Goal: Contribute content: Add original content to the website for others to see

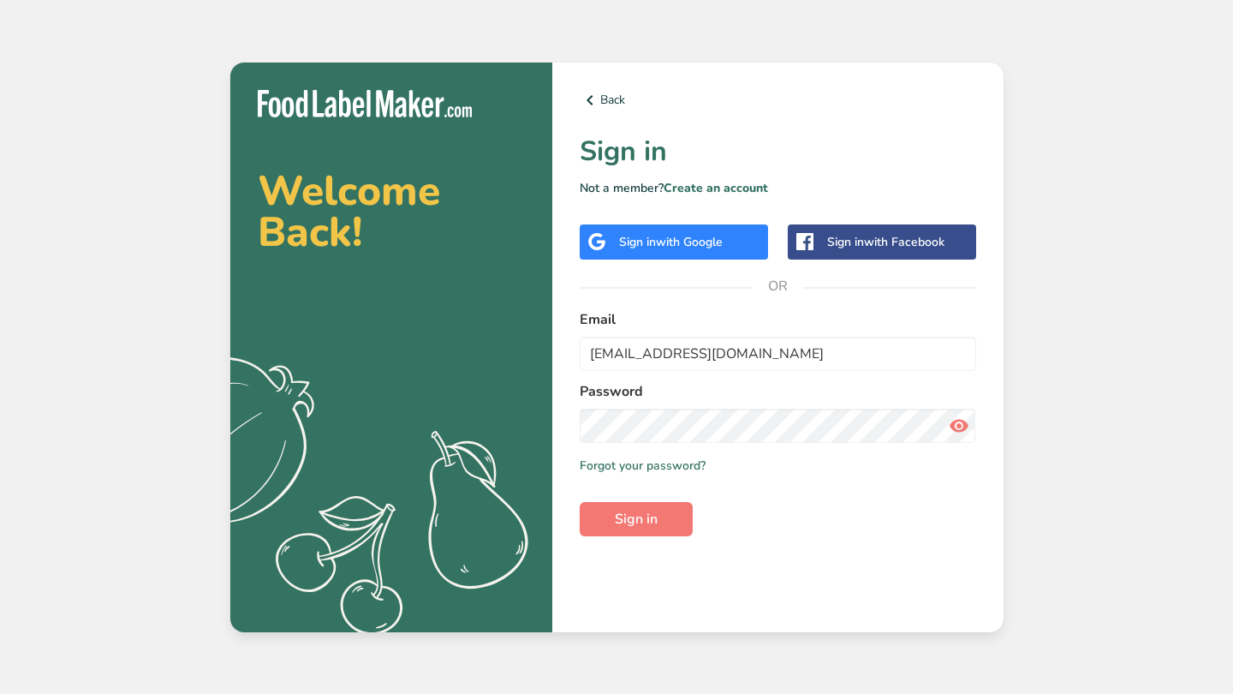
click at [635, 518] on button "Sign in" at bounding box center [636, 519] width 113 height 34
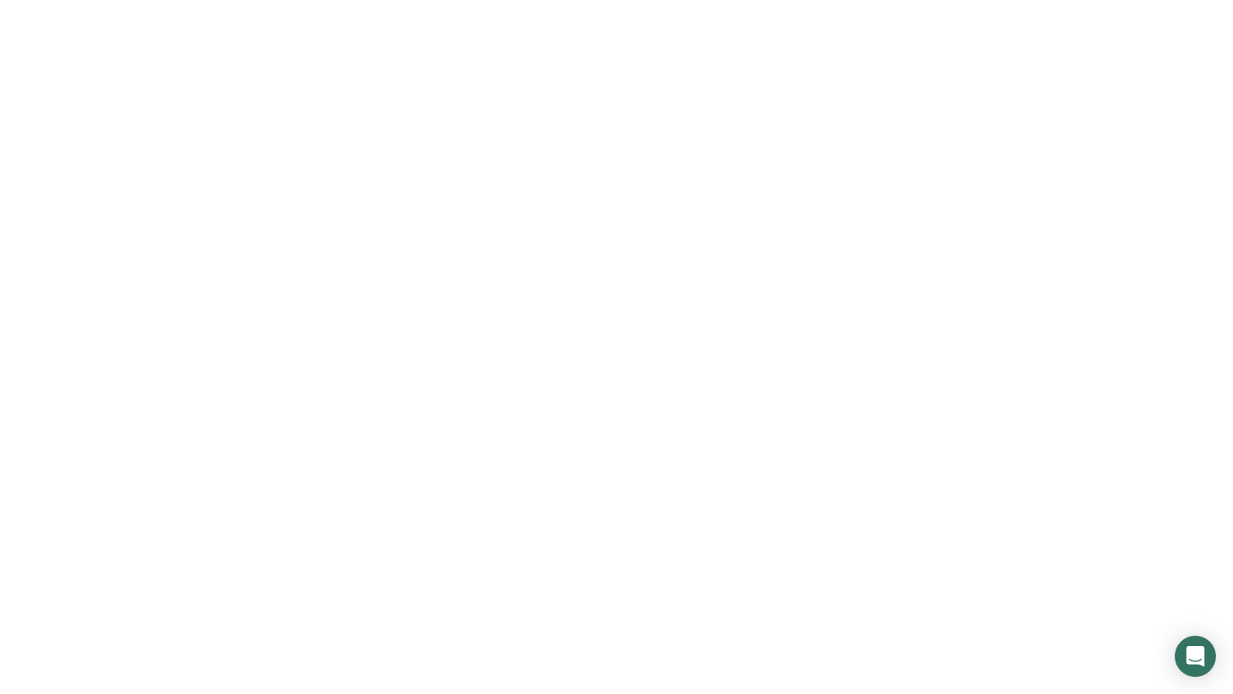
click at [621, 521] on span "Sign in" at bounding box center [636, 519] width 43 height 21
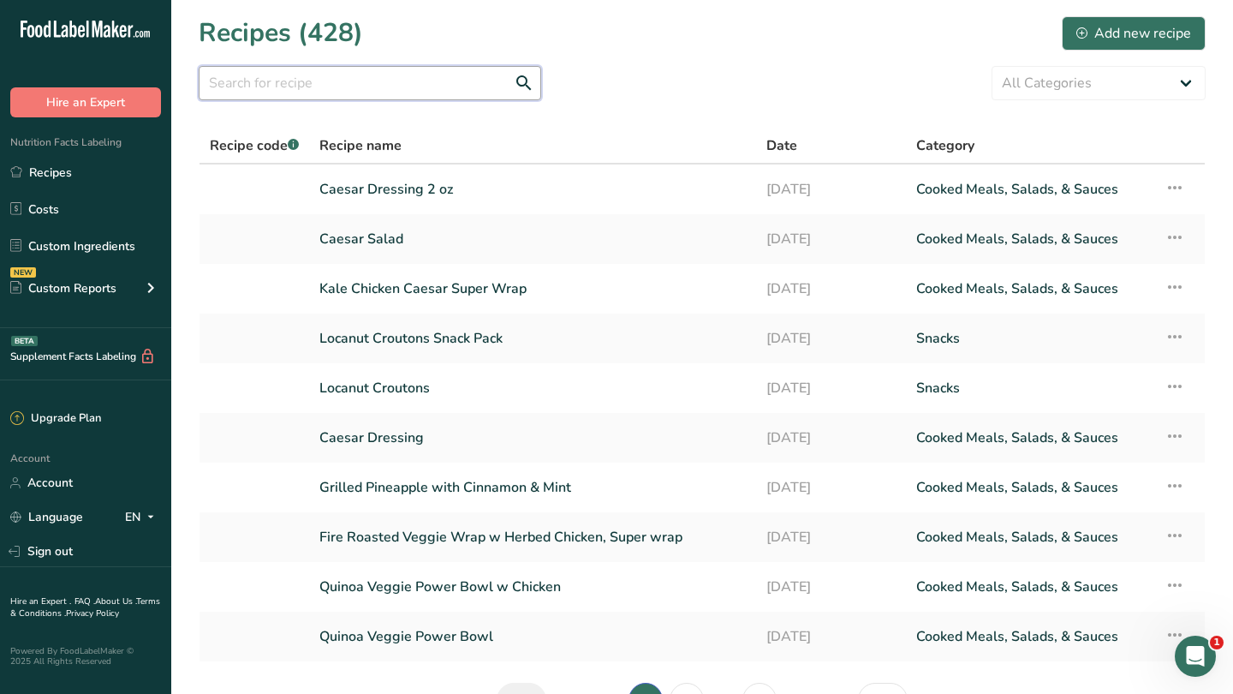
click at [322, 69] on input "text" at bounding box center [370, 83] width 342 height 34
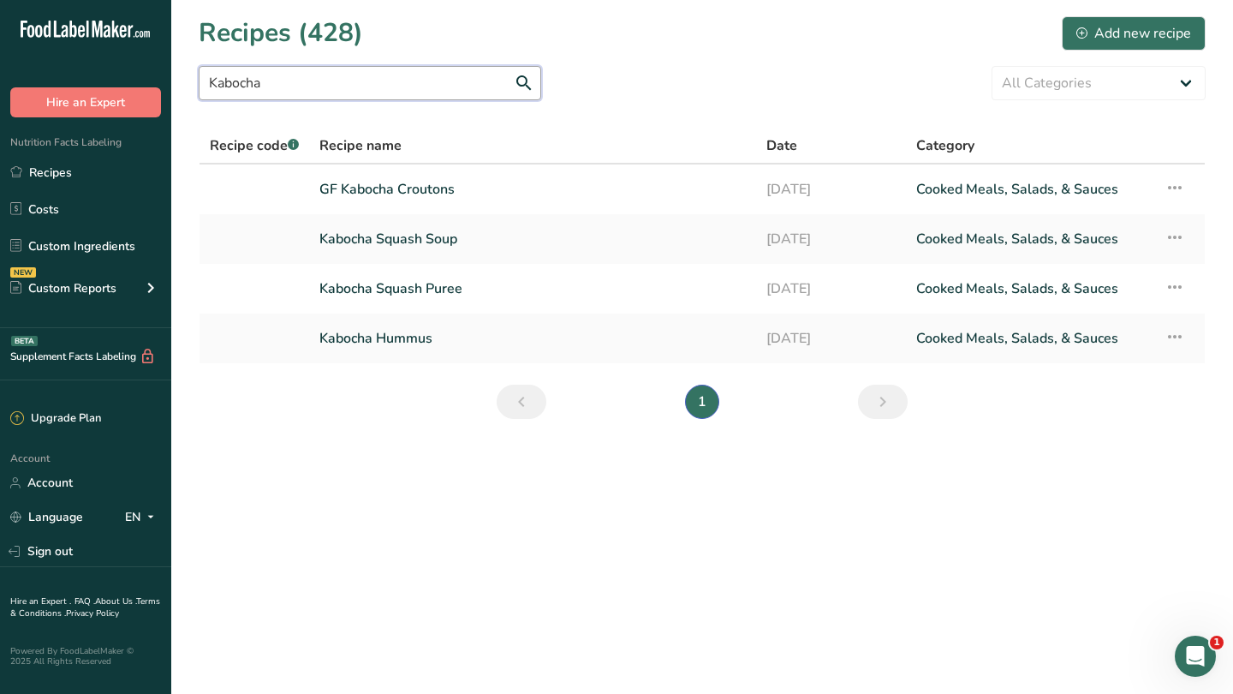
type input "Kabocha"
drag, startPoint x: 322, startPoint y: 69, endPoint x: 281, endPoint y: 456, distance: 388.3
click at [281, 456] on main "Recipes (428) Add new recipe Kabocha All Categories Baked Goods Beverages Confe…" at bounding box center [616, 347] width 1233 height 694
click at [422, 238] on link "Kabocha Squash Soup" at bounding box center [532, 239] width 426 height 36
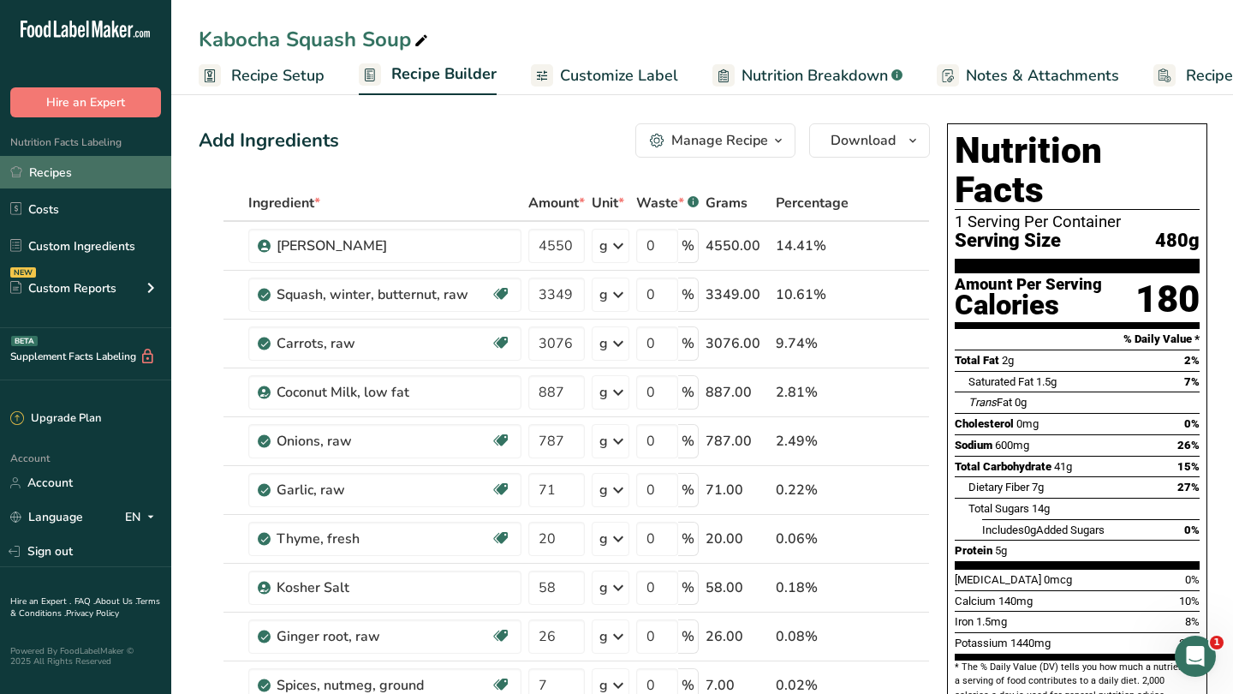
click at [57, 176] on link "Recipes" at bounding box center [85, 172] width 171 height 33
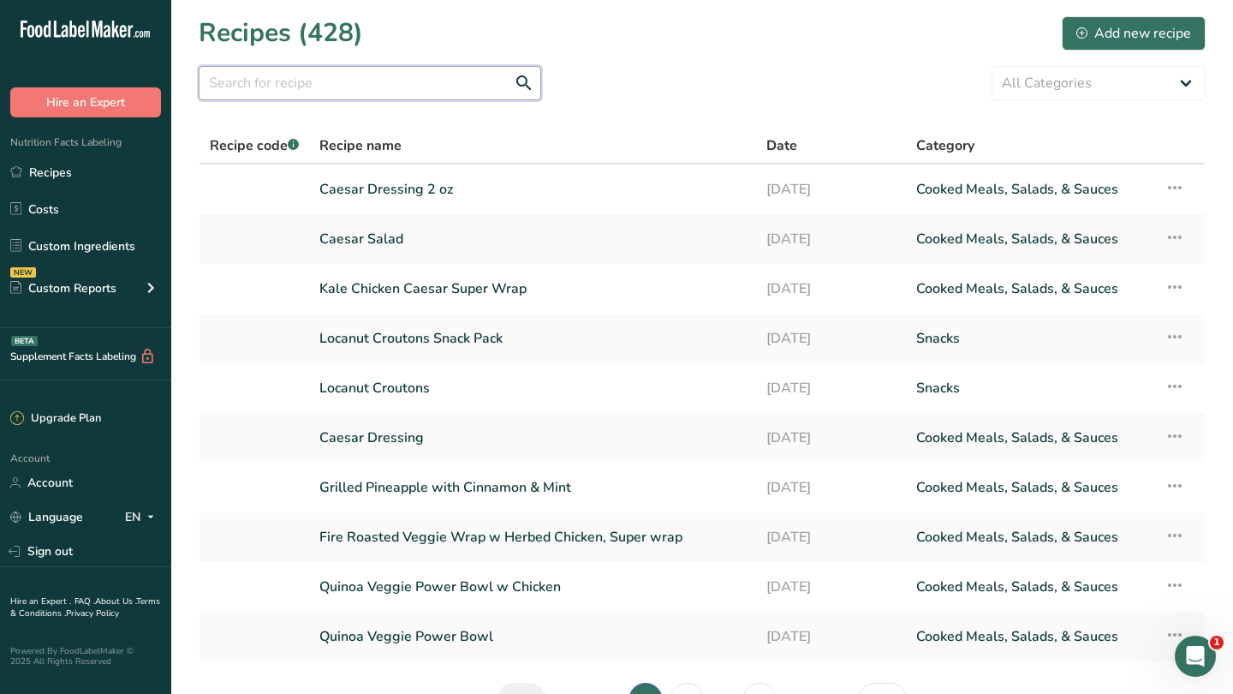
click at [411, 89] on input "text" at bounding box center [370, 83] width 342 height 34
type input "broccoli"
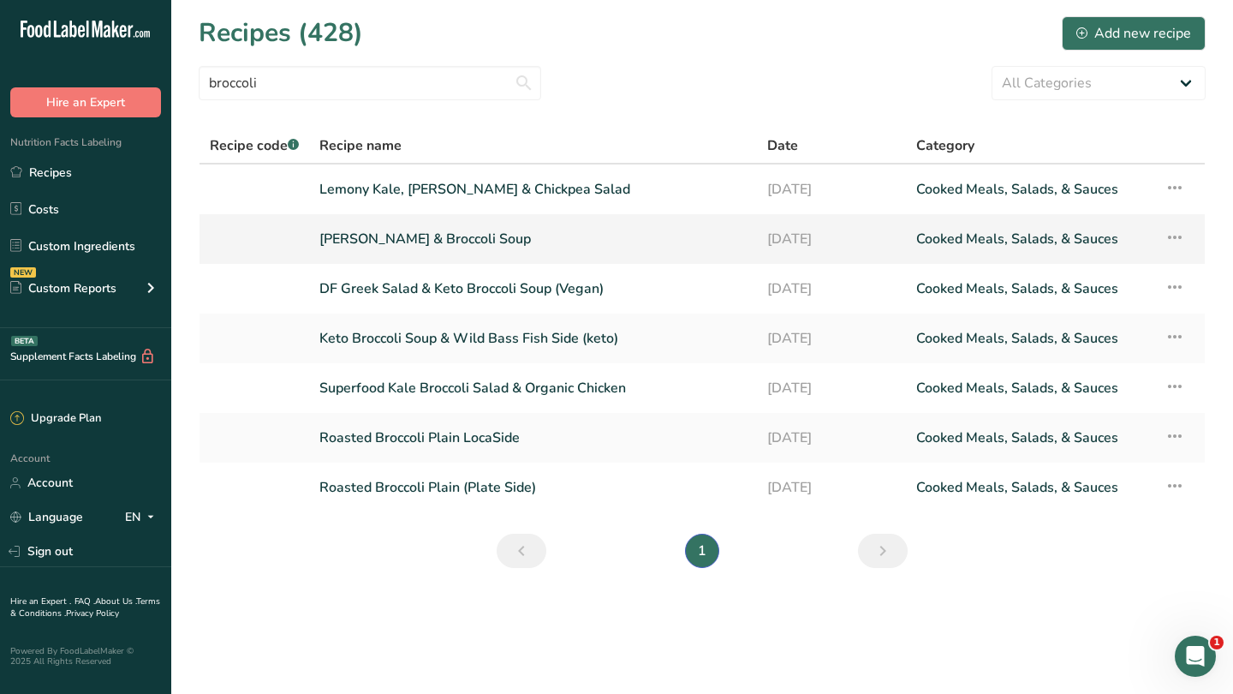
click at [448, 234] on link "Keto Leek & Broccoli Soup" at bounding box center [532, 239] width 427 height 36
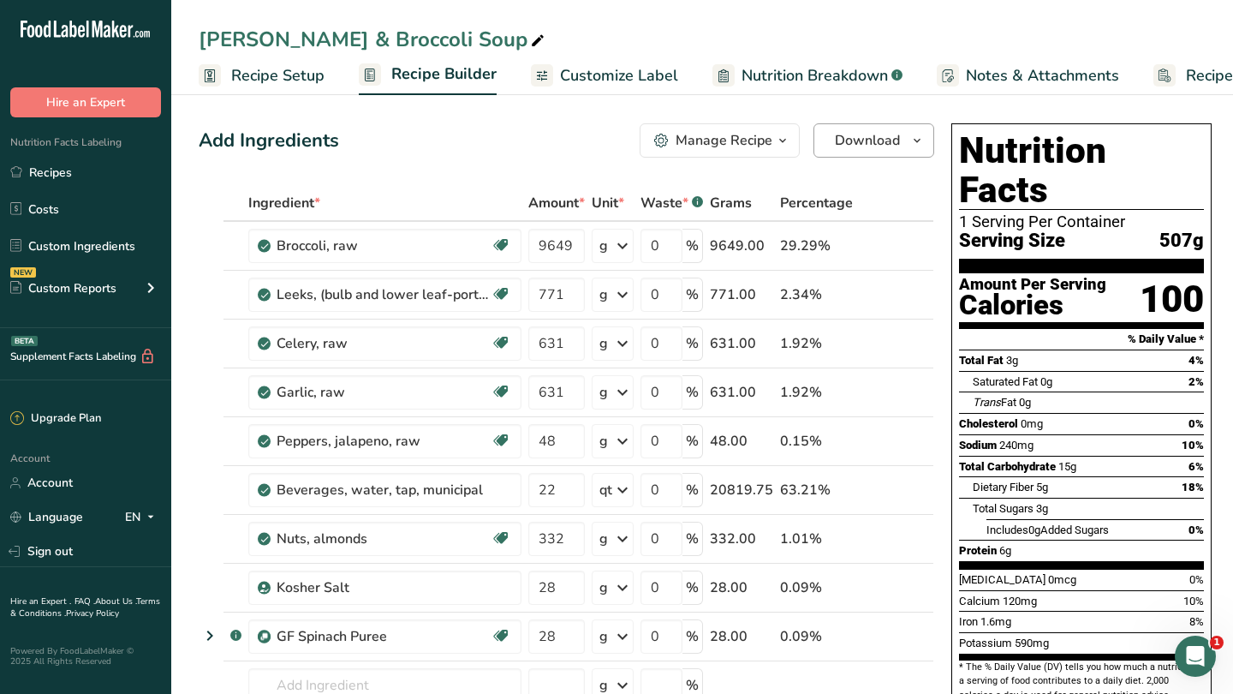
click at [855, 141] on span "Download" at bounding box center [867, 140] width 65 height 21
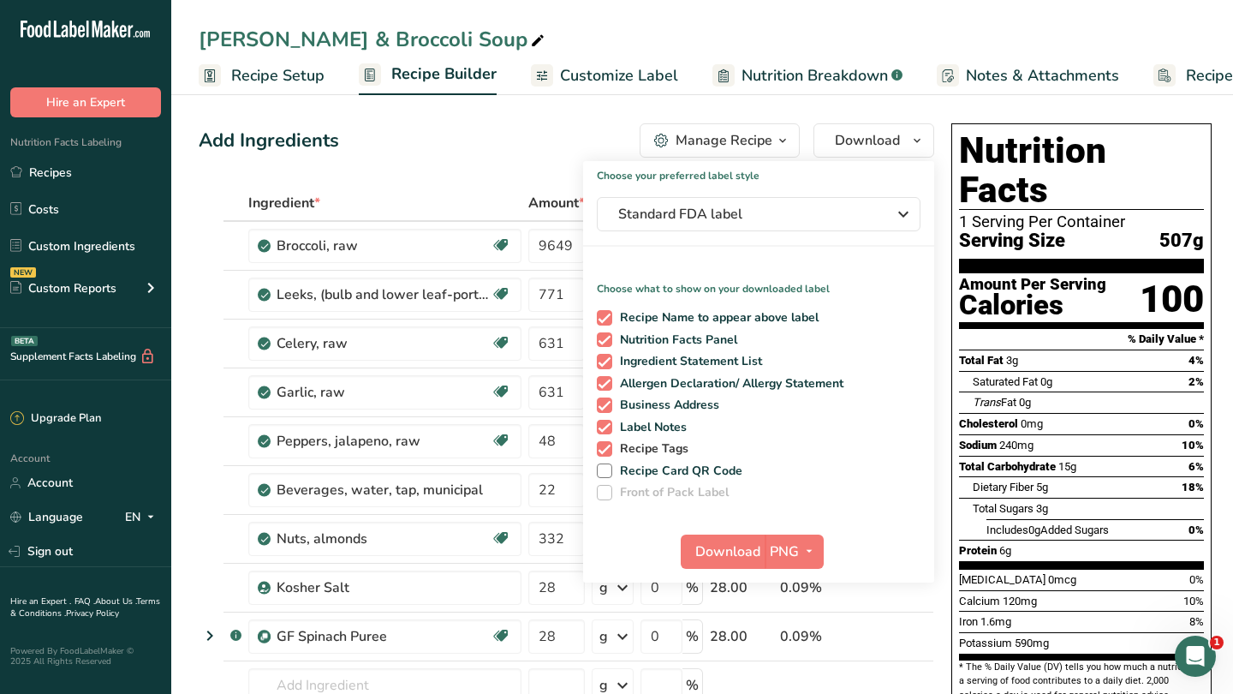
click at [652, 450] on span "Recipe Tags" at bounding box center [650, 448] width 77 height 15
click at [608, 450] on input "Recipe Tags" at bounding box center [602, 448] width 11 height 11
checkbox input "false"
click at [656, 424] on span "Label Notes" at bounding box center [649, 427] width 75 height 15
click at [608, 424] on input "Label Notes" at bounding box center [602, 426] width 11 height 11
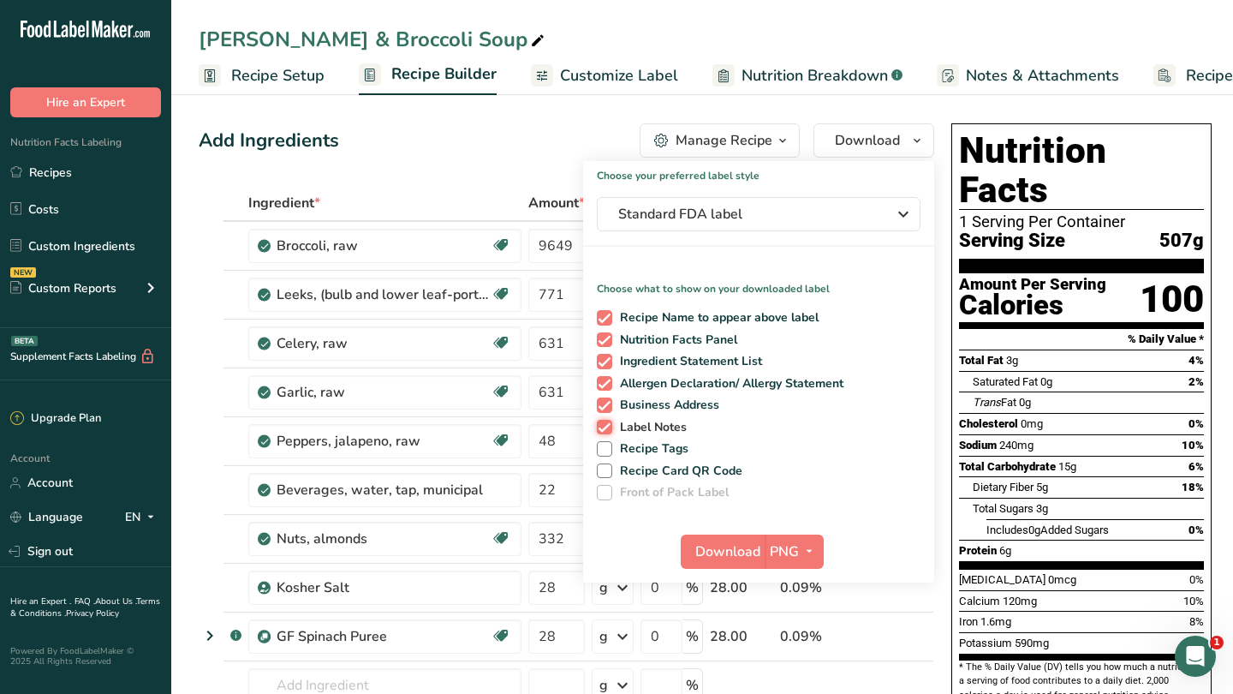
checkbox input "false"
click at [657, 405] on span "Business Address" at bounding box center [666, 404] width 108 height 15
click at [608, 405] on input "Business Address" at bounding box center [602, 404] width 11 height 11
checkbox input "false"
click at [664, 384] on span "Allergen Declaration/ Allergy Statement" at bounding box center [728, 383] width 232 height 15
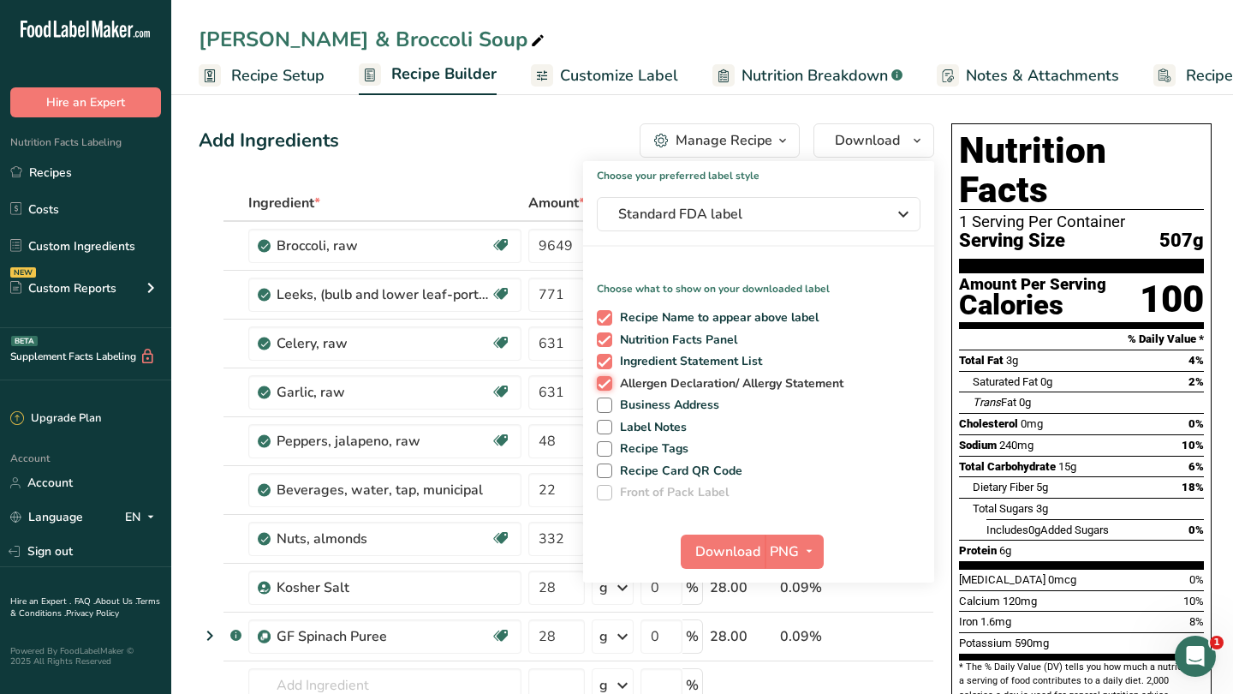
click at [608, 384] on input "Allergen Declaration/ Allergy Statement" at bounding box center [602, 383] width 11 height 11
checkbox input "false"
click at [670, 366] on span "Ingredient Statement List" at bounding box center [687, 361] width 151 height 15
click at [608, 366] on input "Ingredient Statement List" at bounding box center [602, 360] width 11 height 11
checkbox input "false"
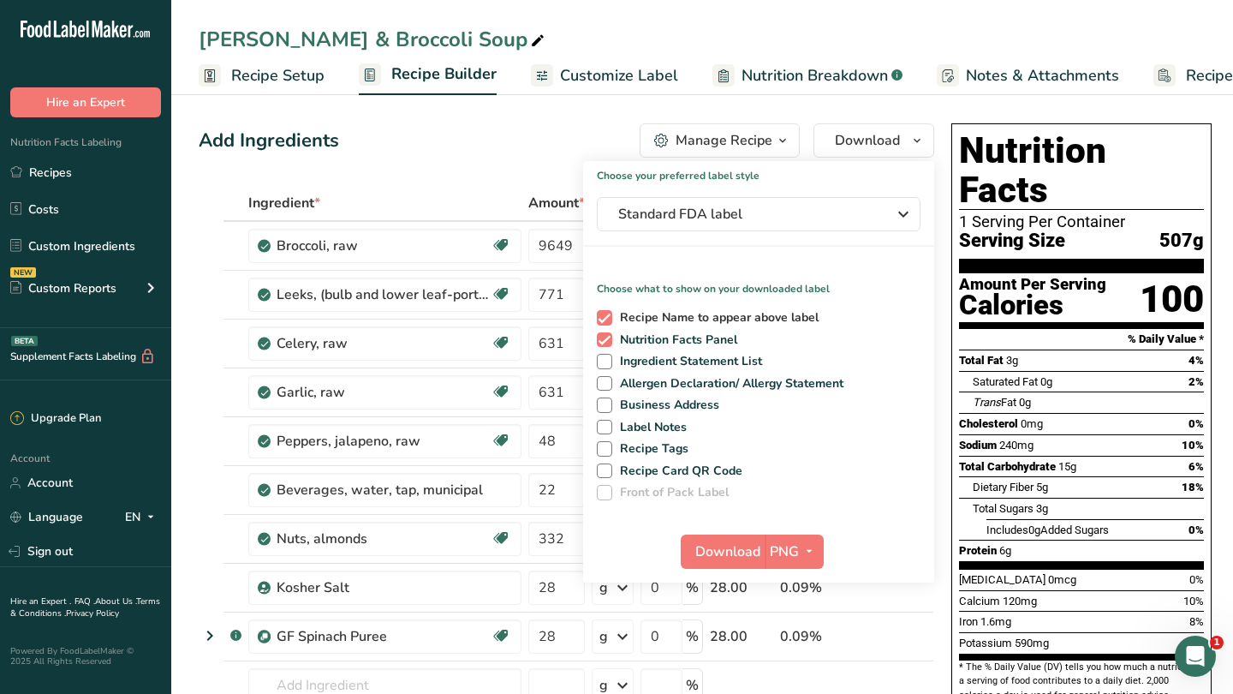
click at [670, 318] on span "Recipe Name to appear above label" at bounding box center [715, 317] width 207 height 15
click at [608, 318] on input "Recipe Name to appear above label" at bounding box center [602, 317] width 11 height 11
checkbox input "false"
click at [724, 549] on span "Download" at bounding box center [727, 551] width 65 height 21
click at [390, 33] on div "Keto Leek & Broccoli Soup" at bounding box center [373, 39] width 349 height 31
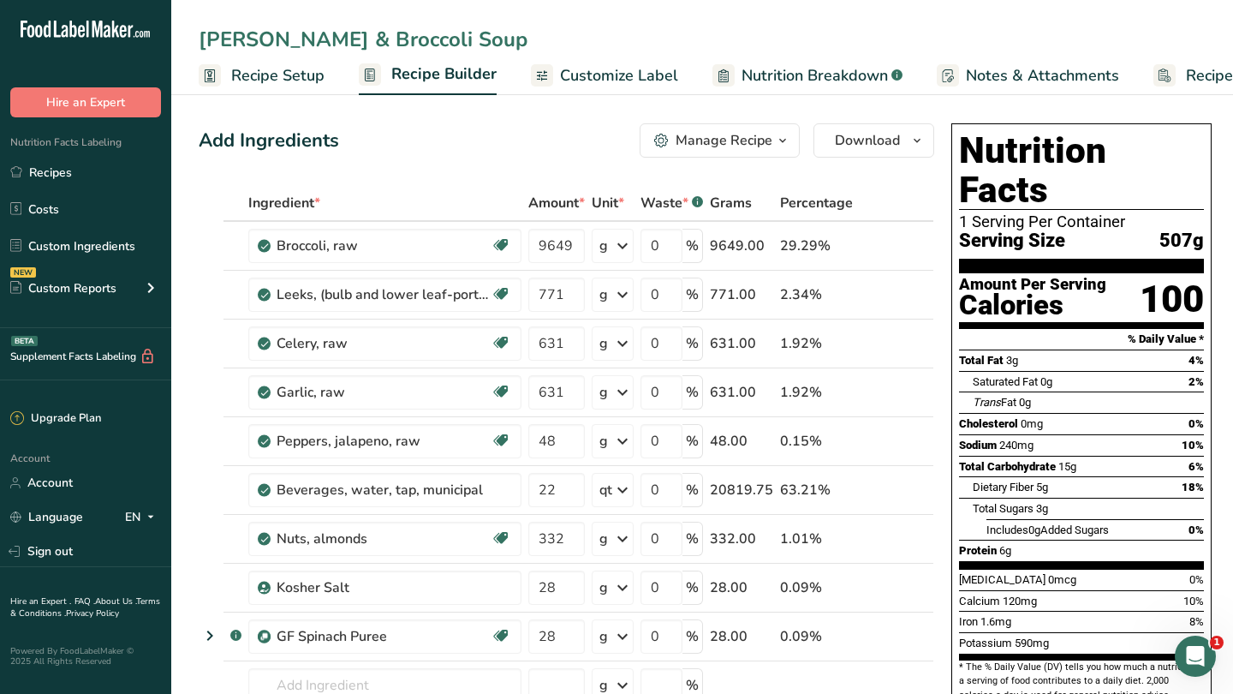
click at [390, 33] on input "Keto Leek & Broccoli Soup" at bounding box center [702, 39] width 1007 height 31
click at [438, 151] on div "Add Ingredients Manage Recipe Delete Recipe Duplicate Recipe Scale Recipe Save …" at bounding box center [567, 140] width 736 height 34
click at [70, 176] on link "Recipes" at bounding box center [85, 172] width 171 height 33
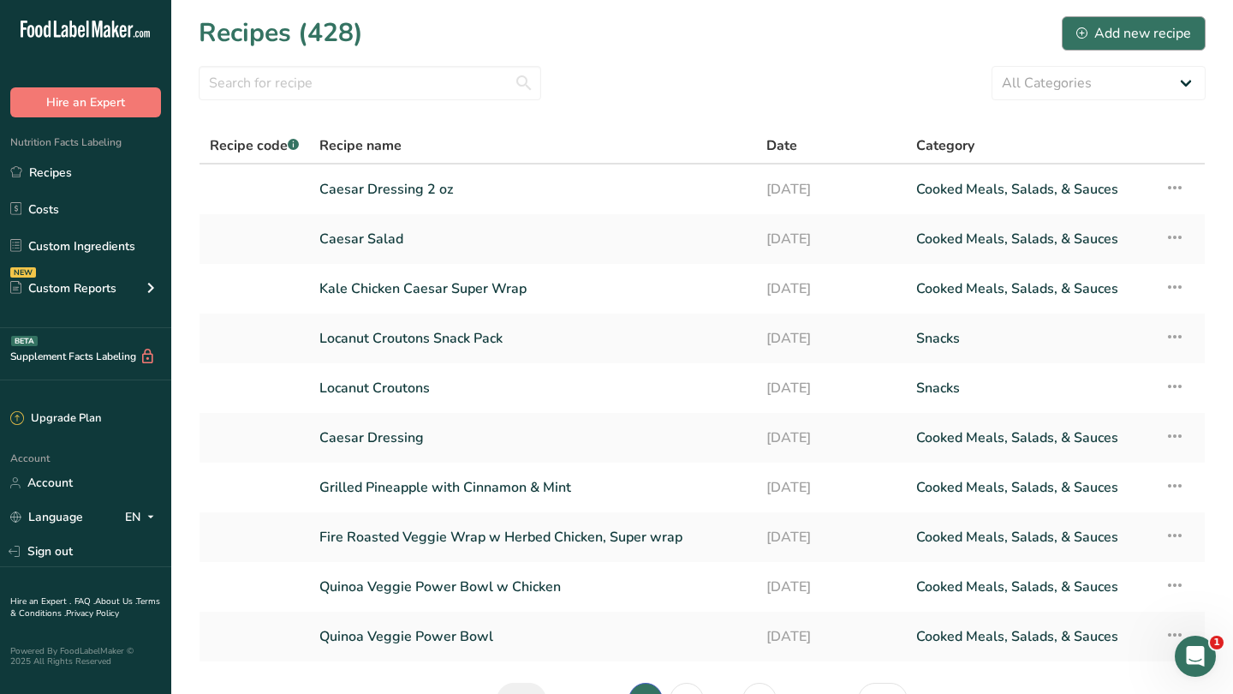
click at [1147, 39] on div "Add new recipe" at bounding box center [1133, 33] width 115 height 21
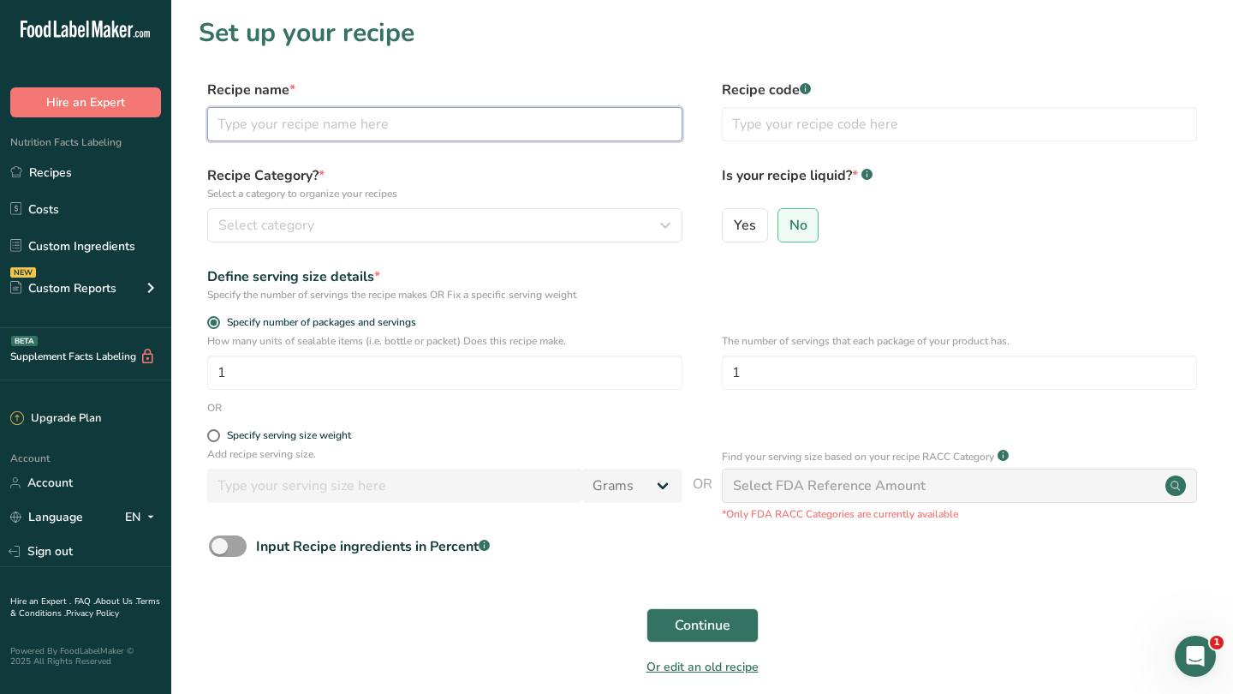
click at [515, 122] on input "text" at bounding box center [444, 124] width 475 height 34
paste input "Keto Broccoli Leek Soup"
type input "Keto Broccoli Leek Soup"
click at [481, 248] on div "Recipe Category? * Select a category to organize your recipes Select category S…" at bounding box center [702, 208] width 1007 height 87
click at [473, 228] on div "Select category" at bounding box center [439, 225] width 443 height 21
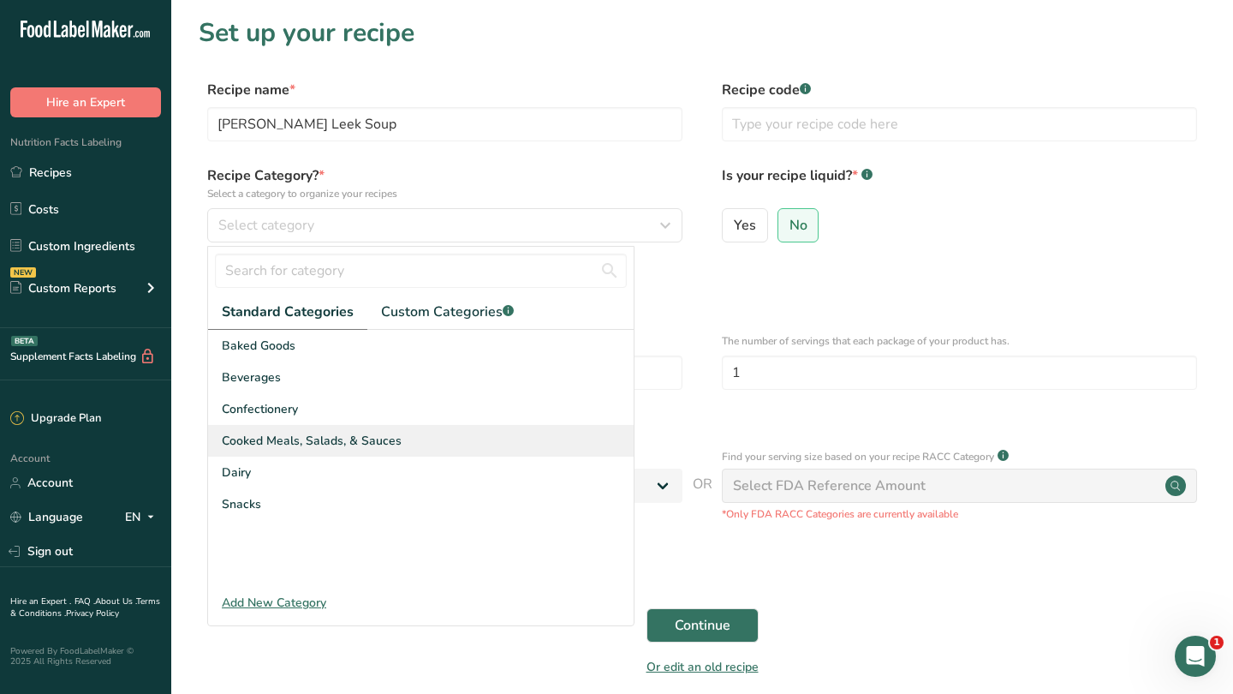
click at [365, 440] on span "Cooked Meals, Salads, & Sauces" at bounding box center [312, 441] width 180 height 18
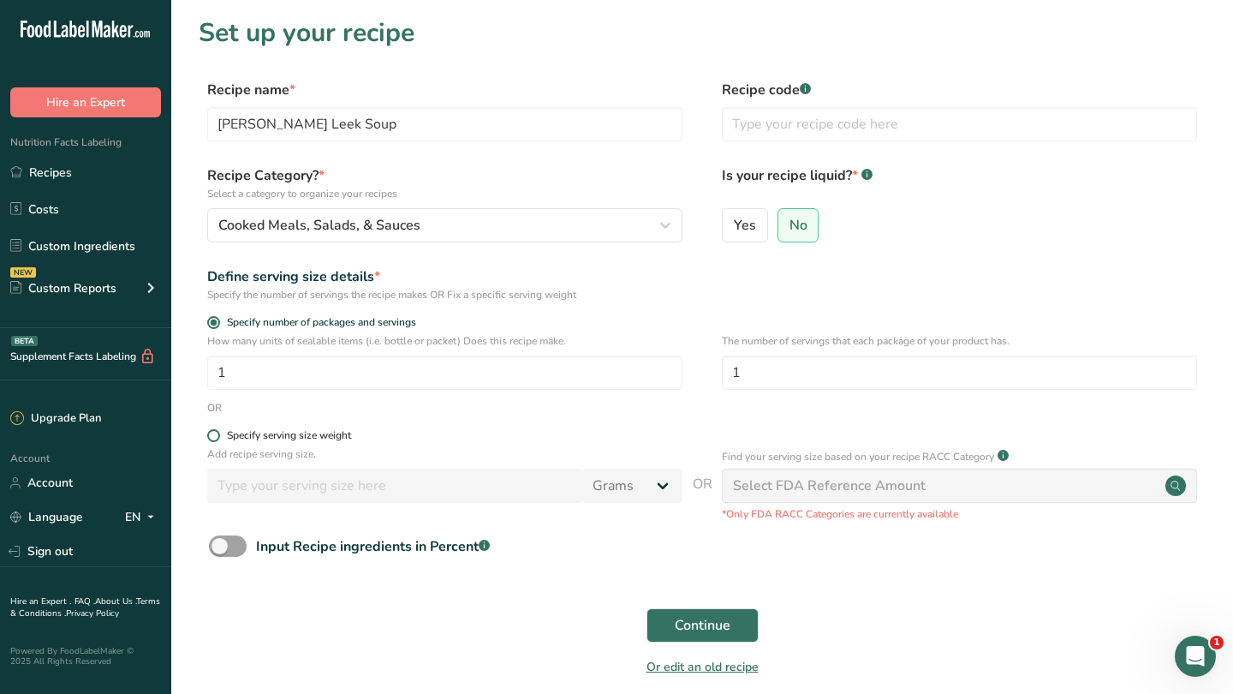
click at [302, 438] on div "Specify serving size weight" at bounding box center [289, 435] width 124 height 13
click at [218, 438] on input "Specify serving size weight" at bounding box center [212, 435] width 11 height 11
radio input "true"
radio input "false"
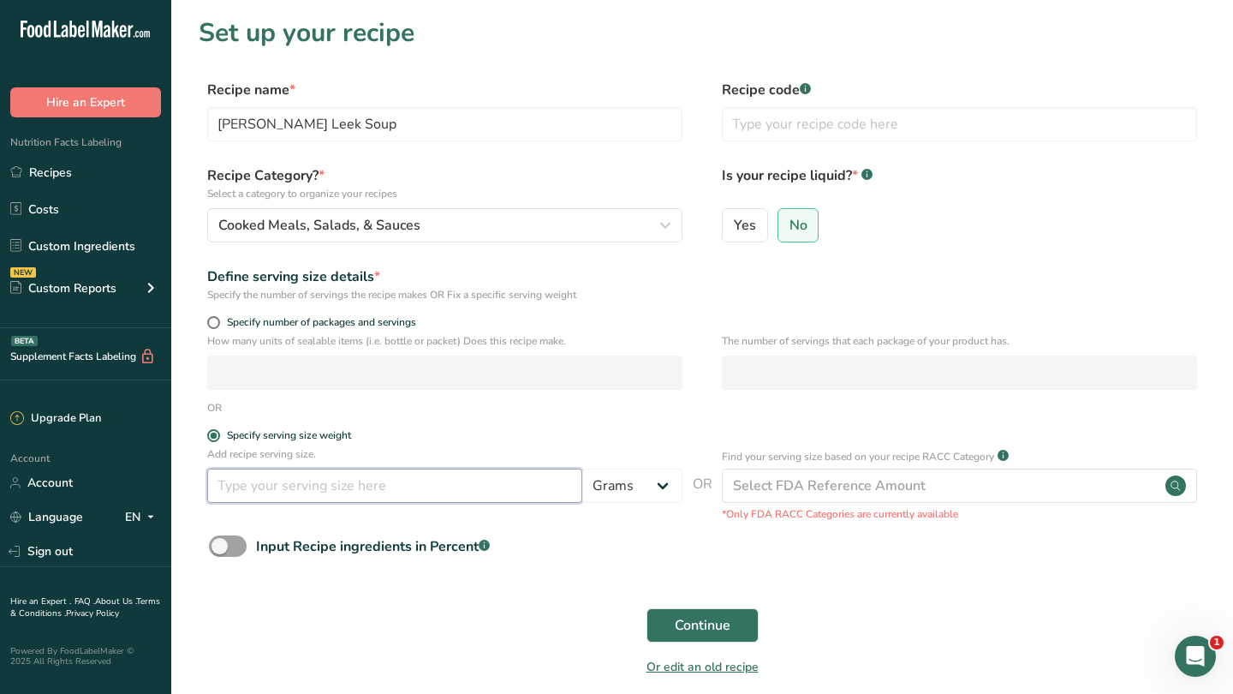
click at [503, 486] on input "number" at bounding box center [394, 485] width 375 height 34
type input "32"
select select "18"
select select "22"
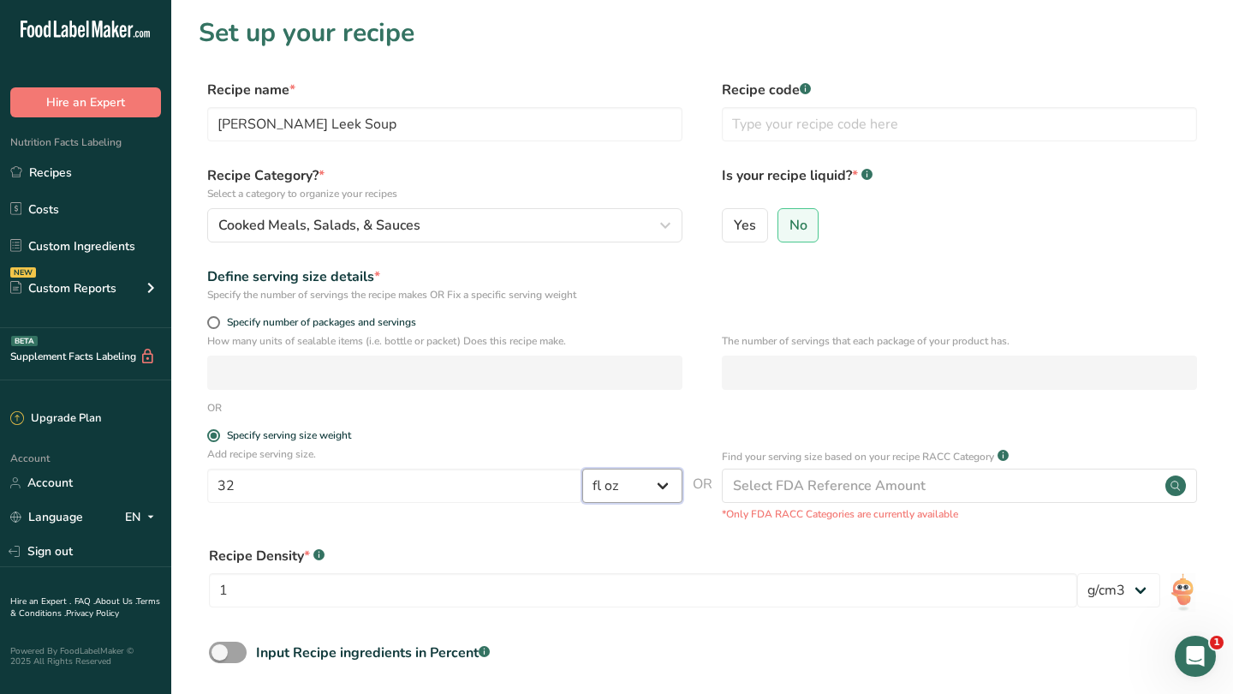
select select "5"
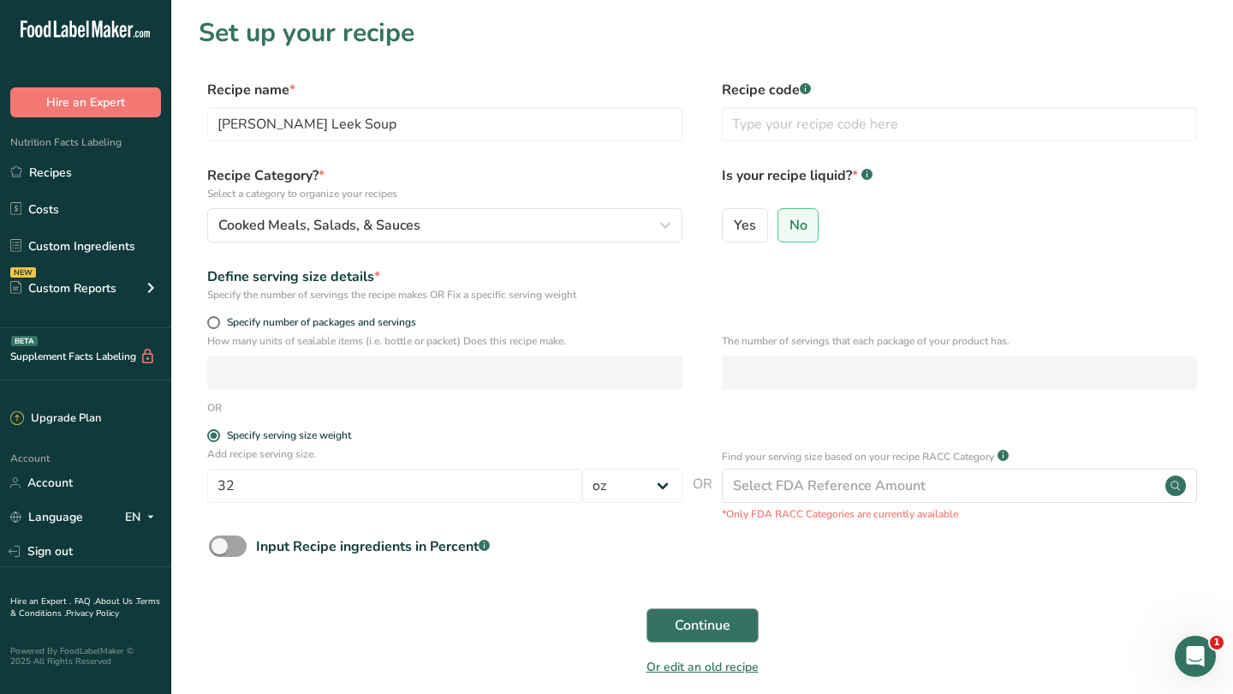
click at [702, 627] on span "Continue" at bounding box center [703, 625] width 56 height 21
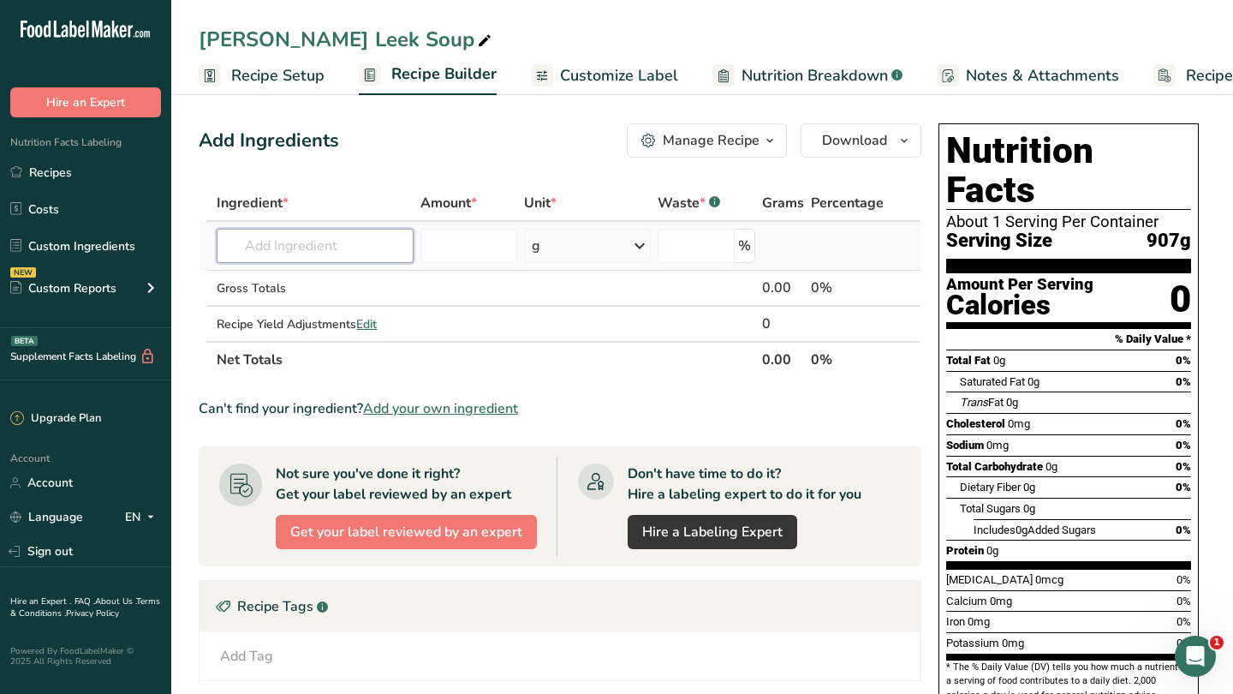
click at [303, 254] on input "text" at bounding box center [315, 246] width 197 height 34
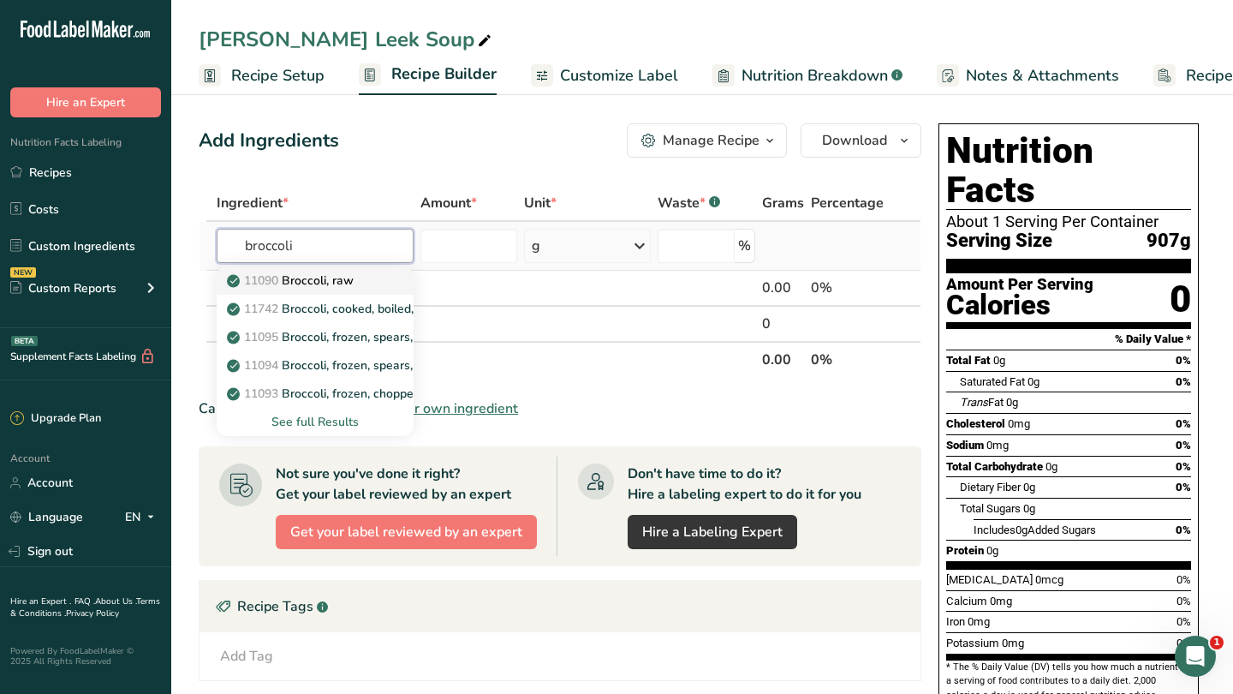
type input "broccoli"
click at [342, 284] on p "11090 Broccoli, raw" at bounding box center [291, 280] width 123 height 18
type input "Broccoli, raw"
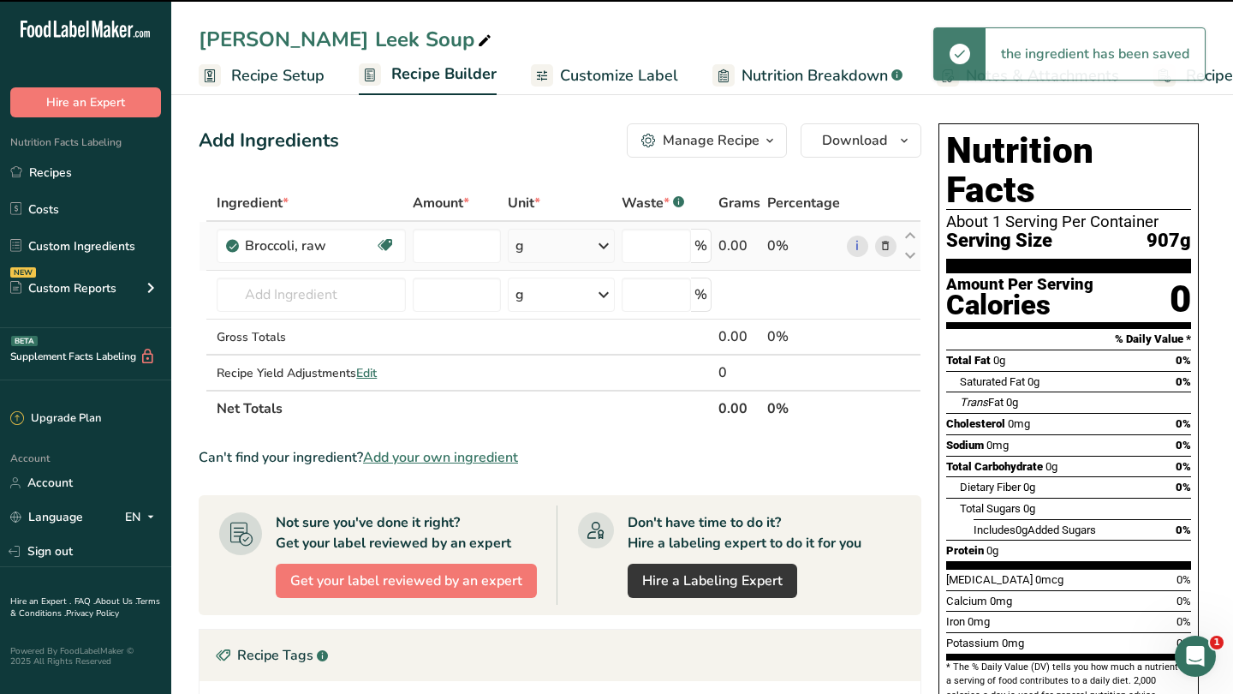
type input "0"
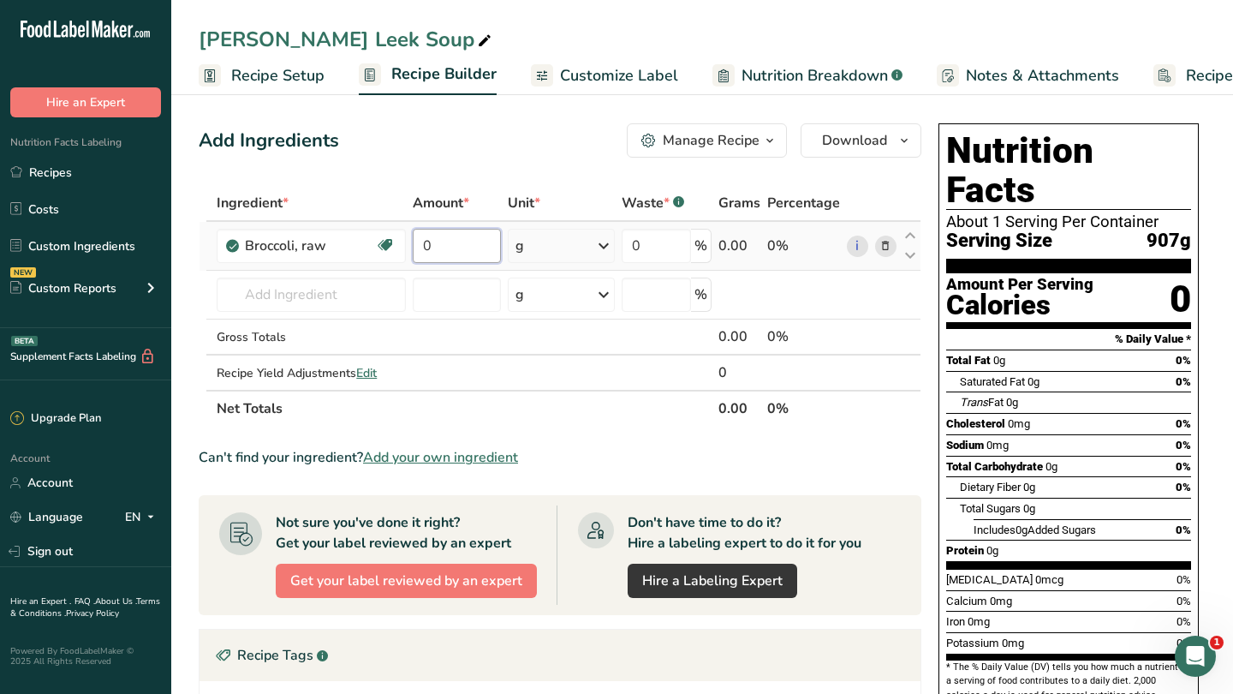
click at [464, 236] on input "0" at bounding box center [457, 246] width 88 height 34
type input "9130"
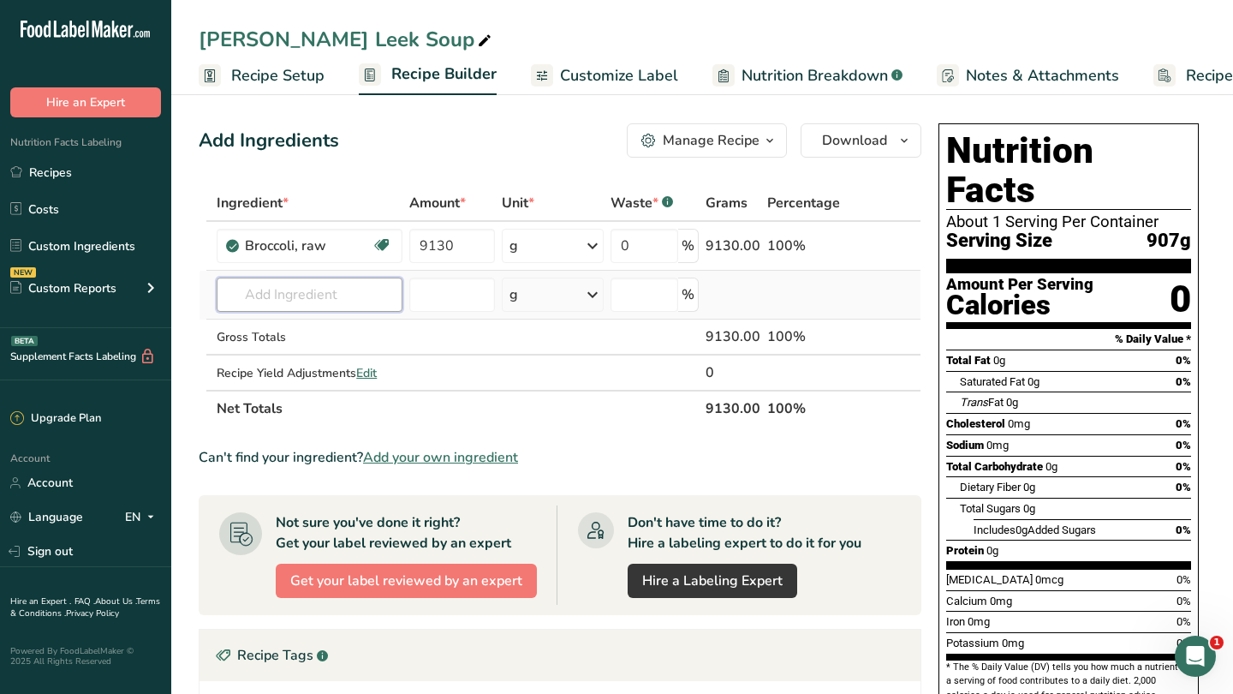
click at [330, 300] on div "Ingredient * Amount * Unit * Waste * .a-a{fill:#347362;}.b-a{fill:#fff;} Grams …" at bounding box center [560, 305] width 723 height 241
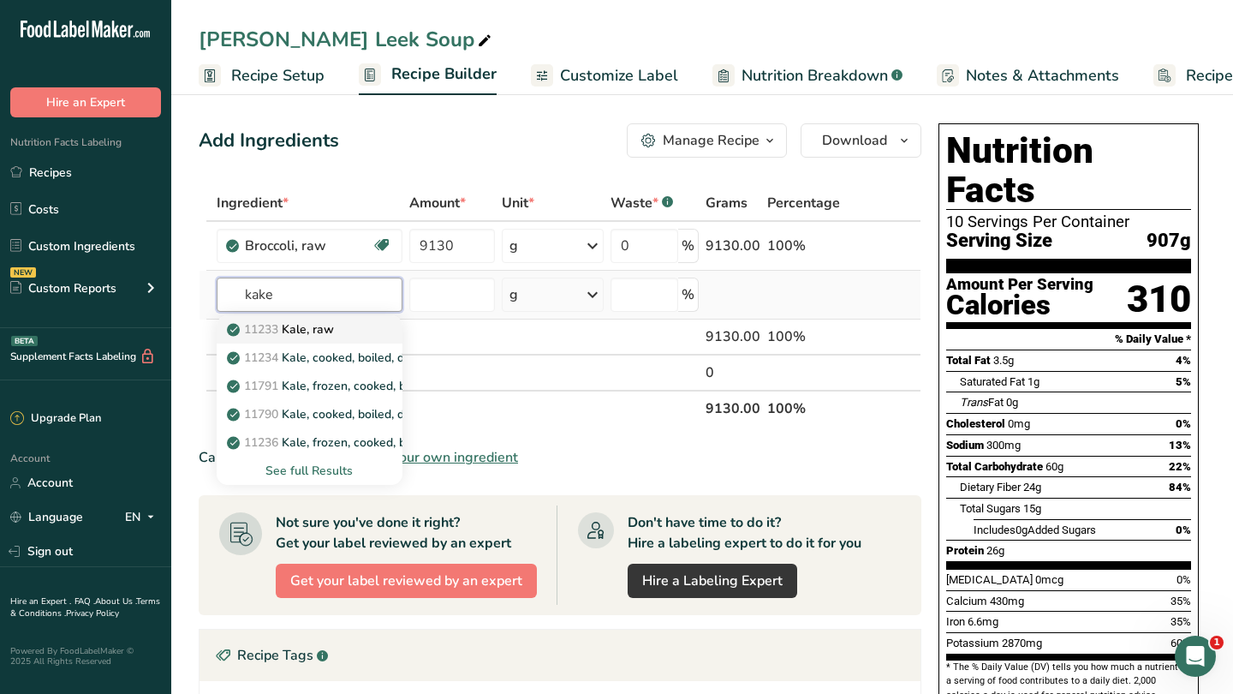
type input "kake"
click at [364, 336] on link "11233 Kale, raw" at bounding box center [309, 329] width 185 height 28
type input "Kale, raw"
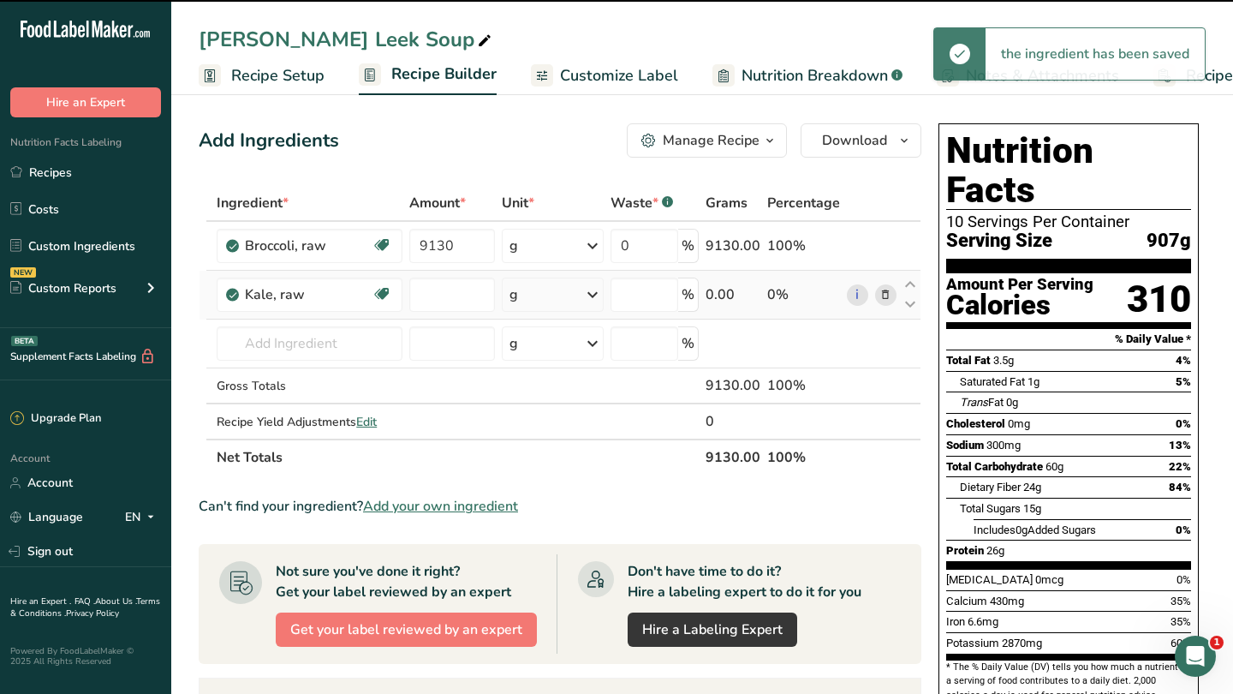
type input "0"
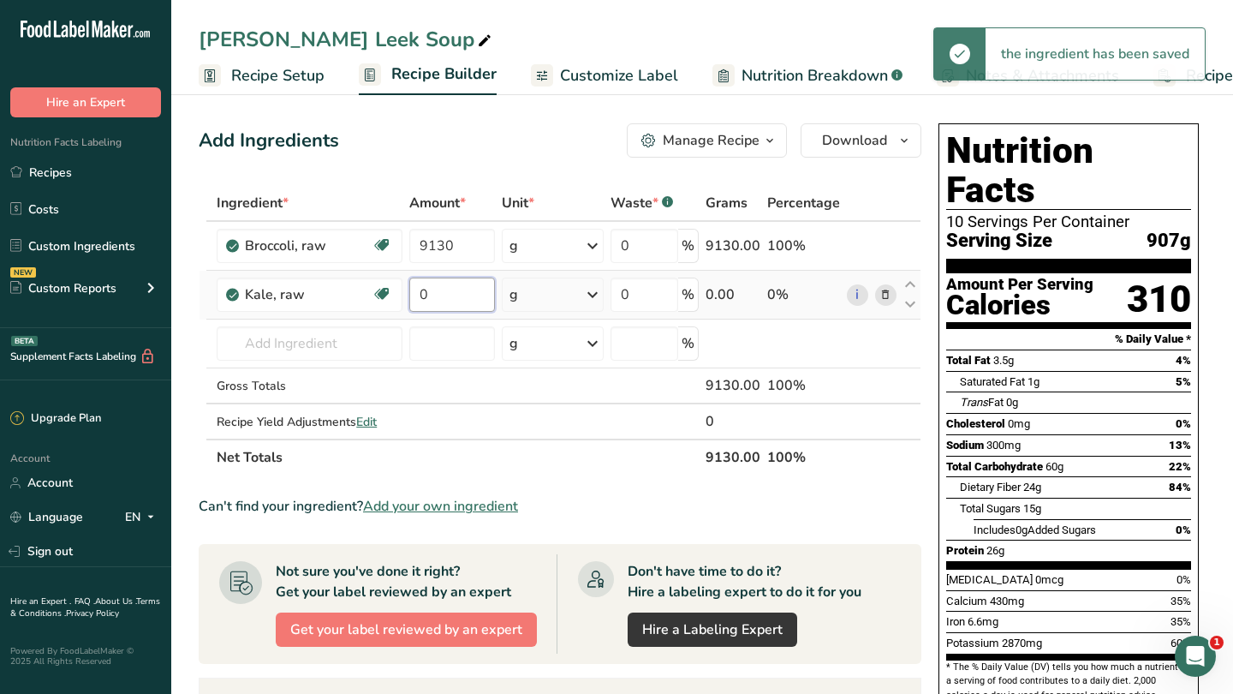
click at [453, 301] on input "0" at bounding box center [452, 294] width 86 height 34
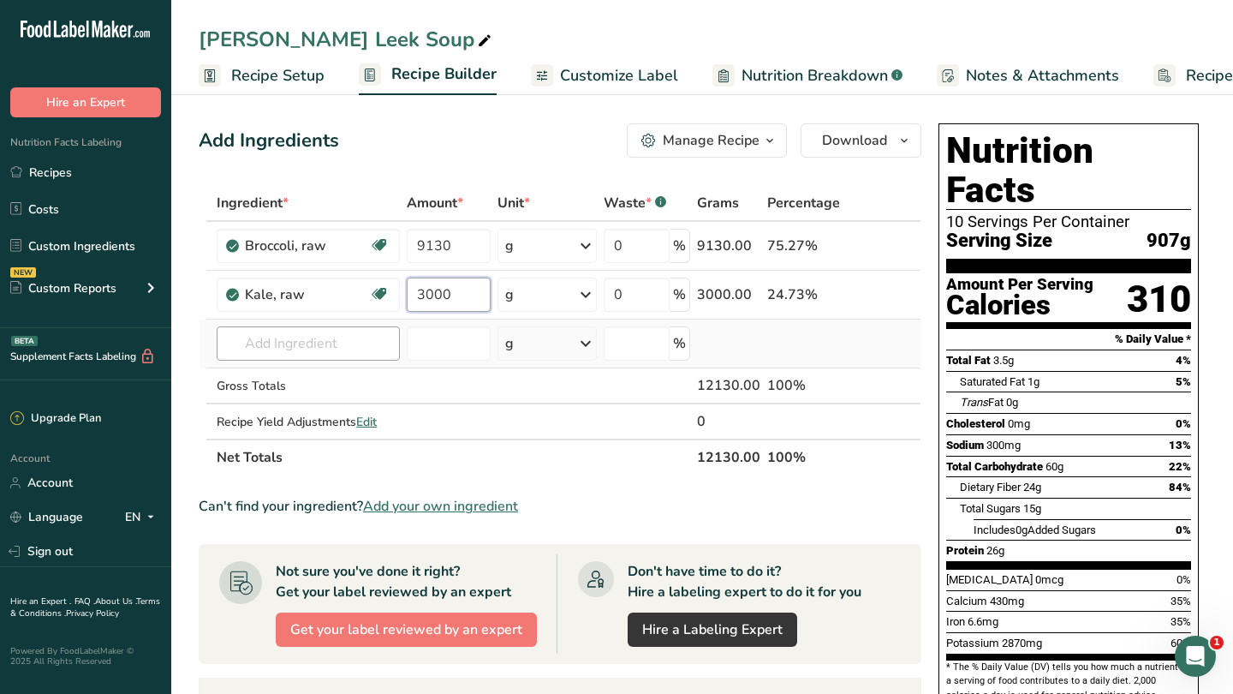
type input "3000"
click at [292, 357] on div "Ingredient * Amount * Unit * Waste * .a-a{fill:#347362;}.b-a{fill:#fff;} Grams …" at bounding box center [560, 330] width 723 height 290
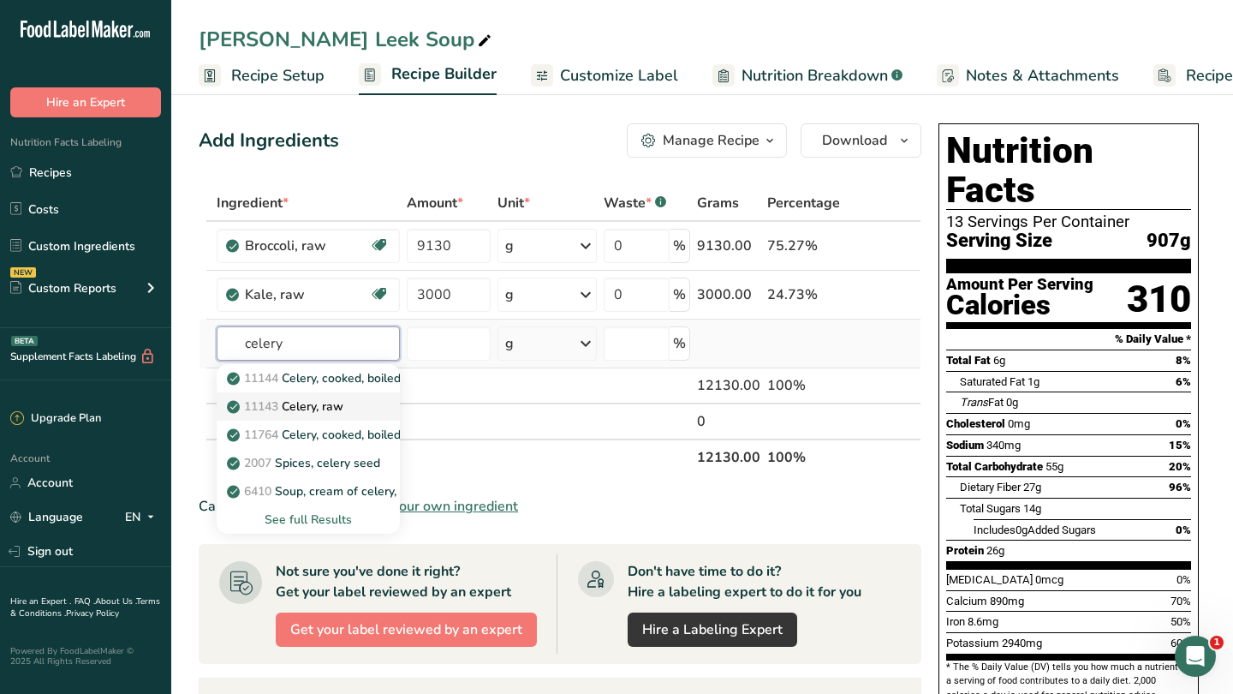
type input "celery"
click at [336, 408] on p "11143 Celery, raw" at bounding box center [286, 406] width 113 height 18
type input "Celery, raw"
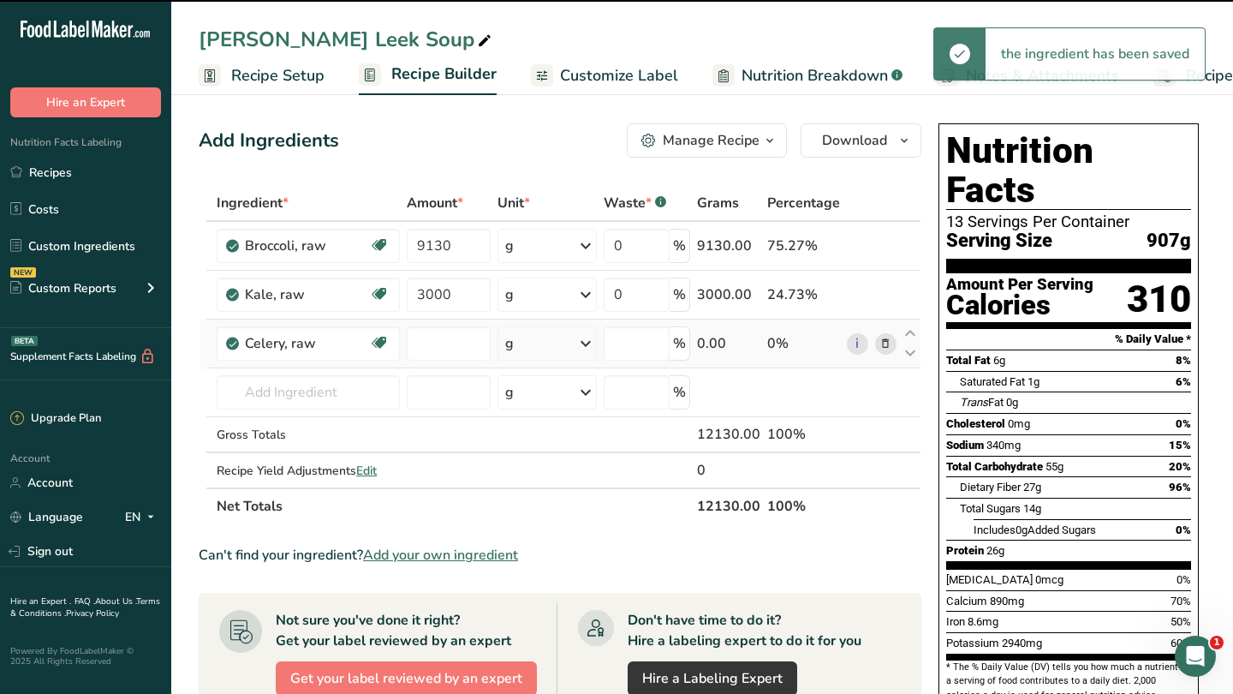
type input "0"
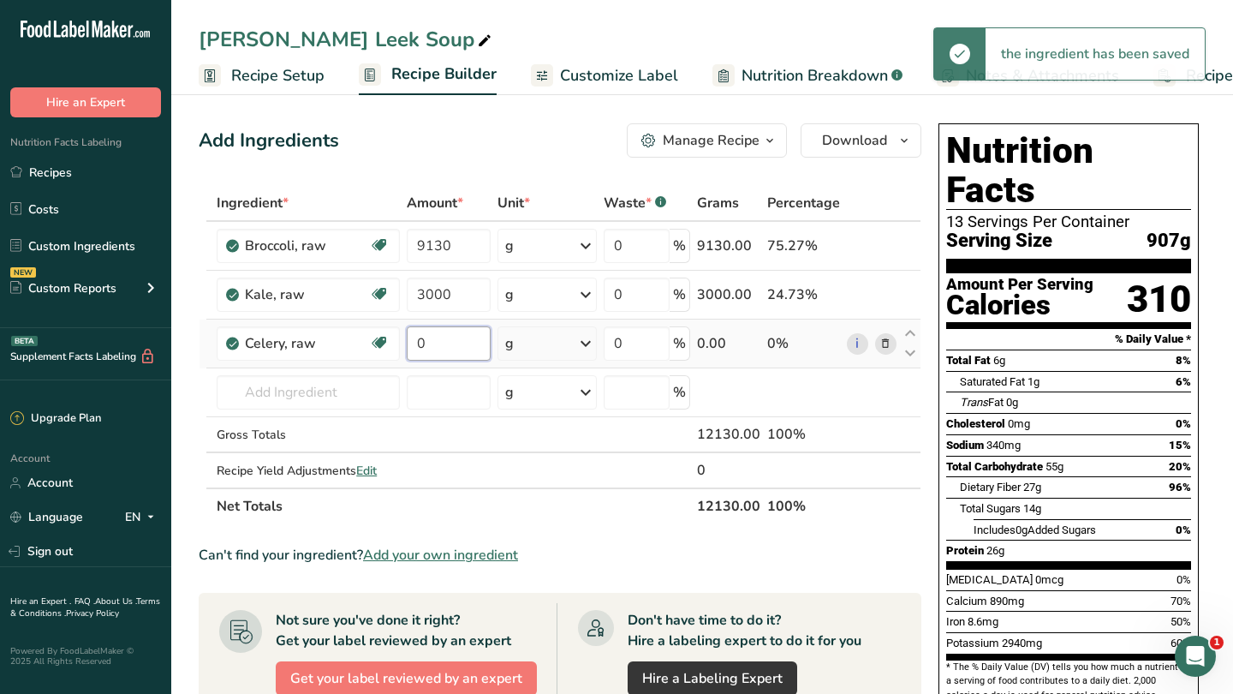
click at [450, 337] on input "0" at bounding box center [449, 343] width 84 height 34
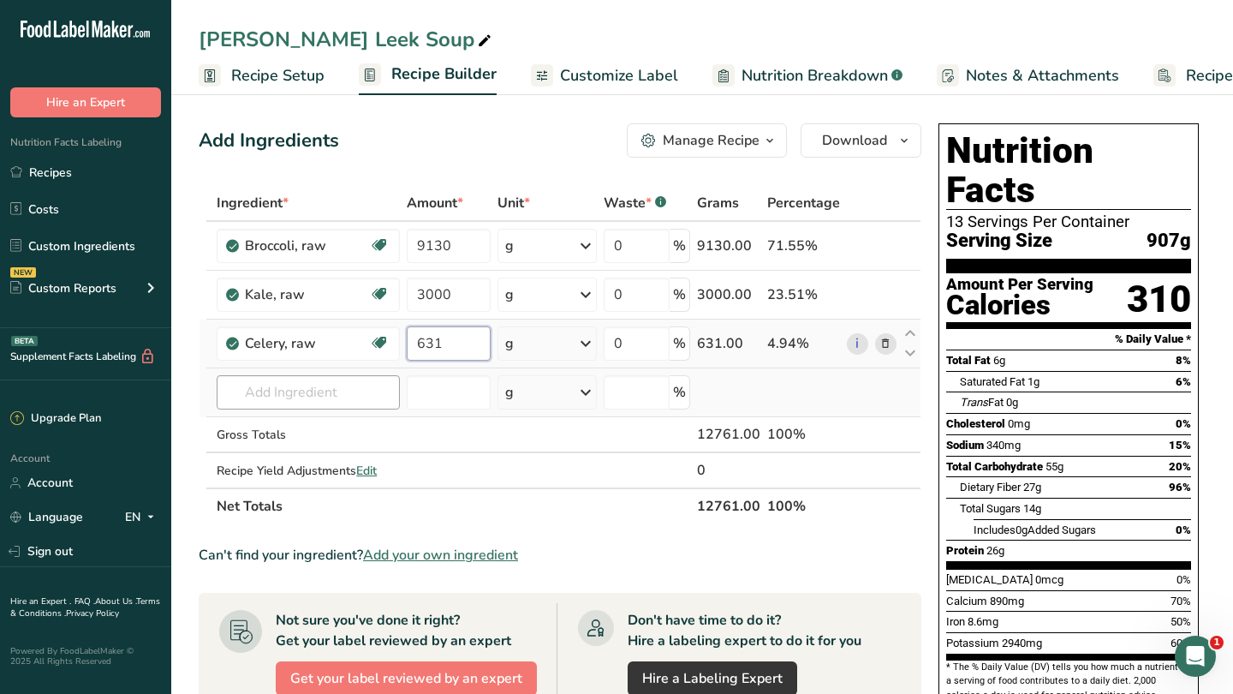
type input "631"
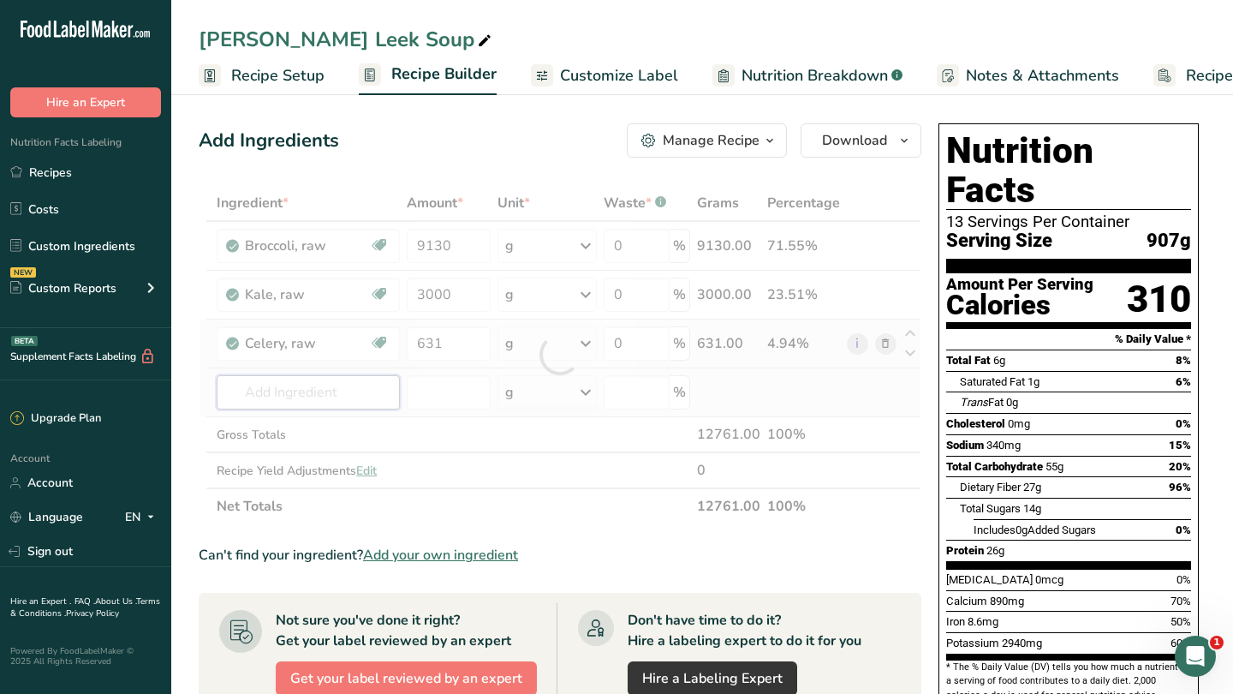
click at [343, 396] on div "Ingredient * Amount * Unit * Waste * .a-a{fill:#347362;}.b-a{fill:#fff;} Grams …" at bounding box center [560, 354] width 723 height 339
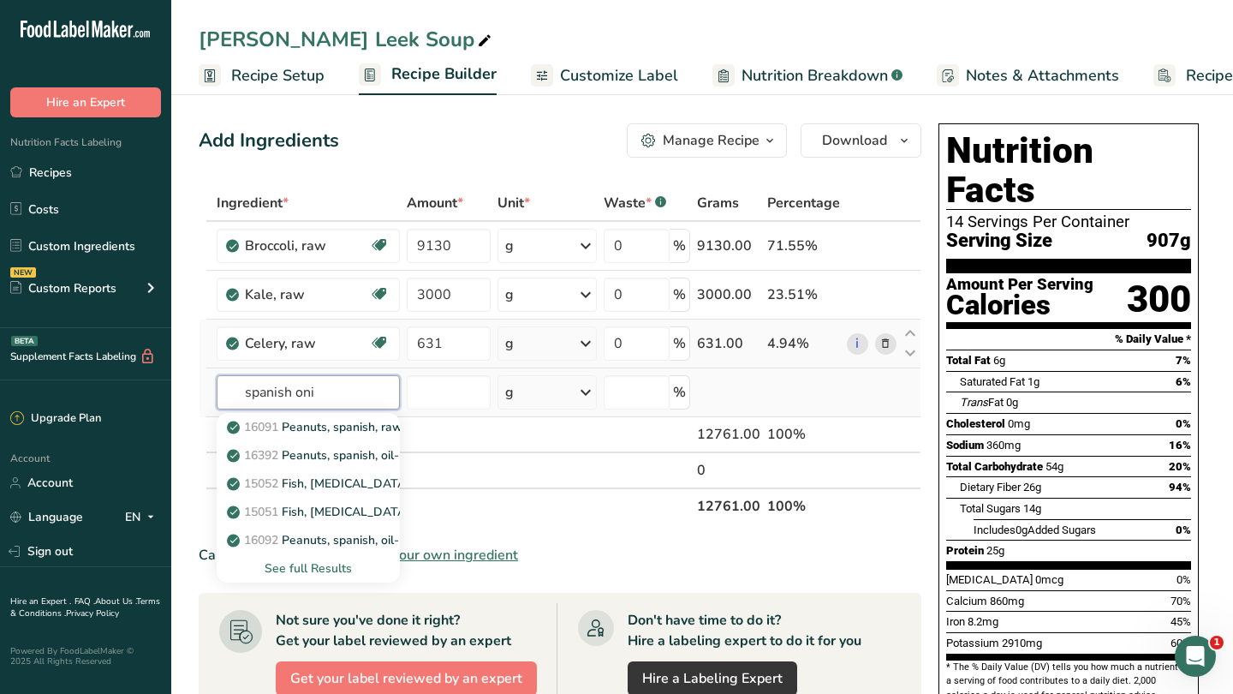
type input "spanish onio"
type input "onion"
click at [329, 456] on p "11294 Onions, sweet, raw" at bounding box center [309, 455] width 158 height 18
type input "Onions, sweet, raw"
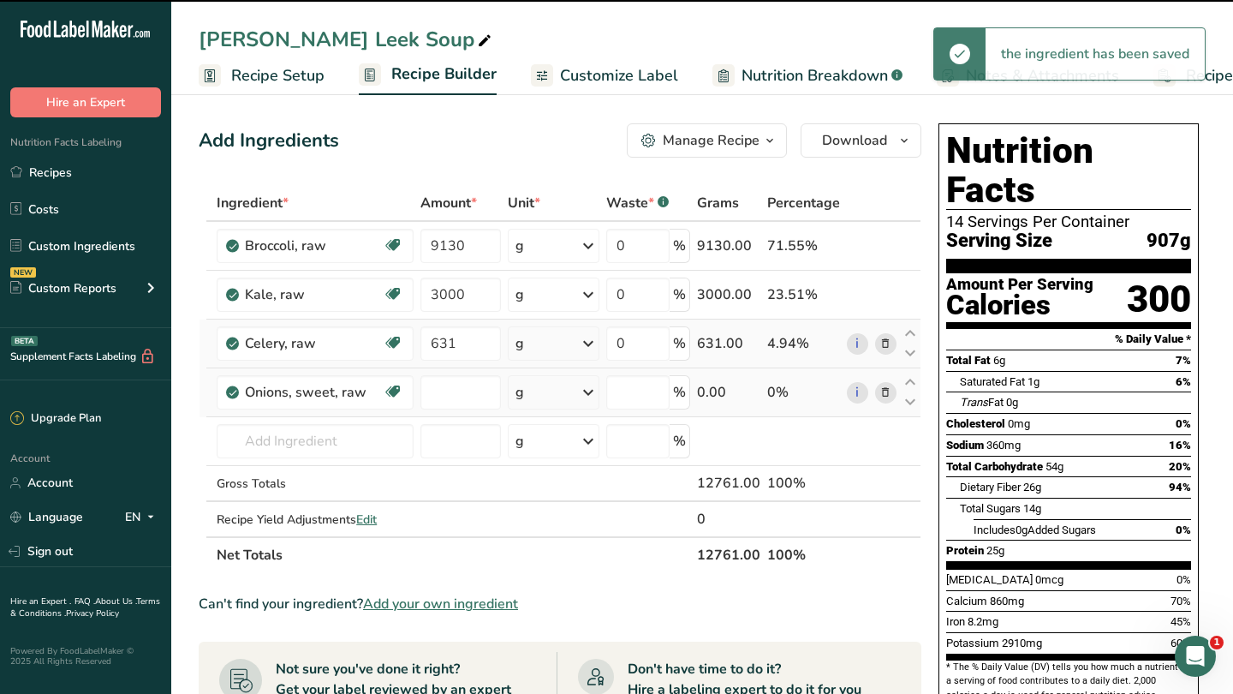
type input "0"
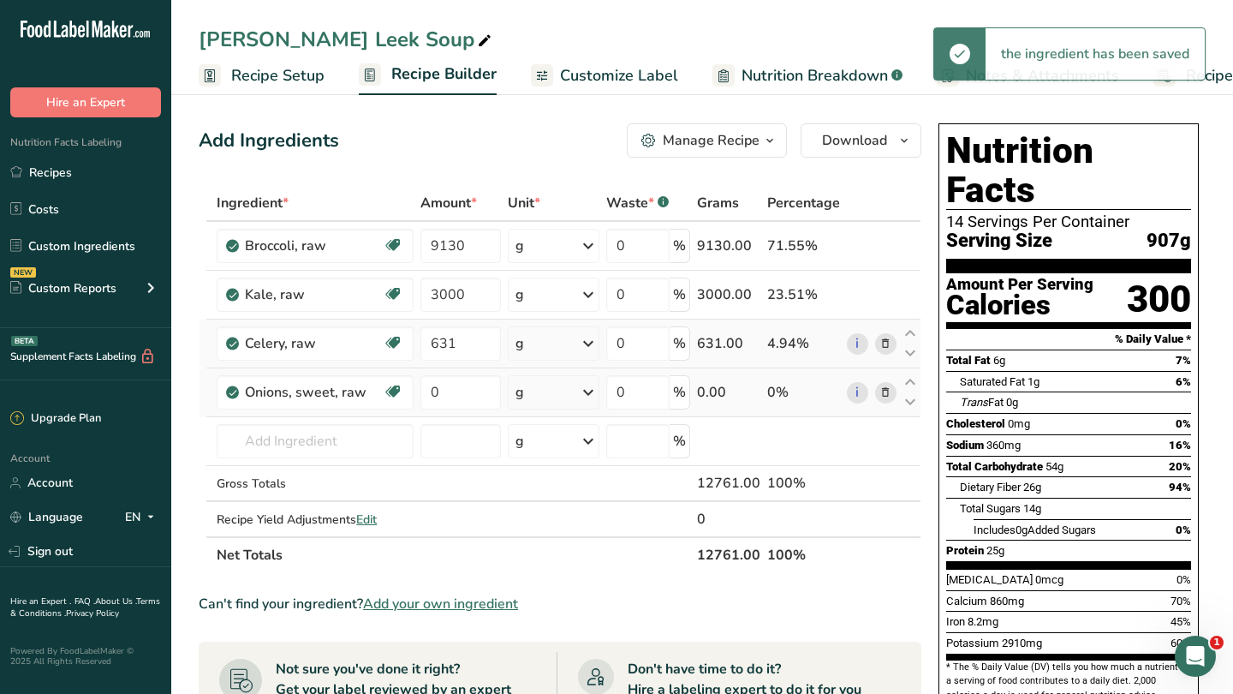
click at [884, 396] on icon at bounding box center [885, 393] width 12 height 18
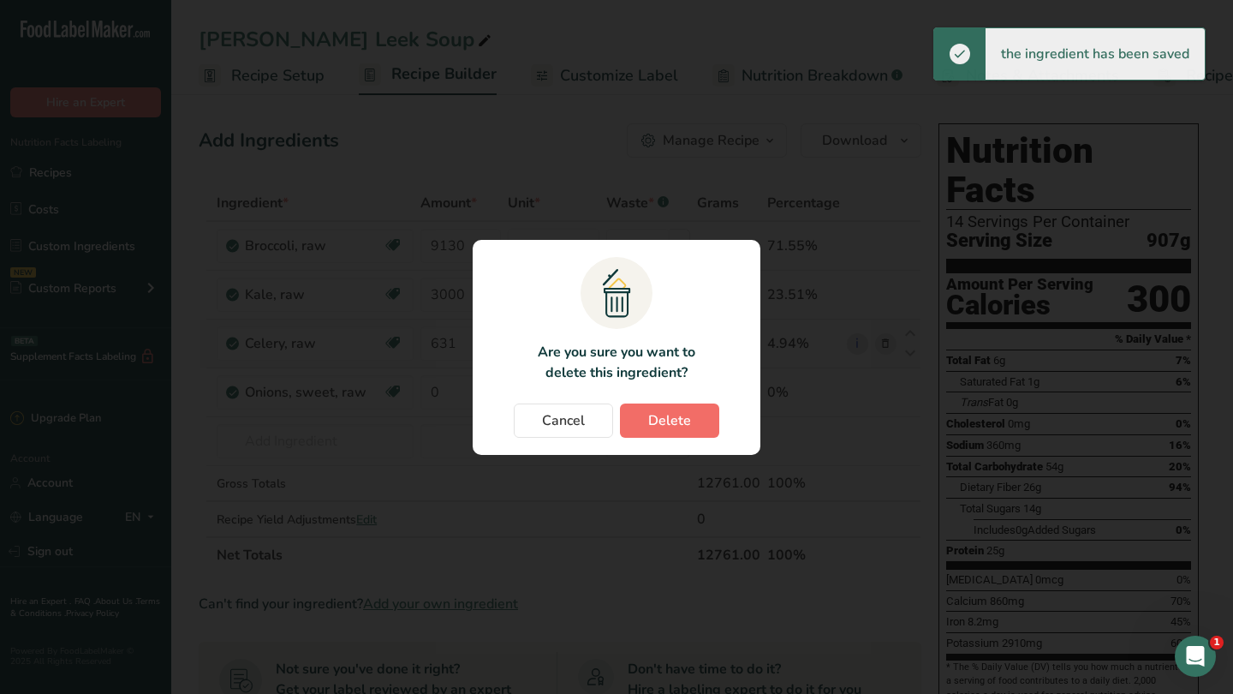
click at [697, 425] on button "Delete" at bounding box center [669, 420] width 99 height 34
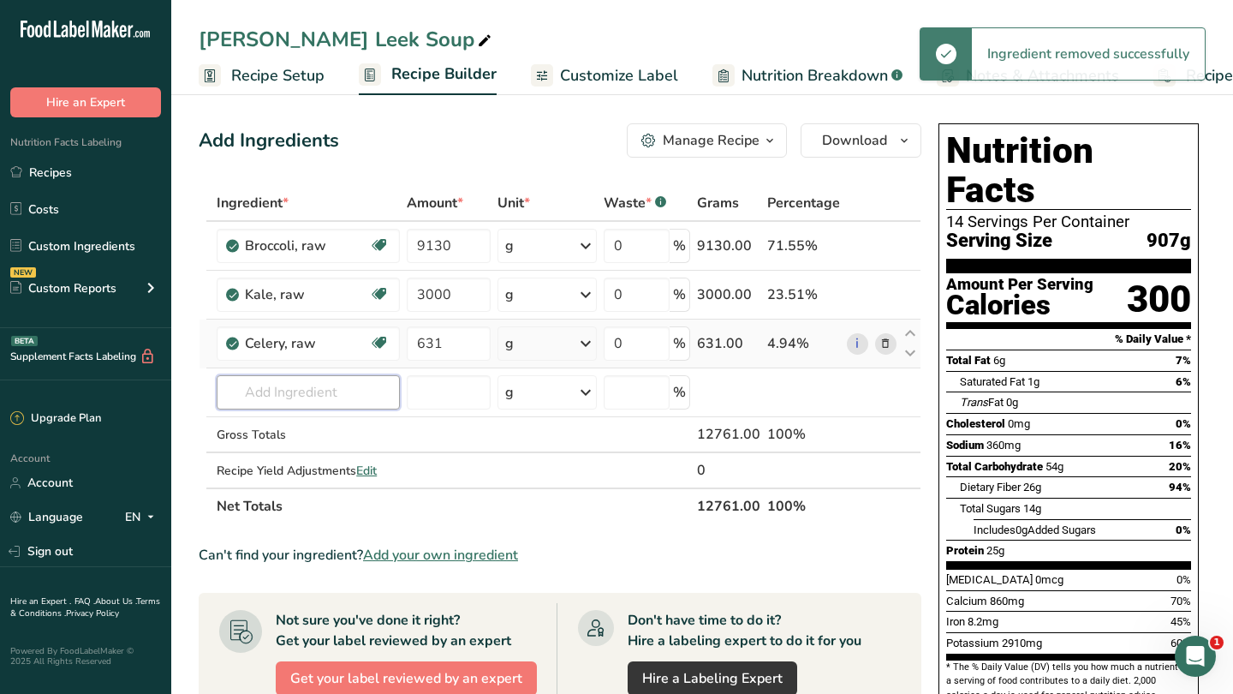
click at [335, 398] on input "text" at bounding box center [308, 392] width 183 height 34
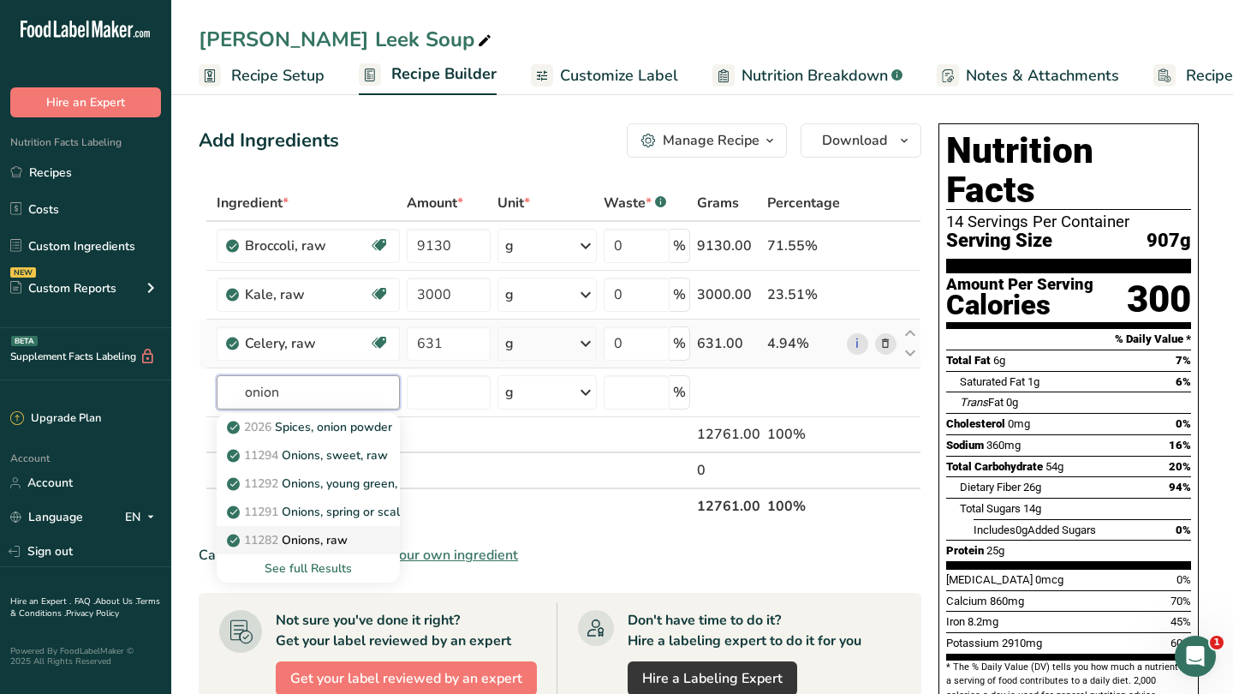
type input "onion"
click at [348, 539] on p "11282 Onions, raw" at bounding box center [288, 540] width 117 height 18
type input "Onions, raw"
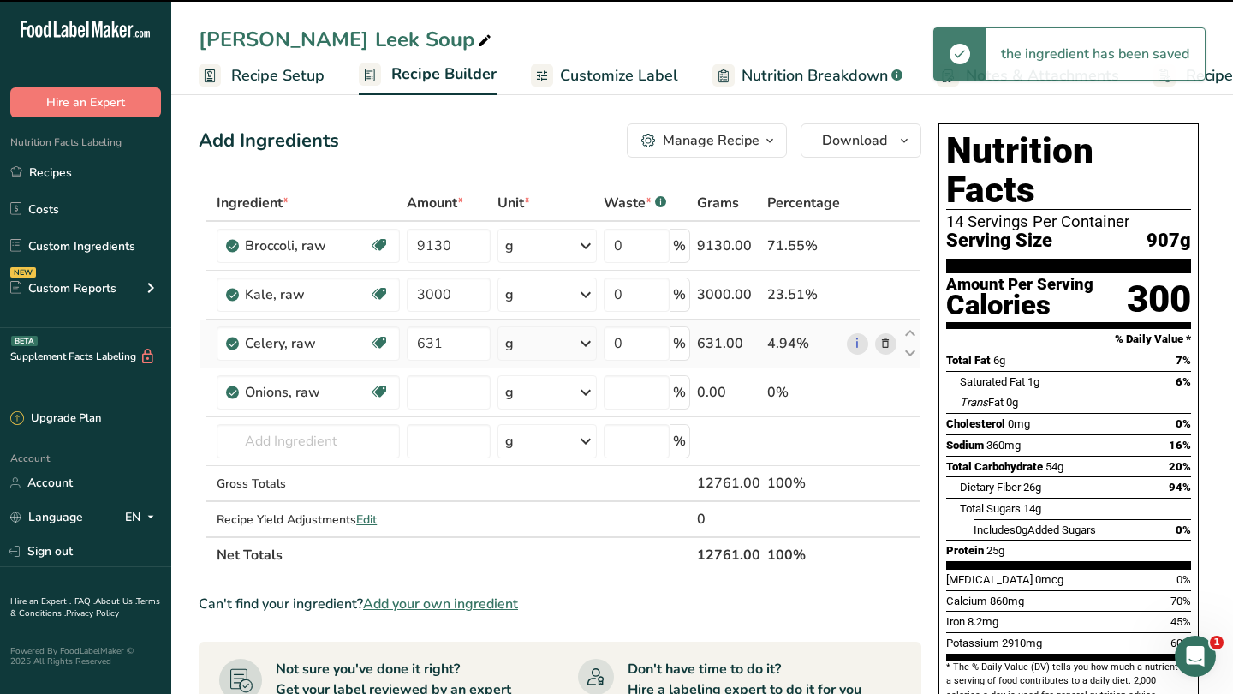
type input "0"
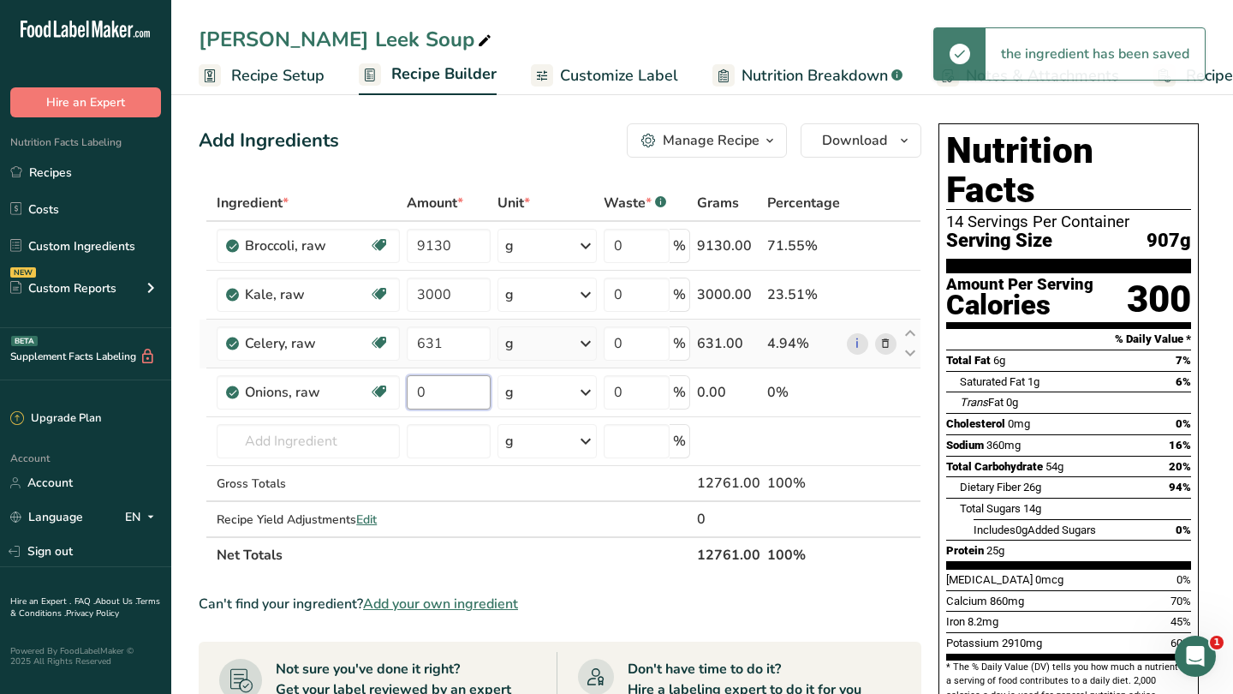
click at [466, 392] on input "0" at bounding box center [449, 392] width 84 height 34
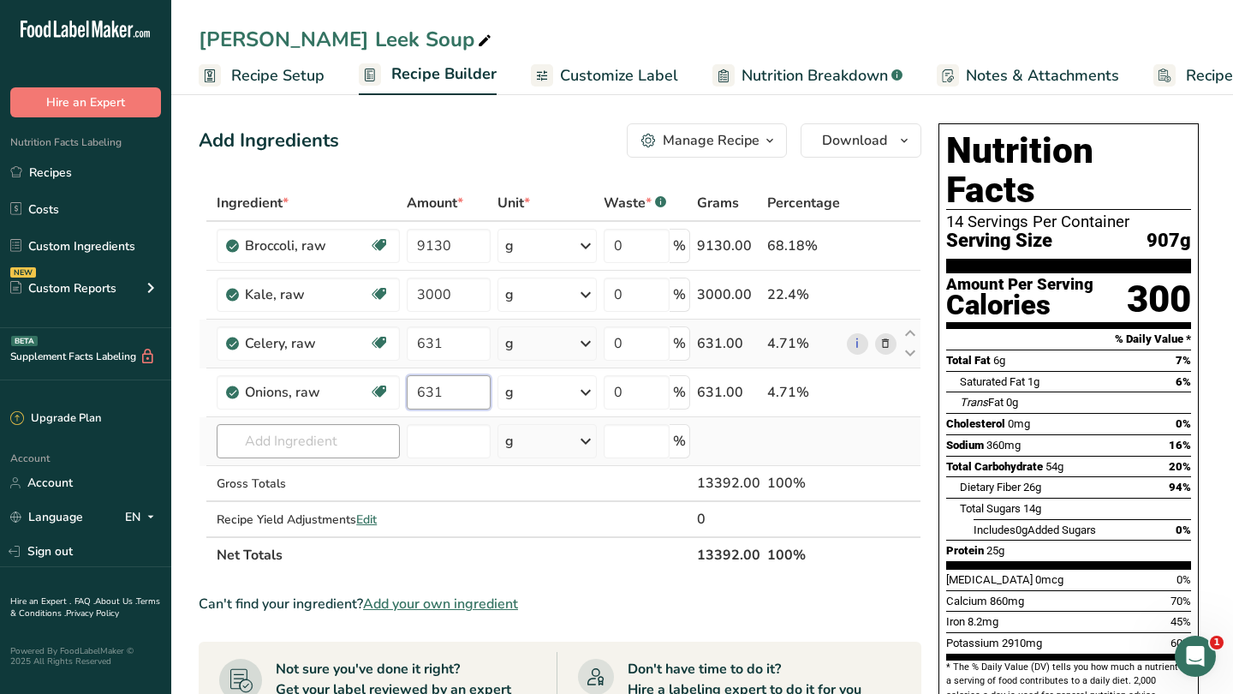
type input "631"
click at [307, 448] on div "Ingredient * Amount * Unit * Waste * .a-a{fill:#347362;}.b-a{fill:#fff;} Grams …" at bounding box center [560, 379] width 723 height 388
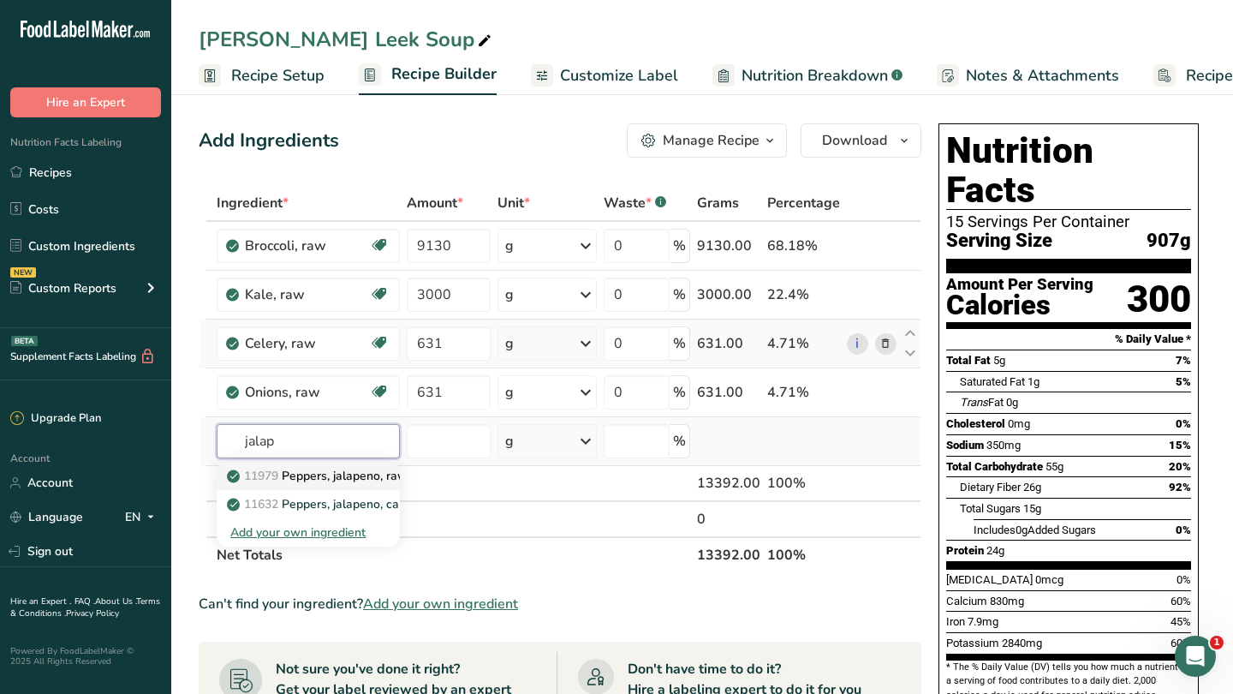
type input "jalap"
click at [331, 477] on p "11979 Peppers, jalapeno, raw" at bounding box center [318, 476] width 177 height 18
type input "Peppers, jalapeno, raw"
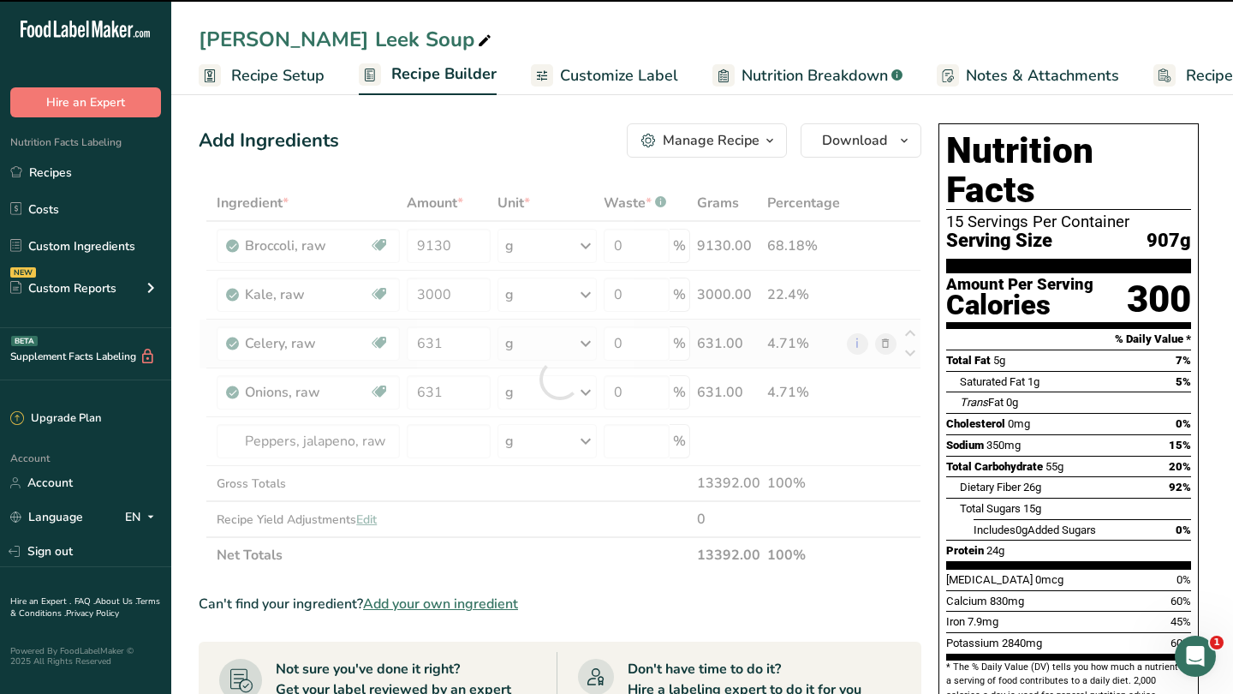
type input "0"
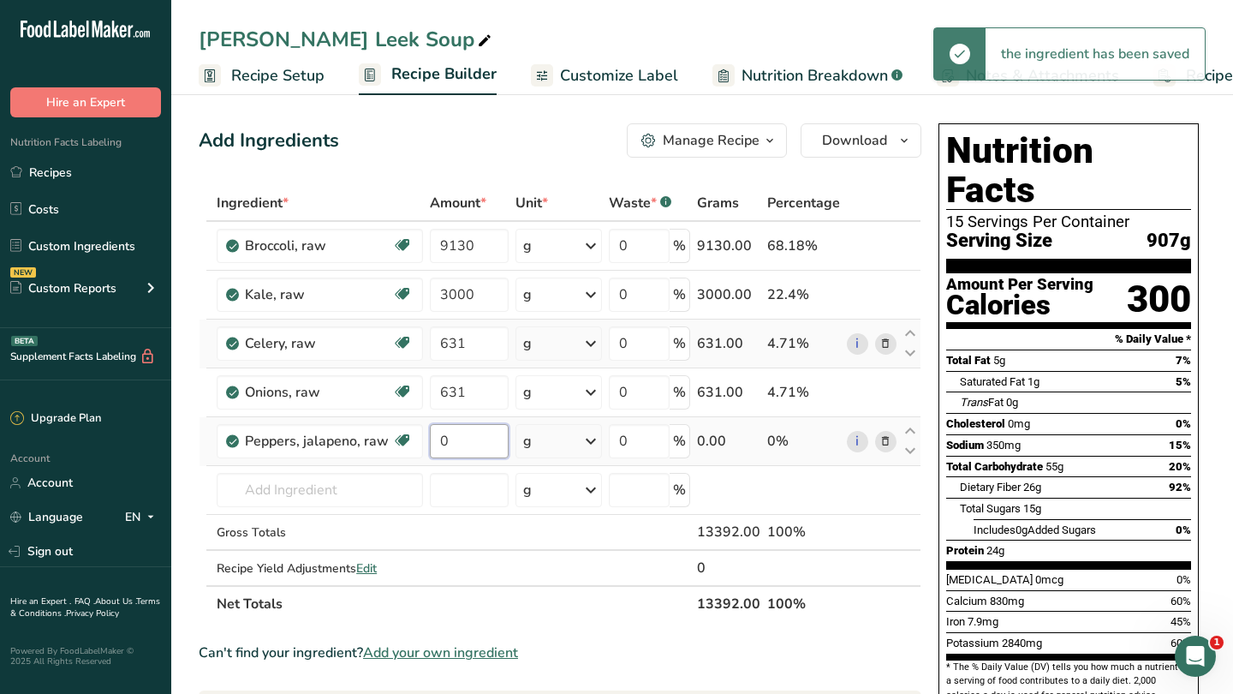
click at [473, 443] on input "0" at bounding box center [469, 441] width 79 height 34
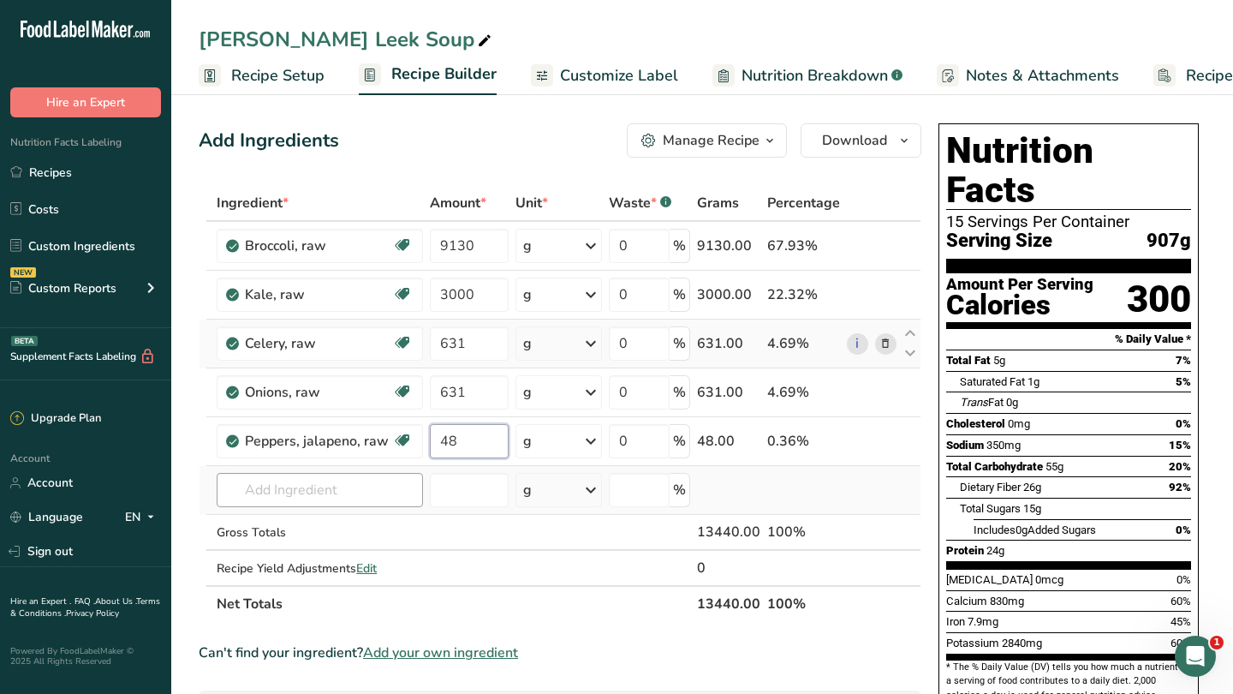
type input "48"
click at [348, 488] on div "Ingredient * Amount * Unit * Waste * .a-a{fill:#347362;}.b-a{fill:#fff;} Grams …" at bounding box center [560, 403] width 723 height 437
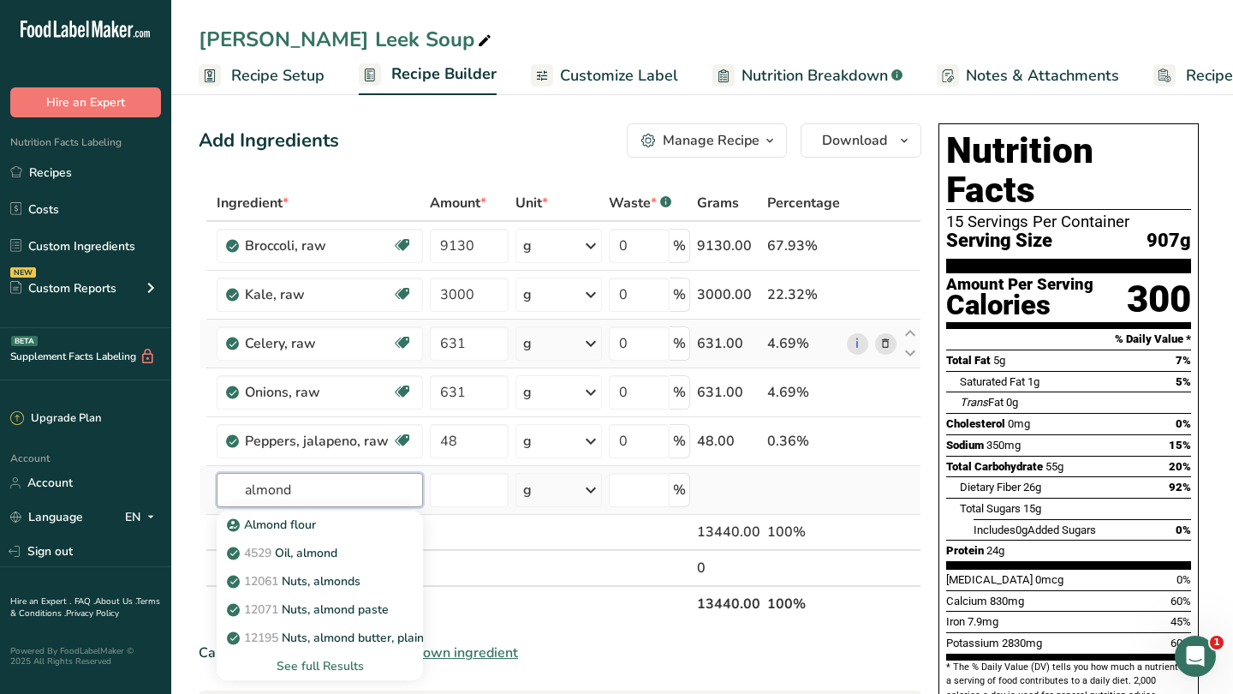
type input "almond"
click at [333, 667] on div "See full Results" at bounding box center [319, 666] width 179 height 18
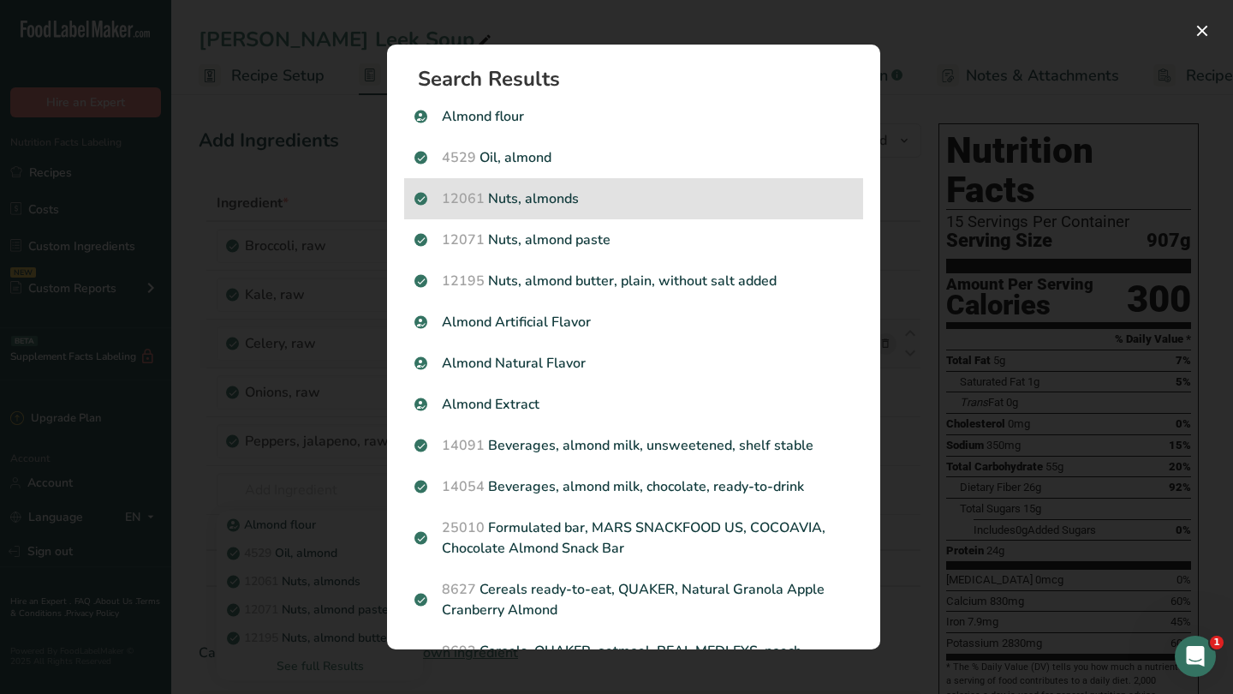
click at [628, 206] on p "12061 Nuts, almonds" at bounding box center [633, 198] width 438 height 21
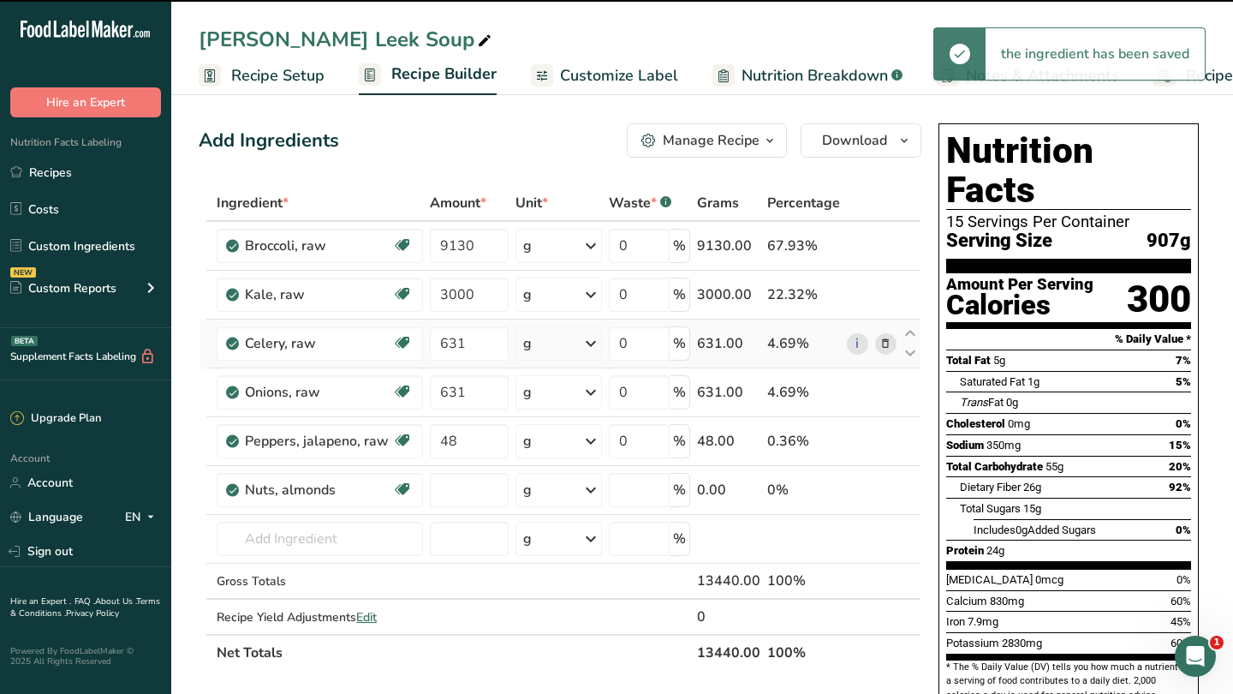
type input "0"
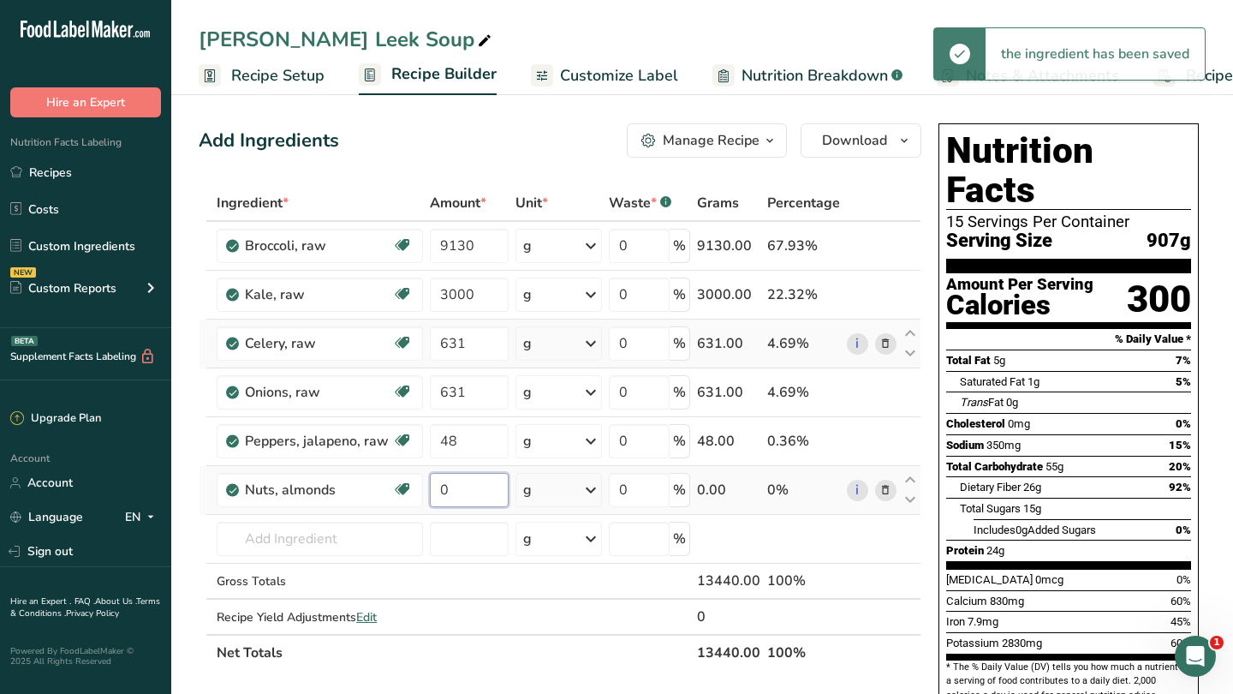
click at [468, 484] on input "0" at bounding box center [469, 490] width 79 height 34
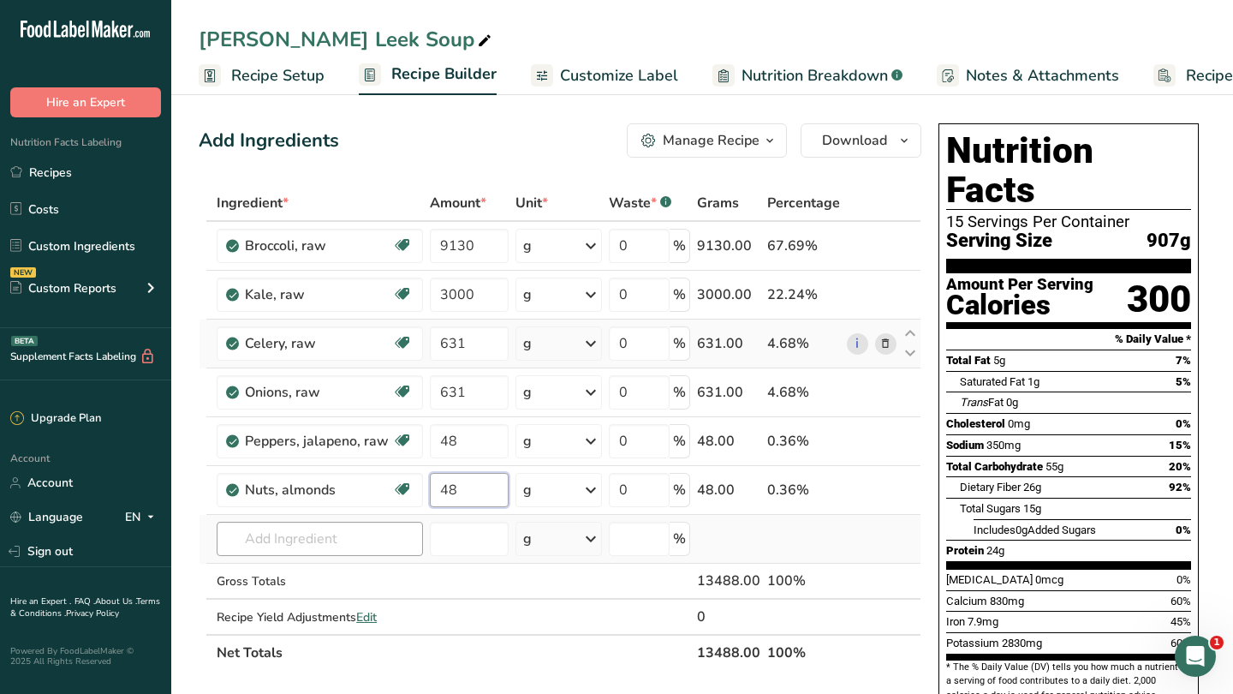
type input "48"
click at [290, 545] on div "Ingredient * Amount * Unit * Waste * .a-a{fill:#347362;}.b-a{fill:#fff;} Grams …" at bounding box center [560, 427] width 723 height 485
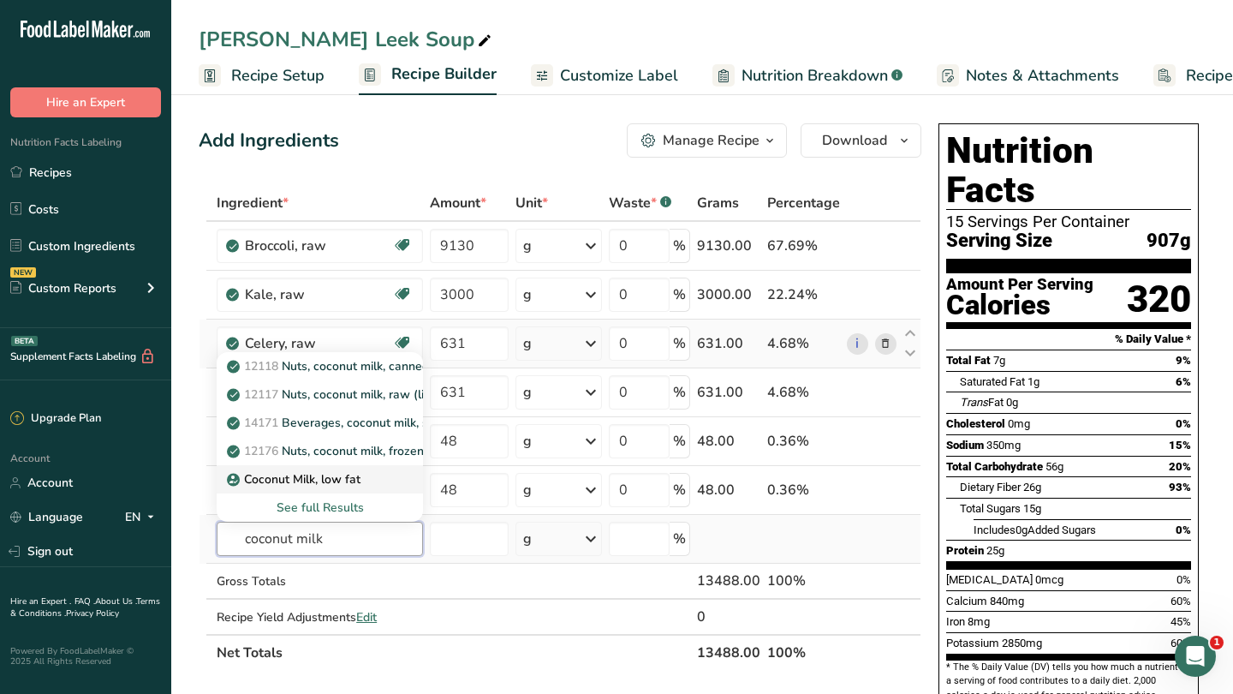
type input "coconut milk"
click at [325, 482] on p "Coconut Milk, low fat" at bounding box center [295, 479] width 130 height 18
type input "Coconut Milk, low fat"
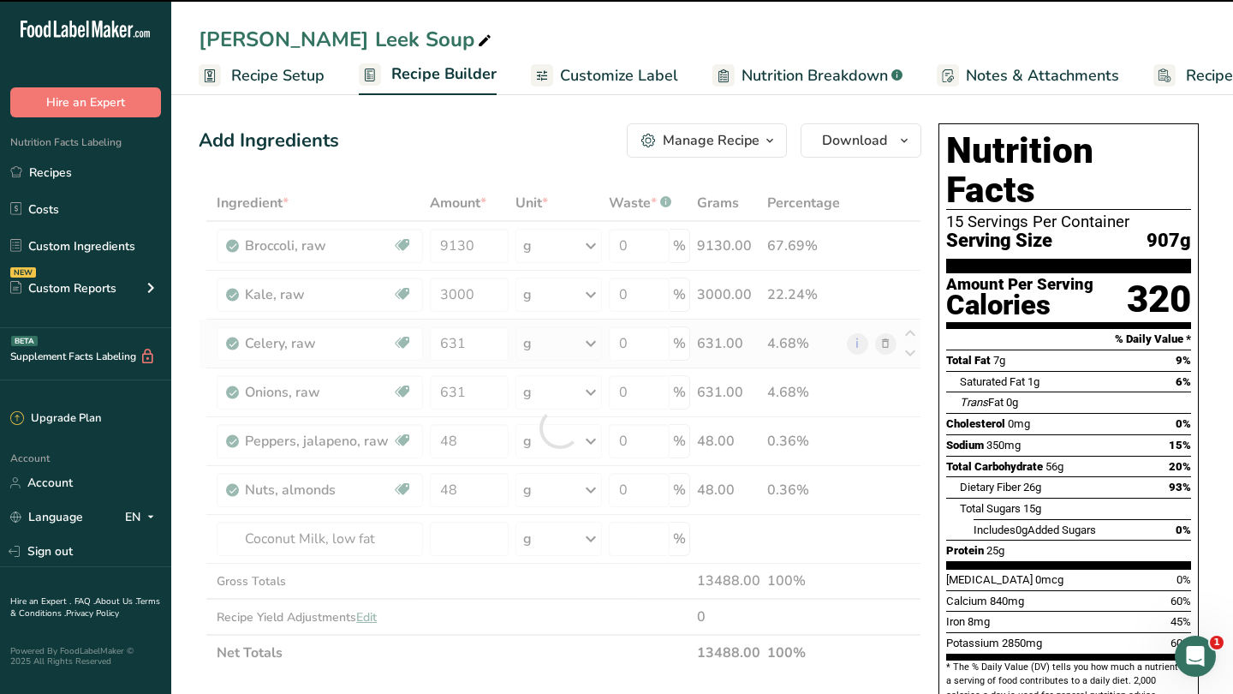
type input "0"
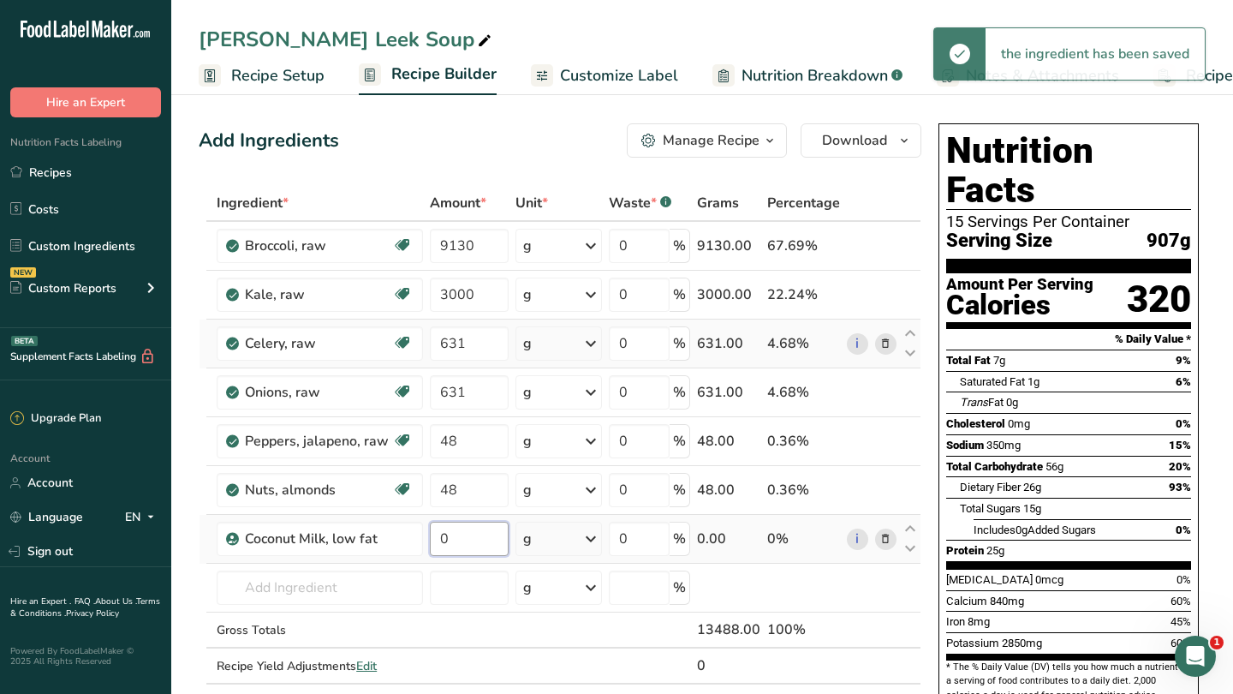
click at [480, 544] on input "0" at bounding box center [469, 538] width 79 height 34
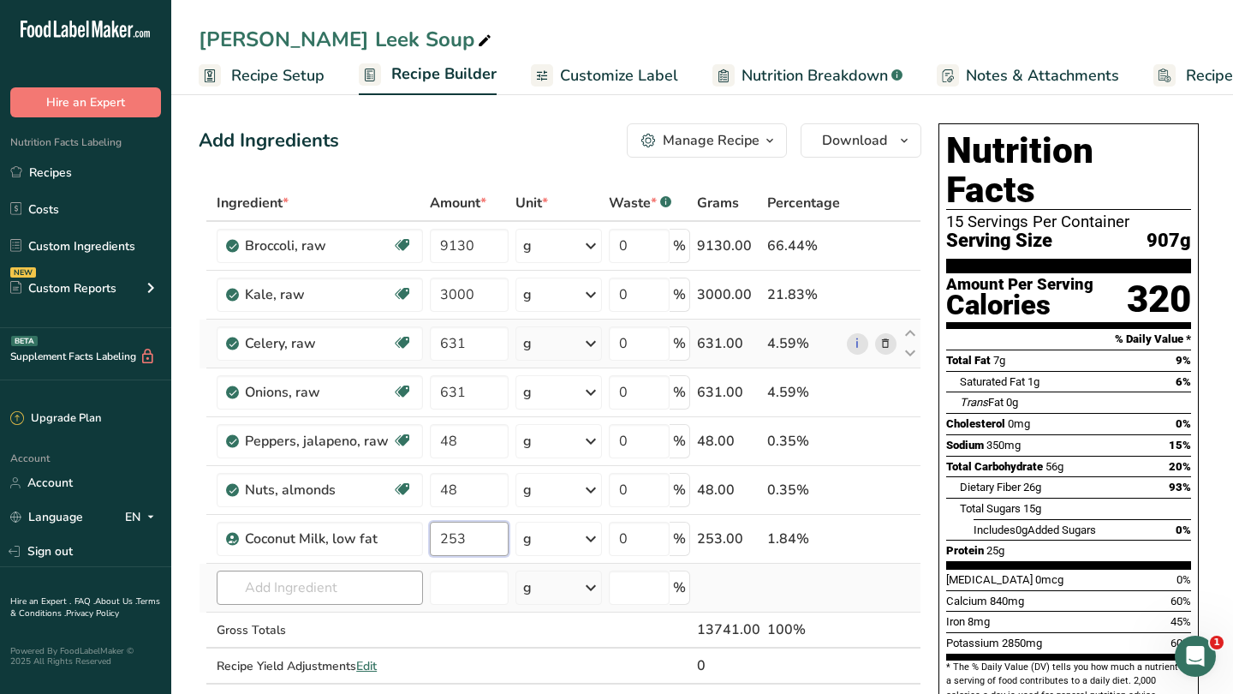
type input "253"
click at [373, 585] on div "Ingredient * Amount * Unit * Waste * .a-a{fill:#347362;}.b-a{fill:#fff;} Grams …" at bounding box center [560, 452] width 723 height 534
type input "extra vir"
click at [369, 533] on div "Extra Virgin Olive Oil" at bounding box center [306, 528] width 152 height 18
type input "Extra Virgin Olive Oil"
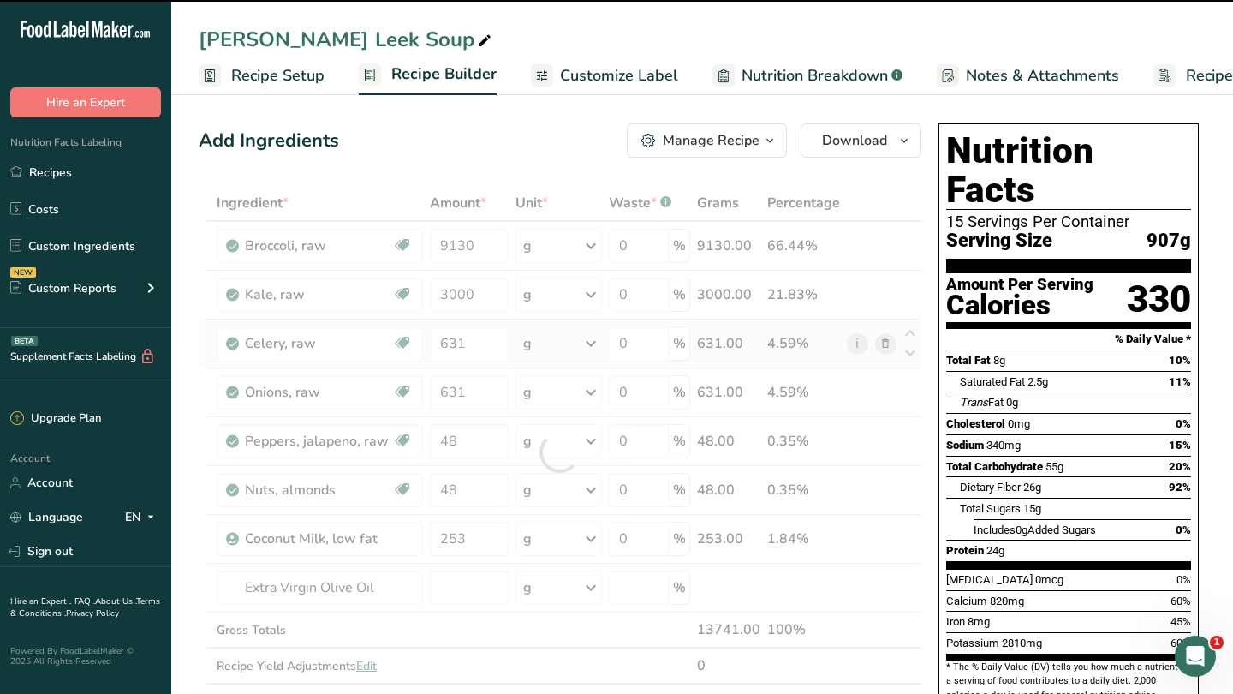
type input "0"
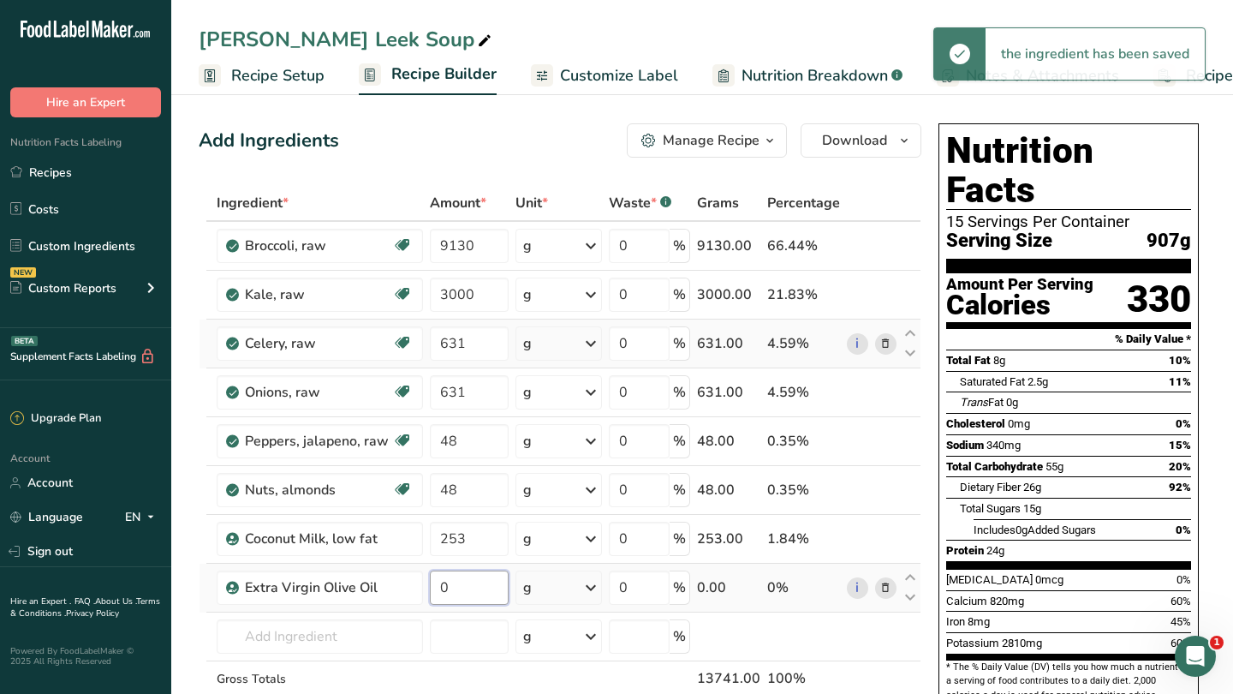
click at [468, 587] on input "0" at bounding box center [469, 587] width 79 height 34
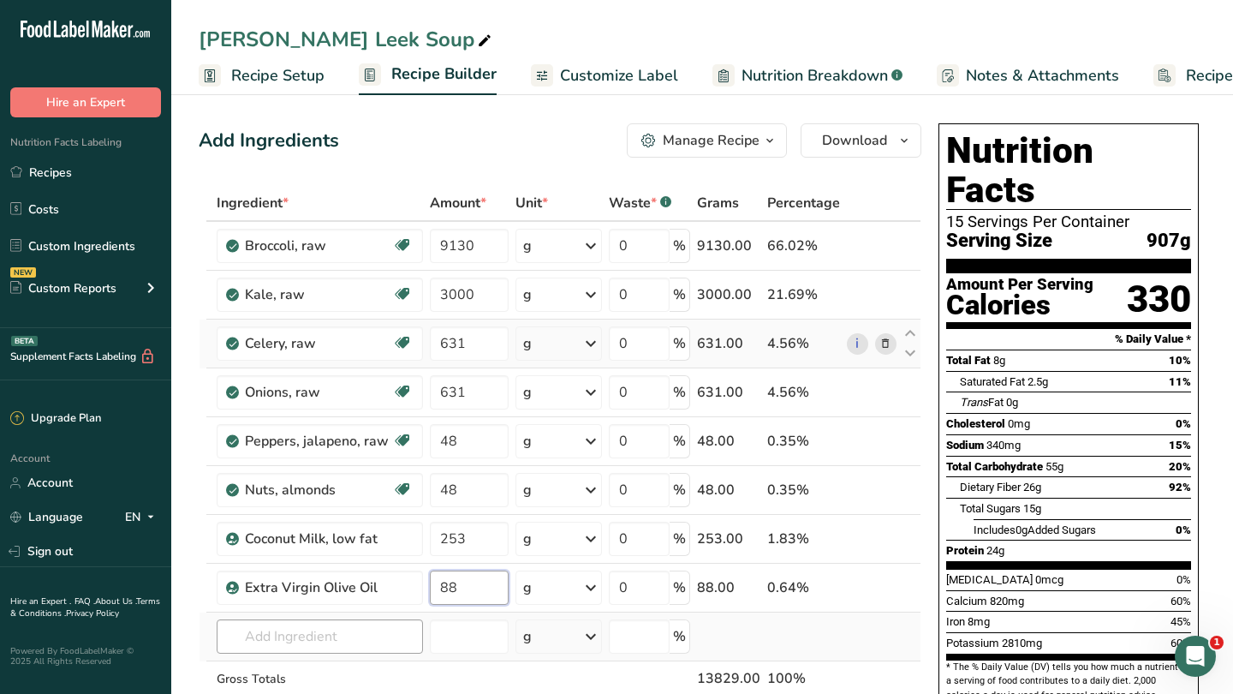
type input "88"
click at [340, 635] on div "Ingredient * Amount * Unit * Waste * .a-a{fill:#347362;}.b-a{fill:#fff;} Grams …" at bounding box center [560, 476] width 723 height 583
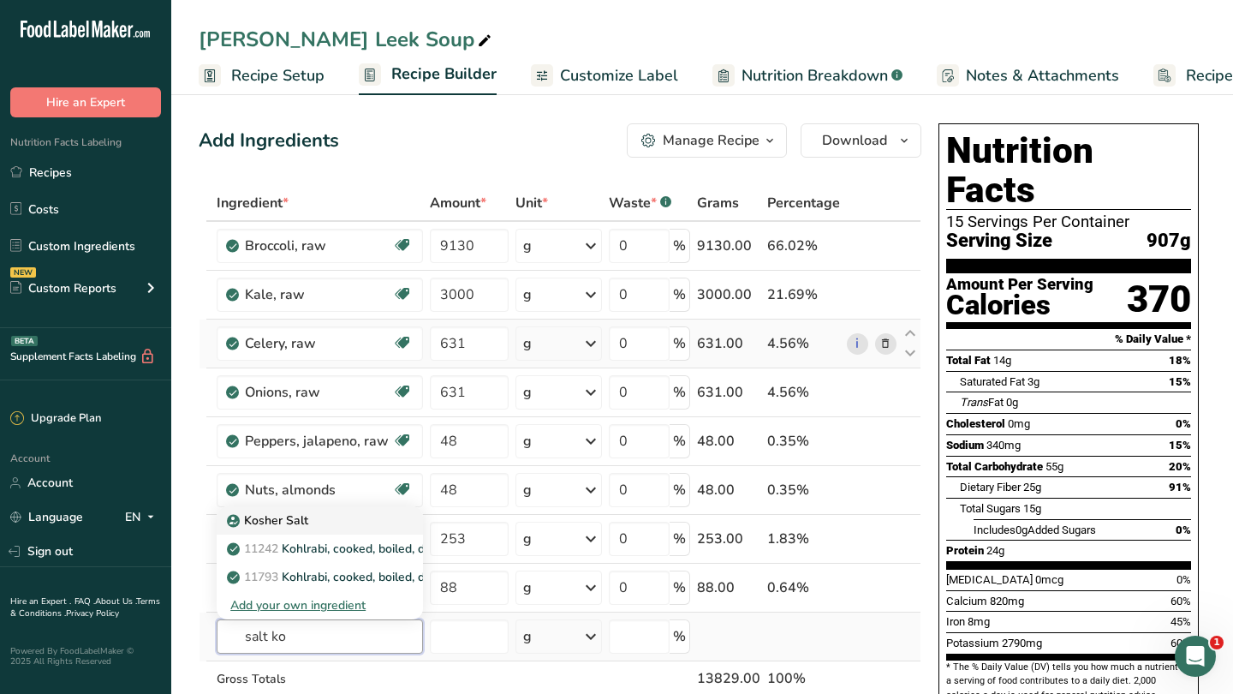
type input "salt ko"
click at [349, 522] on div "Kosher Salt" at bounding box center [306, 520] width 152 height 18
type input "Kosher Salt"
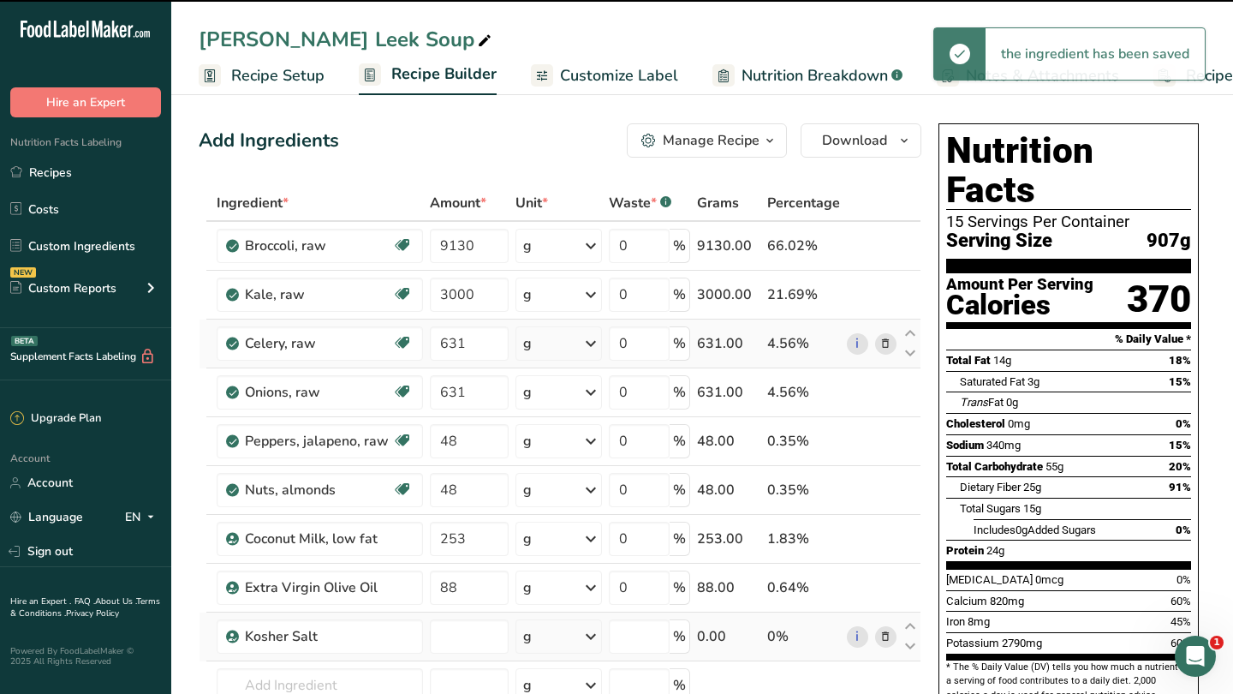
type input "0"
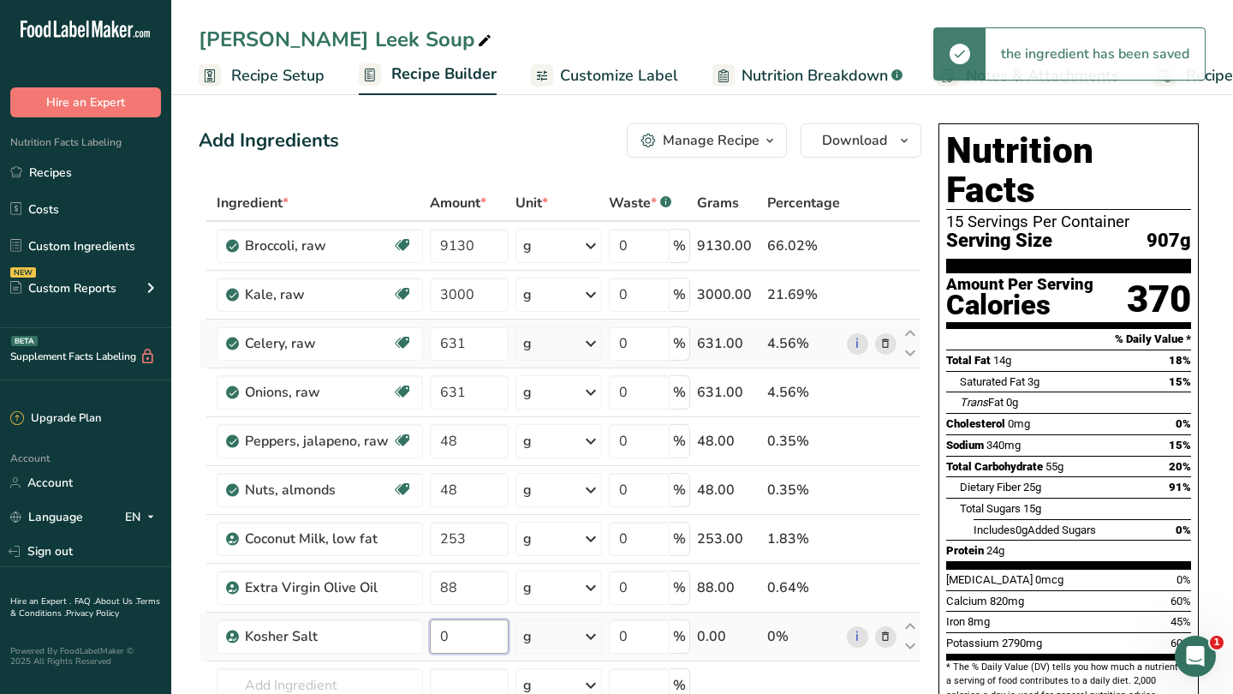
click at [471, 635] on input "0" at bounding box center [469, 636] width 79 height 34
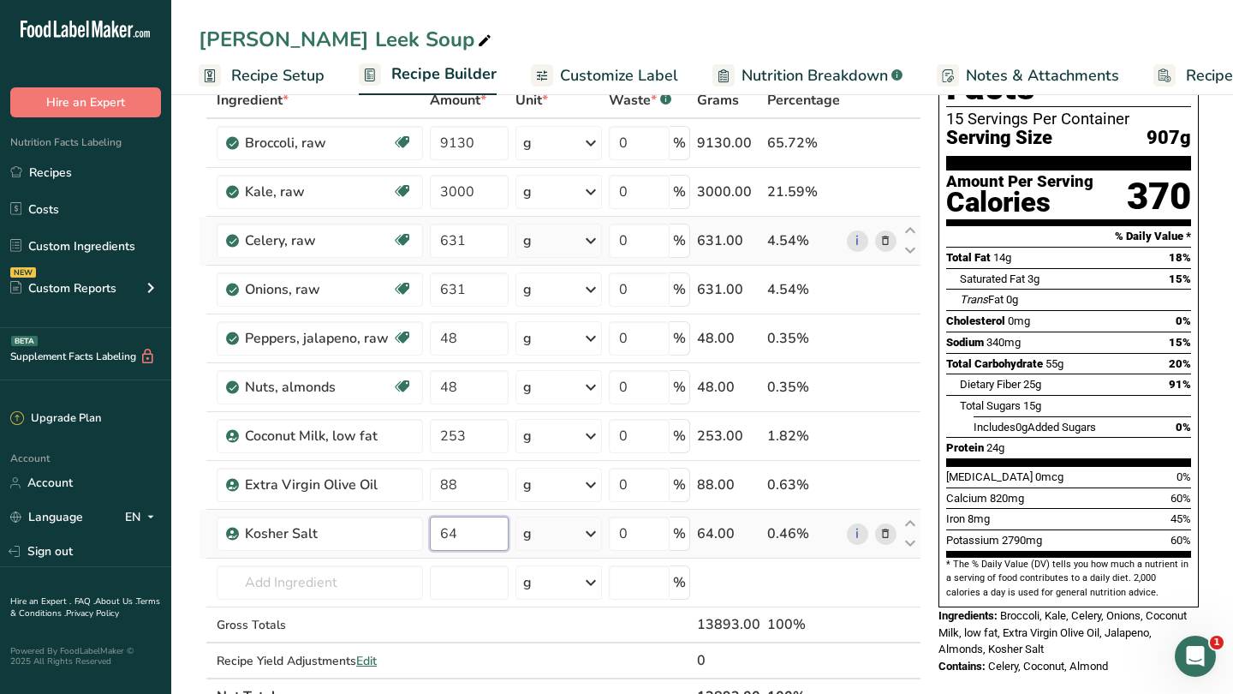
scroll to position [104, 0]
type input "64"
click at [307, 567] on div "Ingredient * Amount * Unit * Waste * .a-a{fill:#347362;}.b-a{fill:#fff;} Grams …" at bounding box center [560, 397] width 723 height 632
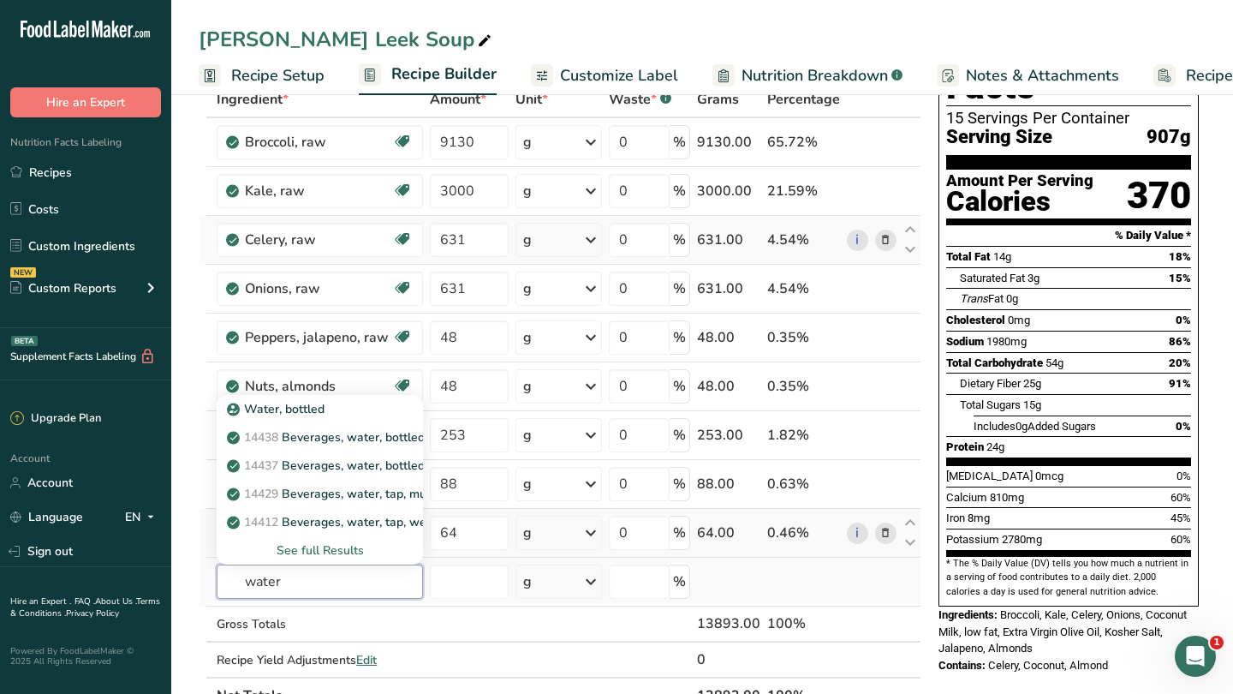
type input "water"
click at [339, 545] on div "See full Results" at bounding box center [319, 550] width 179 height 18
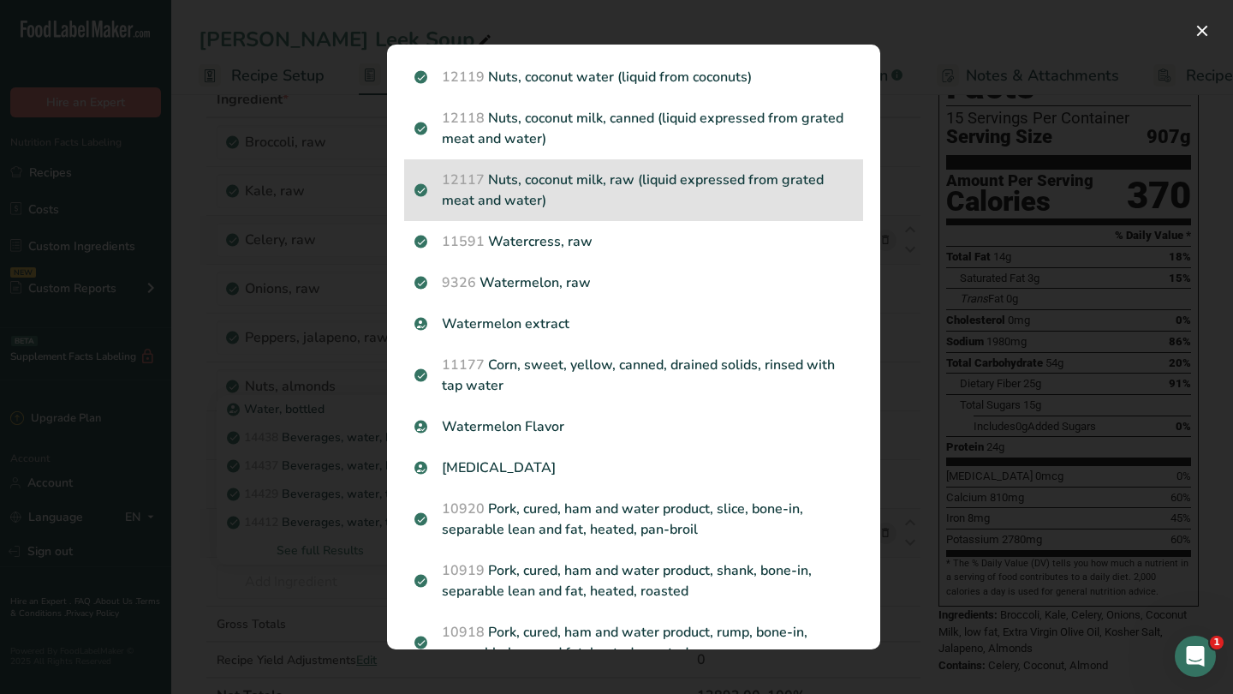
scroll to position [444, 0]
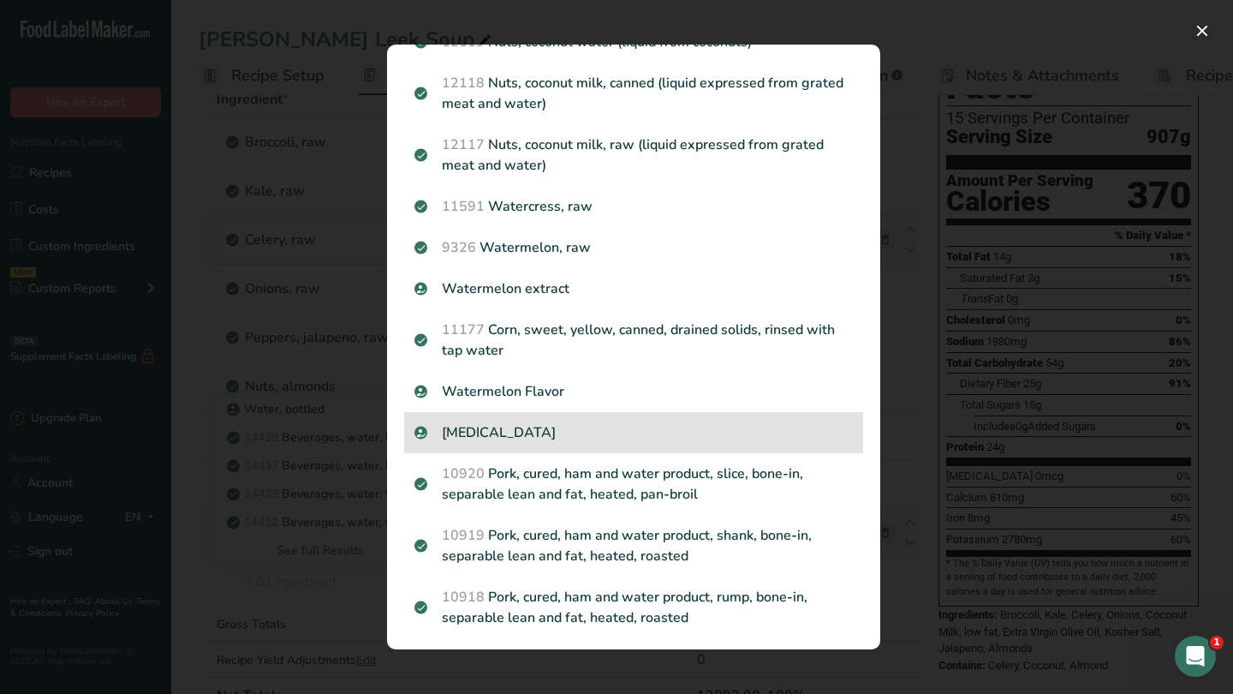
click at [577, 426] on p "Purified Water" at bounding box center [633, 432] width 438 height 21
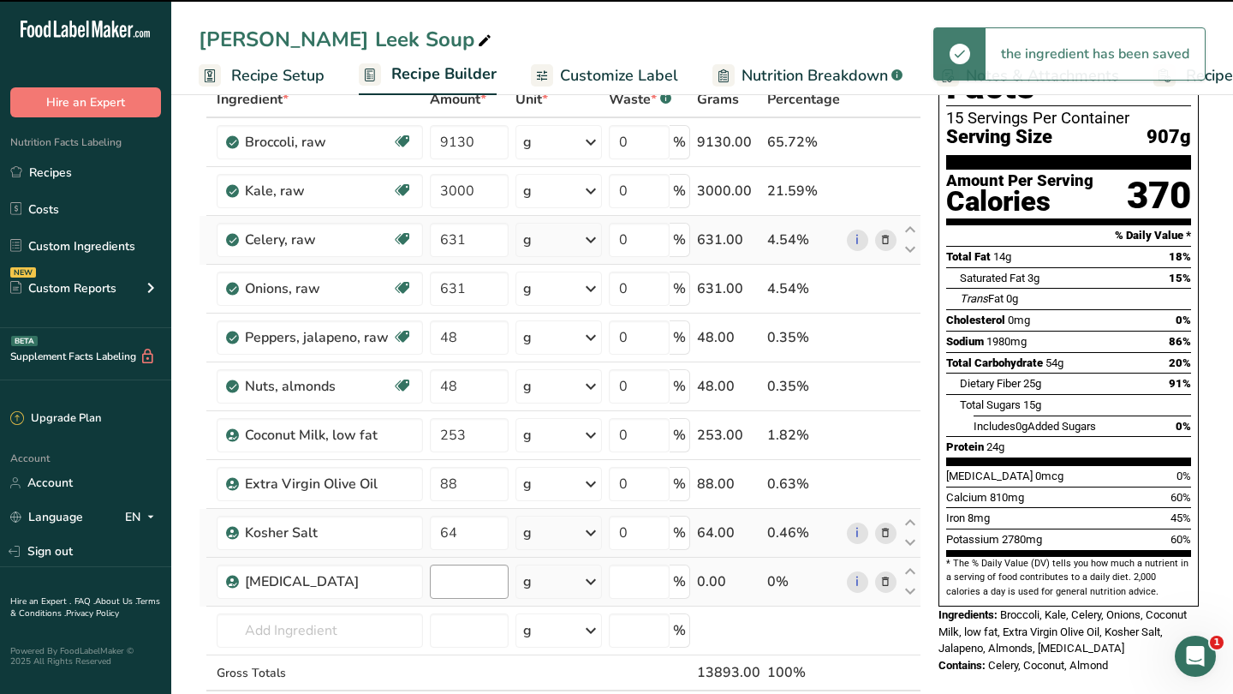
type input "0"
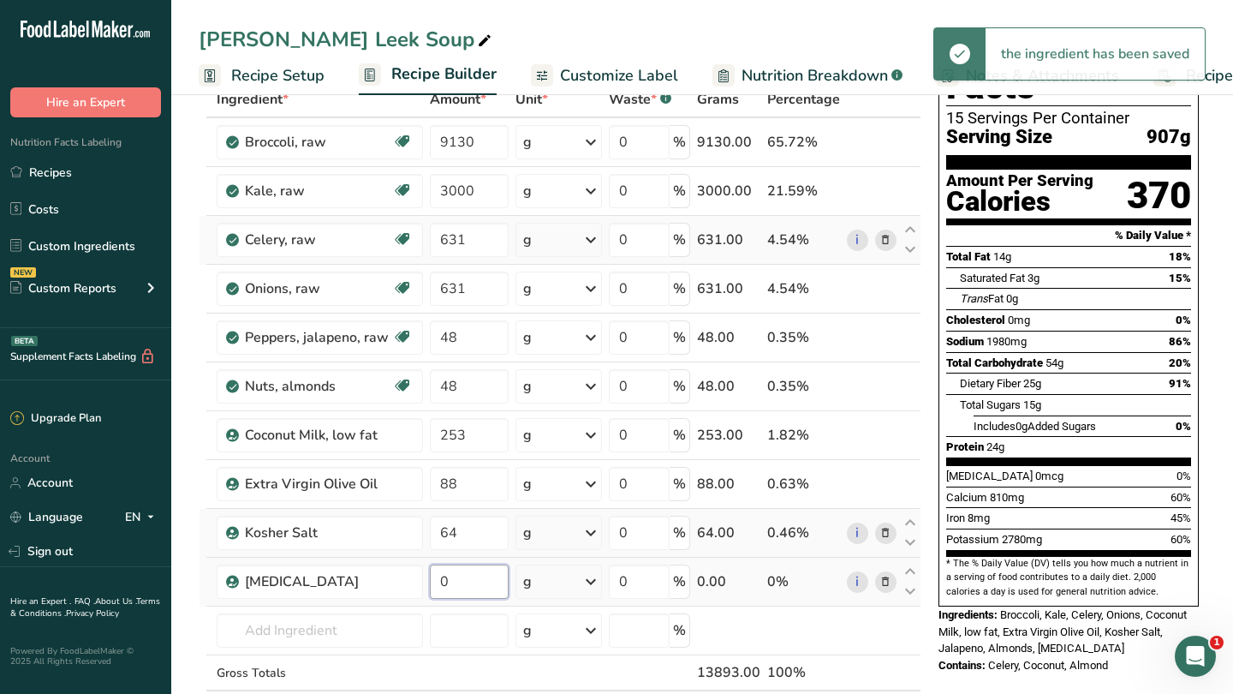
click at [465, 581] on input "0" at bounding box center [469, 581] width 79 height 34
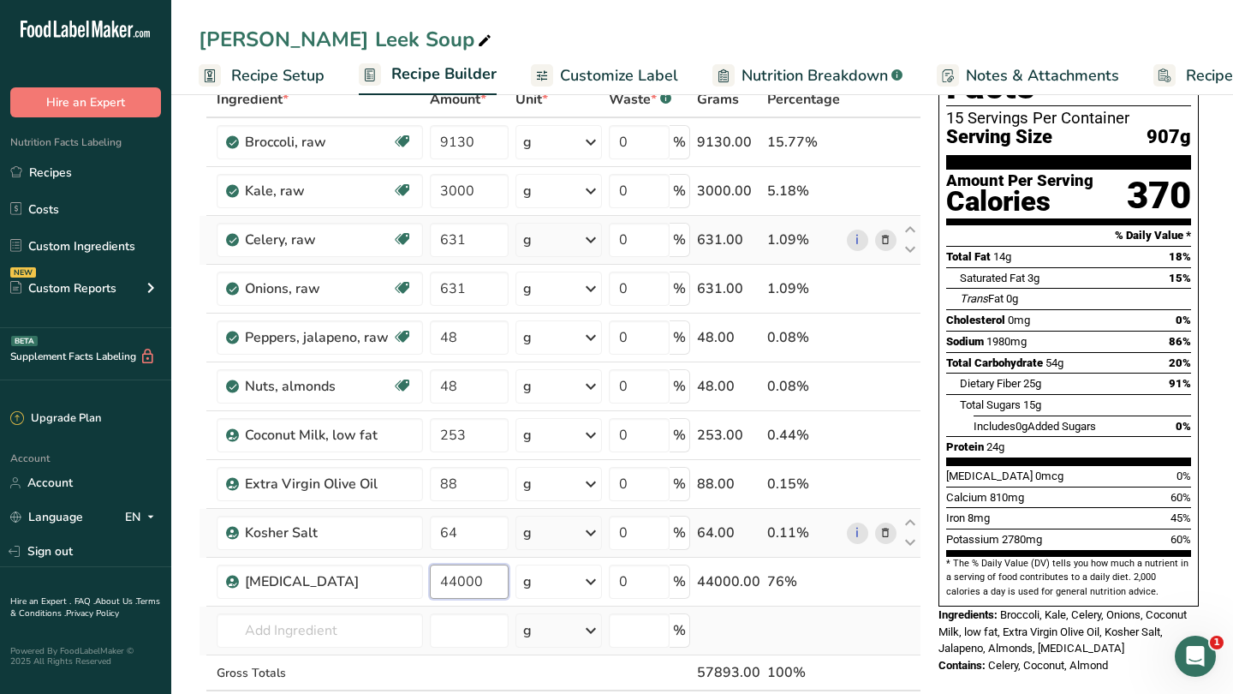
type input "44000"
click at [558, 652] on div "Ingredient * Amount * Unit * Waste * .a-a{fill:#347362;}.b-a{fill:#fff;} Grams …" at bounding box center [560, 421] width 723 height 681
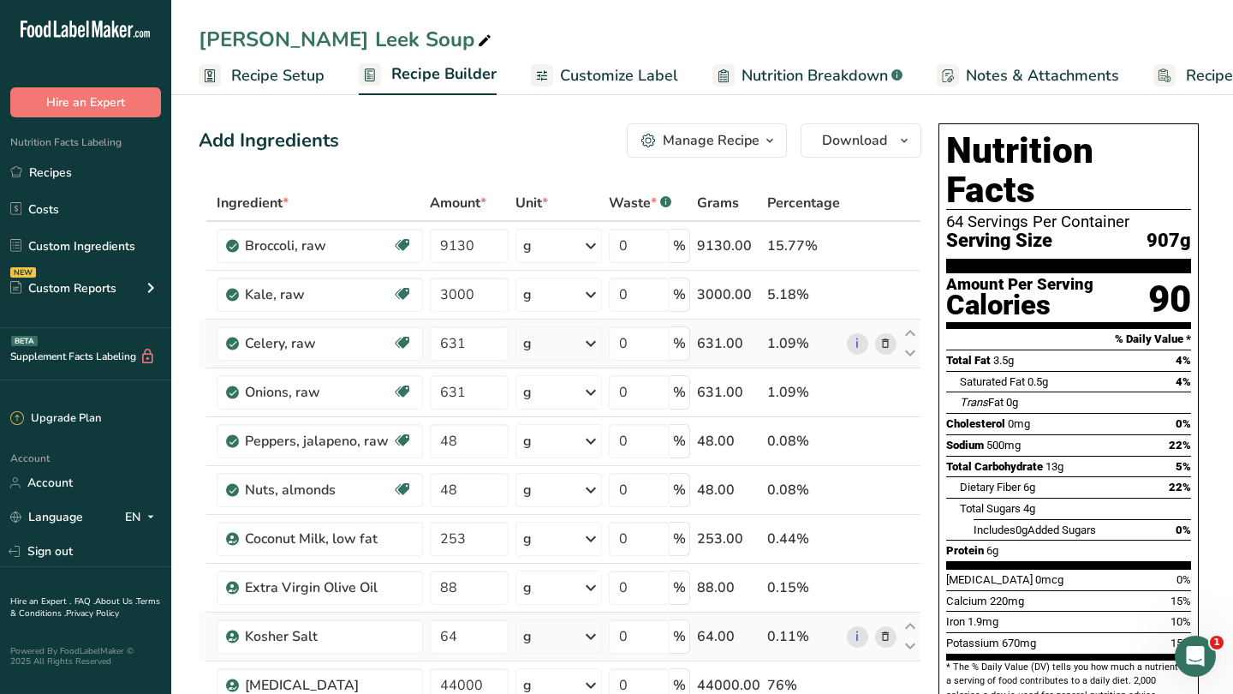
scroll to position [0, 0]
click at [75, 170] on link "Recipes" at bounding box center [85, 172] width 171 height 33
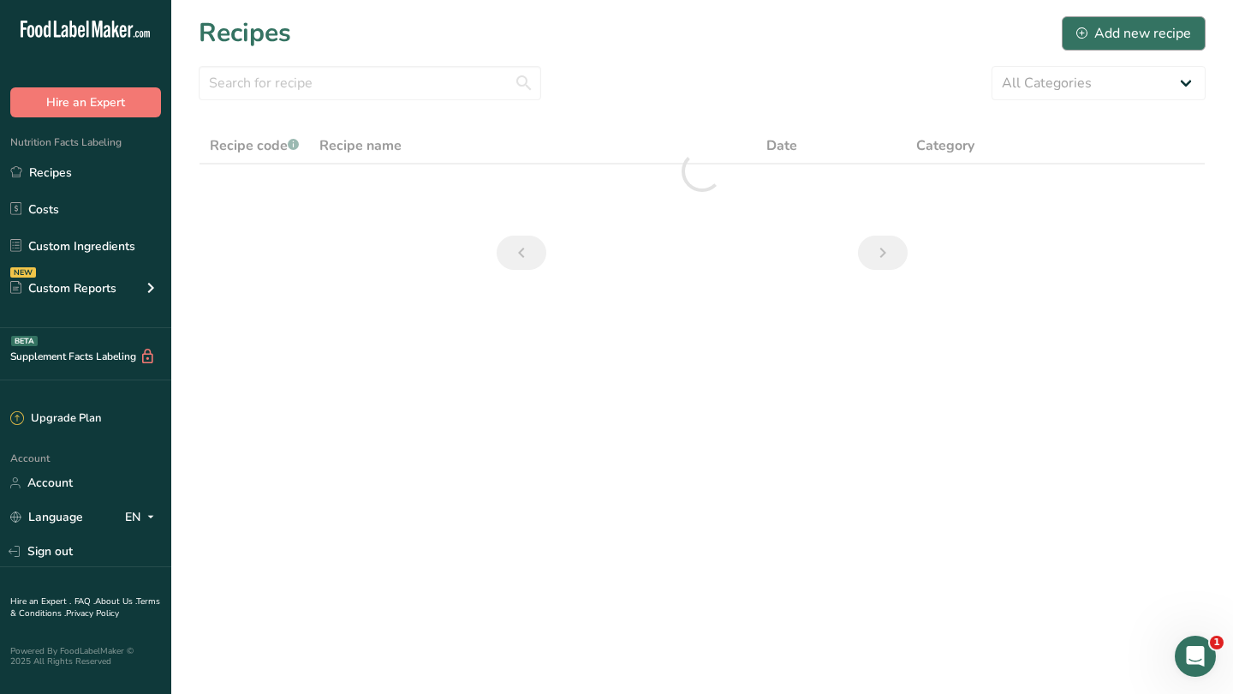
click at [1140, 38] on div "Add new recipe" at bounding box center [1133, 33] width 115 height 21
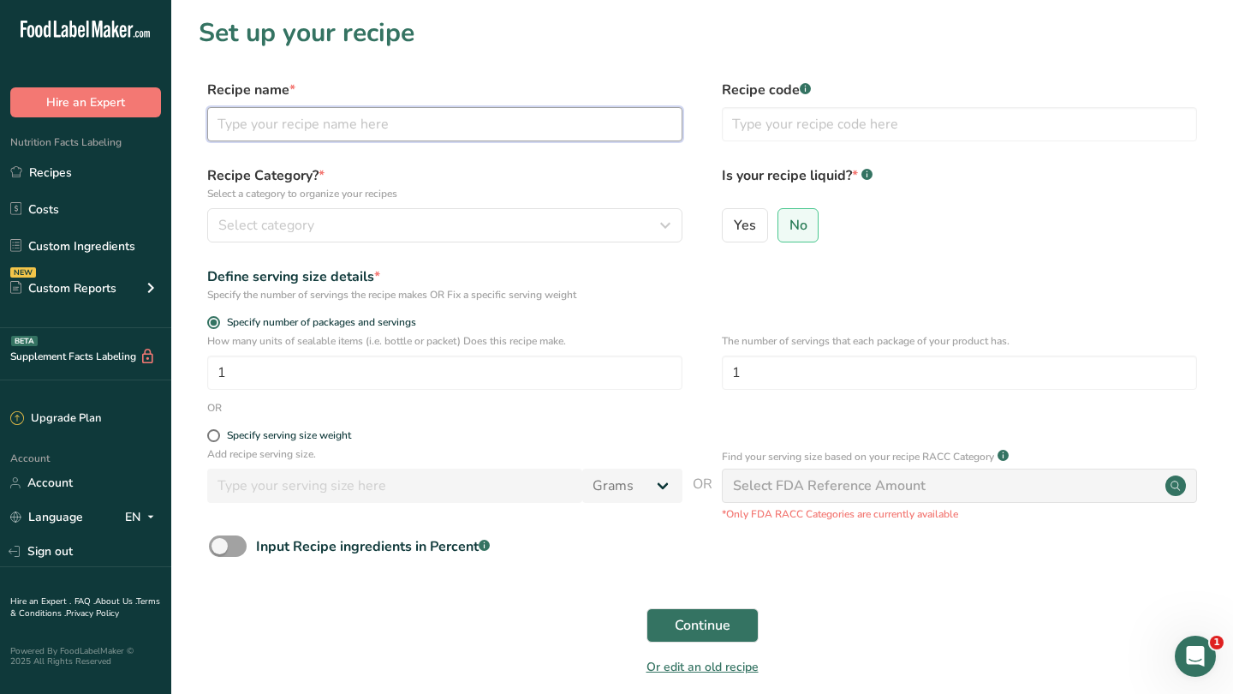
click at [505, 134] on input "text" at bounding box center [444, 124] width 475 height 34
type input "Spinach Puree"
click at [519, 253] on form "Recipe name * Spinach Puree Recipe code .a-a{fill:#347362;}.b-a{fill:#fff;} Rec…" at bounding box center [702, 383] width 1007 height 607
click at [527, 236] on button "Select category" at bounding box center [444, 225] width 475 height 34
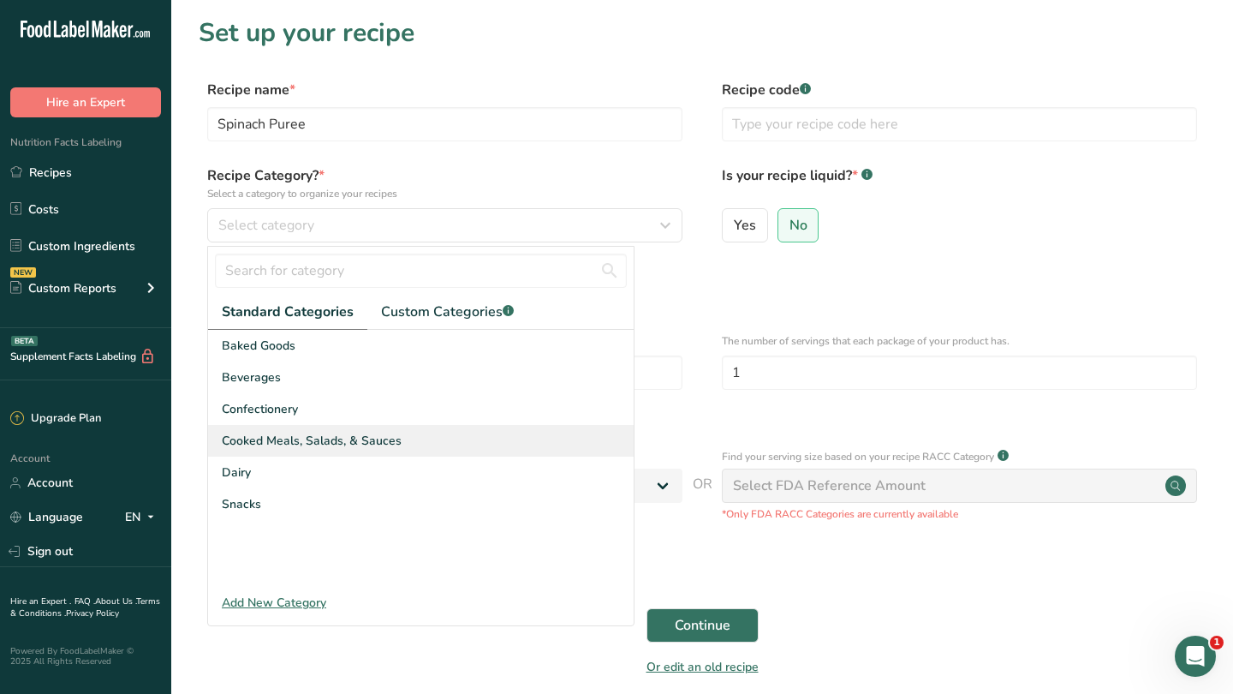
click at [370, 449] on span "Cooked Meals, Salads, & Sauces" at bounding box center [312, 441] width 180 height 18
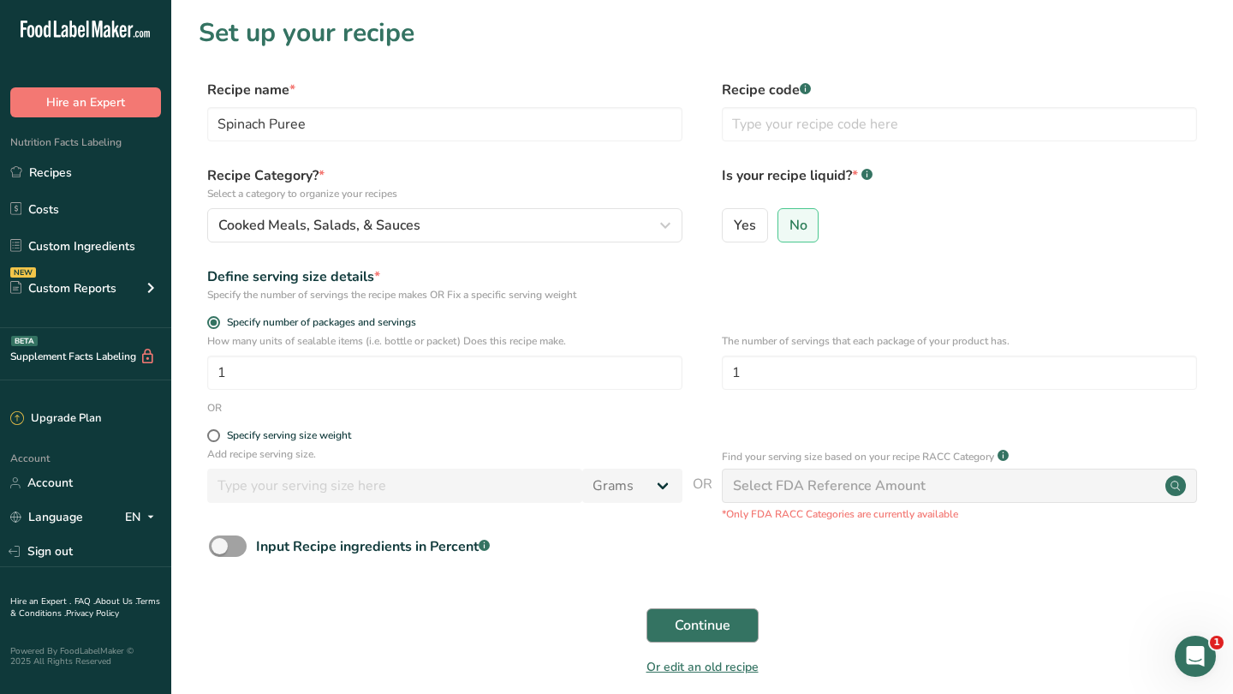
click at [722, 626] on span "Continue" at bounding box center [703, 625] width 56 height 21
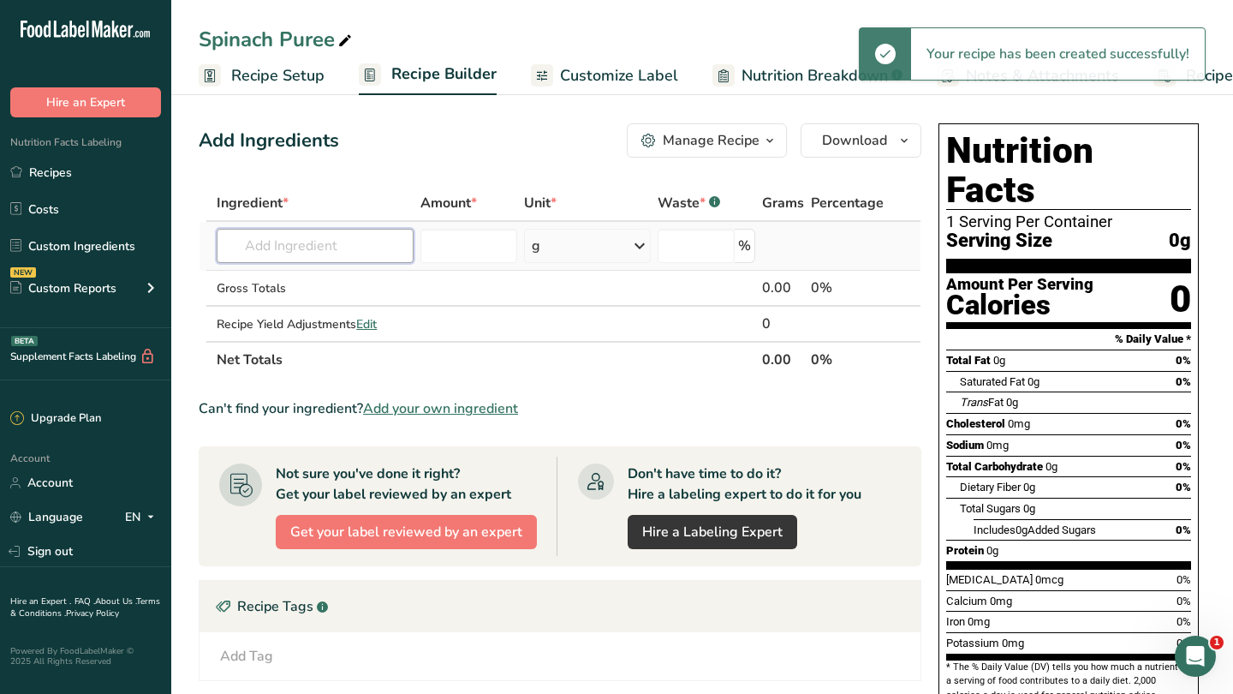
click at [354, 248] on input "text" at bounding box center [315, 246] width 197 height 34
type input "p"
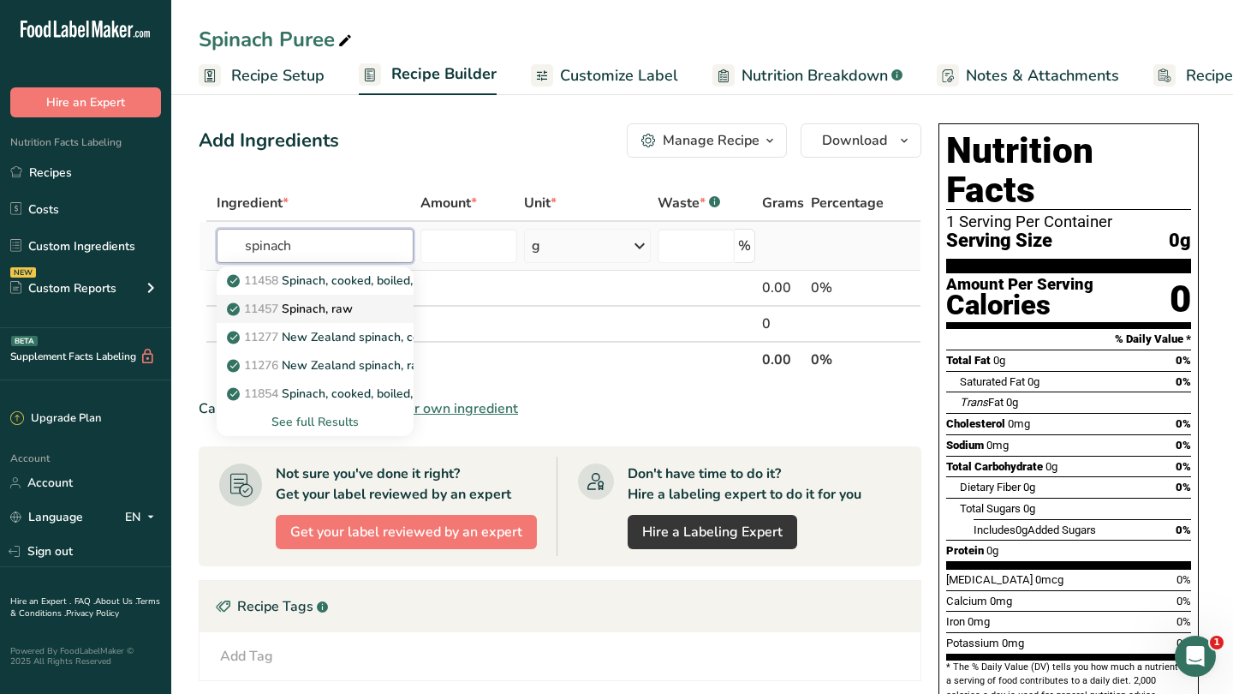
type input "spinach"
click at [317, 312] on p "11457 Spinach, raw" at bounding box center [291, 309] width 122 height 18
type input "Spinach, raw"
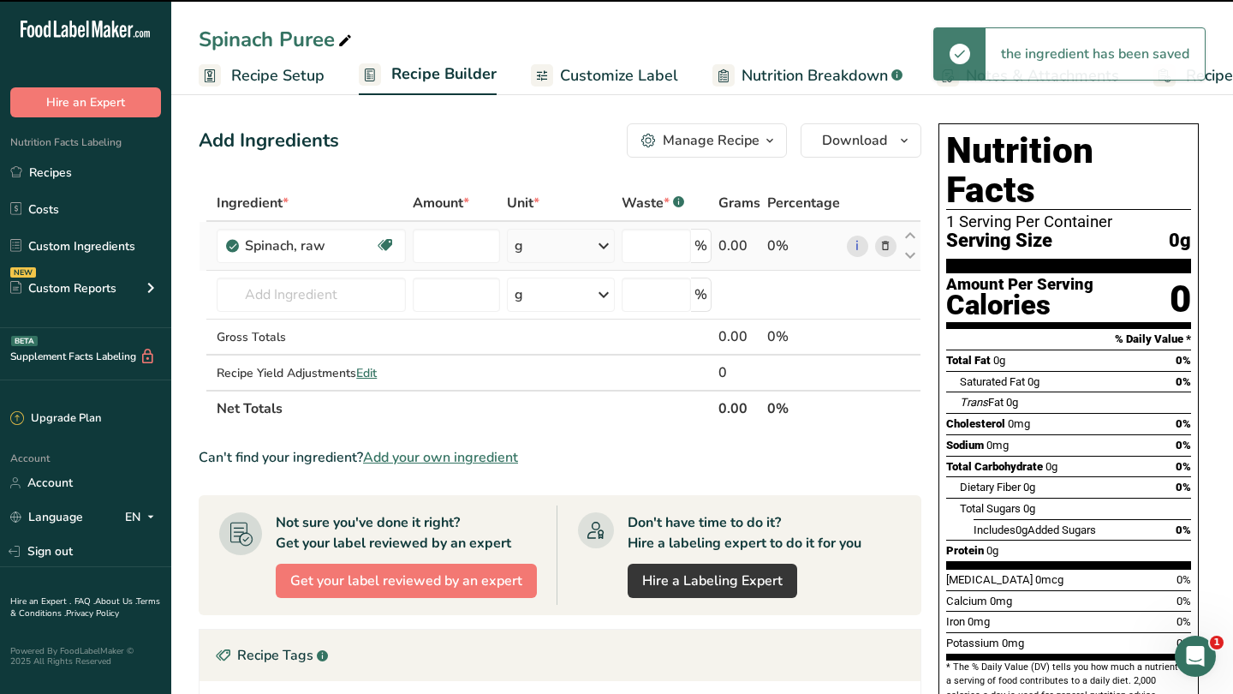
type input "0"
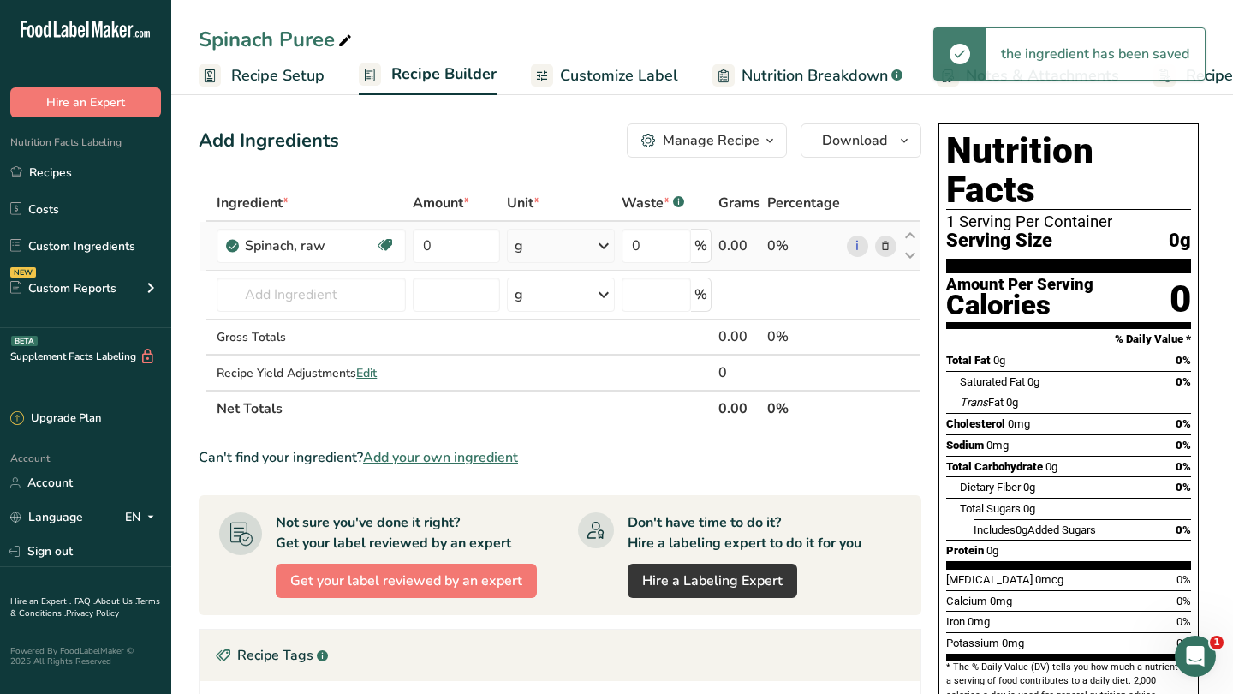
click at [452, 267] on td "0" at bounding box center [456, 246] width 95 height 49
click at [452, 252] on input "0" at bounding box center [457, 246] width 88 height 34
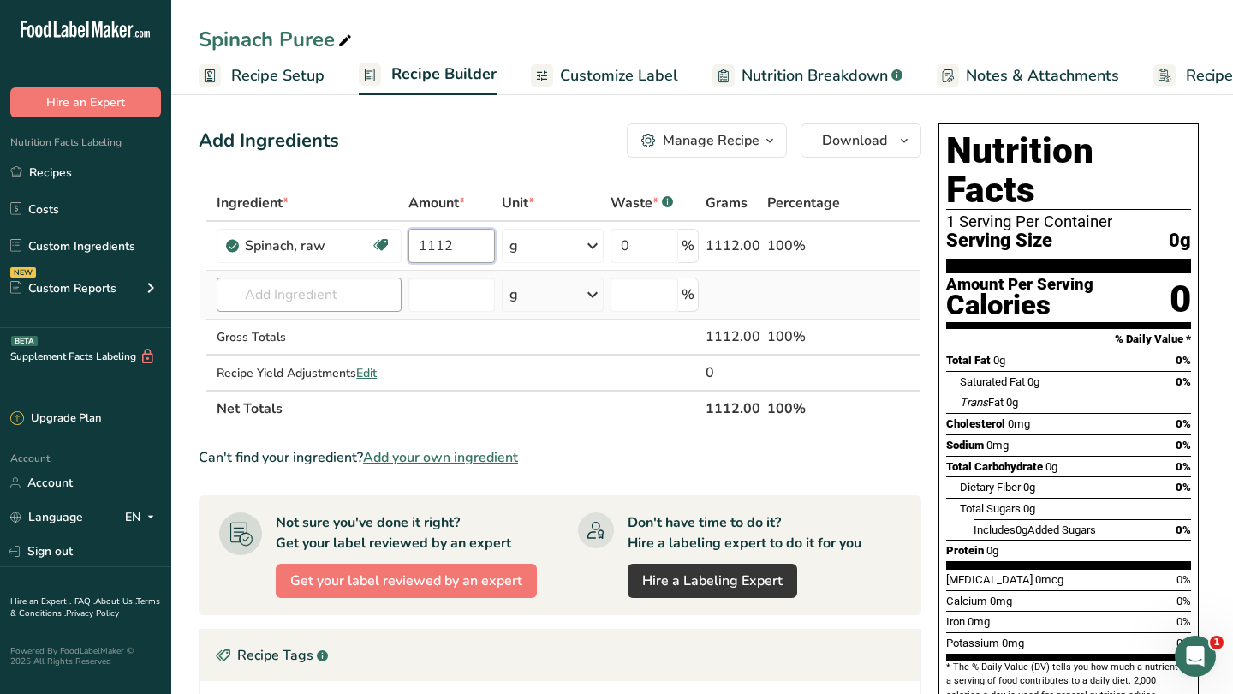
type input "1112"
click at [343, 292] on div "Ingredient * Amount * Unit * Waste * .a-a{fill:#347362;}.b-a{fill:#fff;} Grams …" at bounding box center [560, 305] width 723 height 241
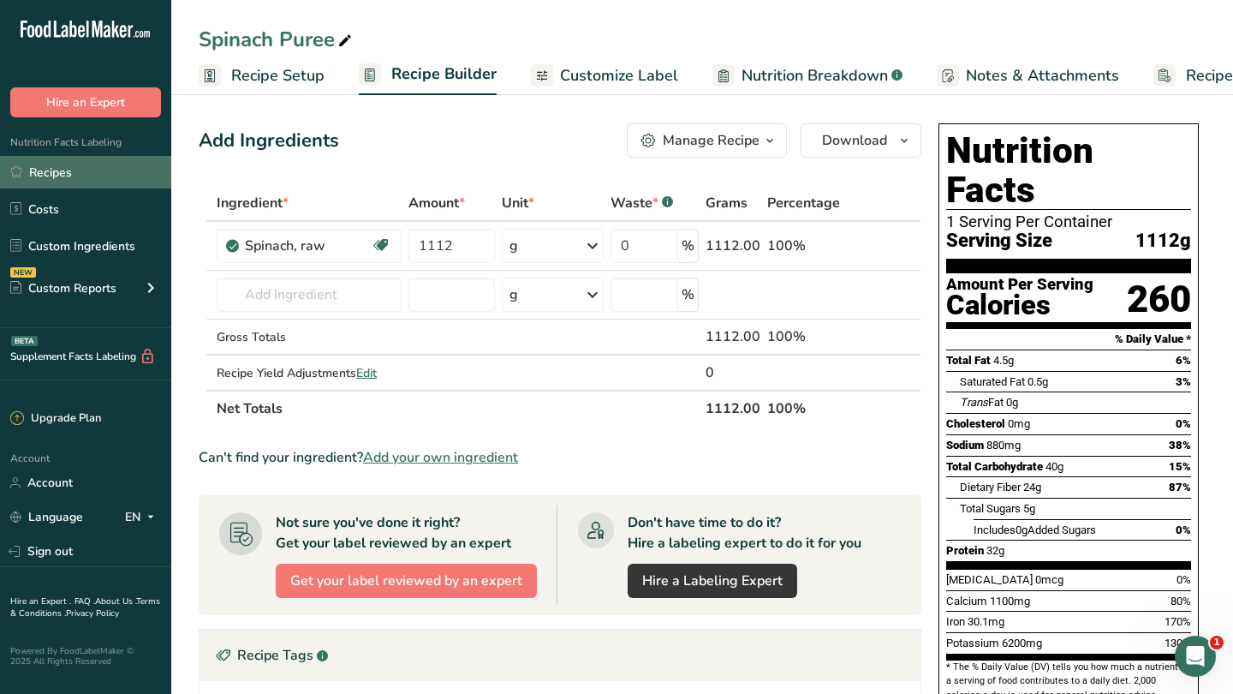
click at [87, 171] on link "Recipes" at bounding box center [85, 172] width 171 height 33
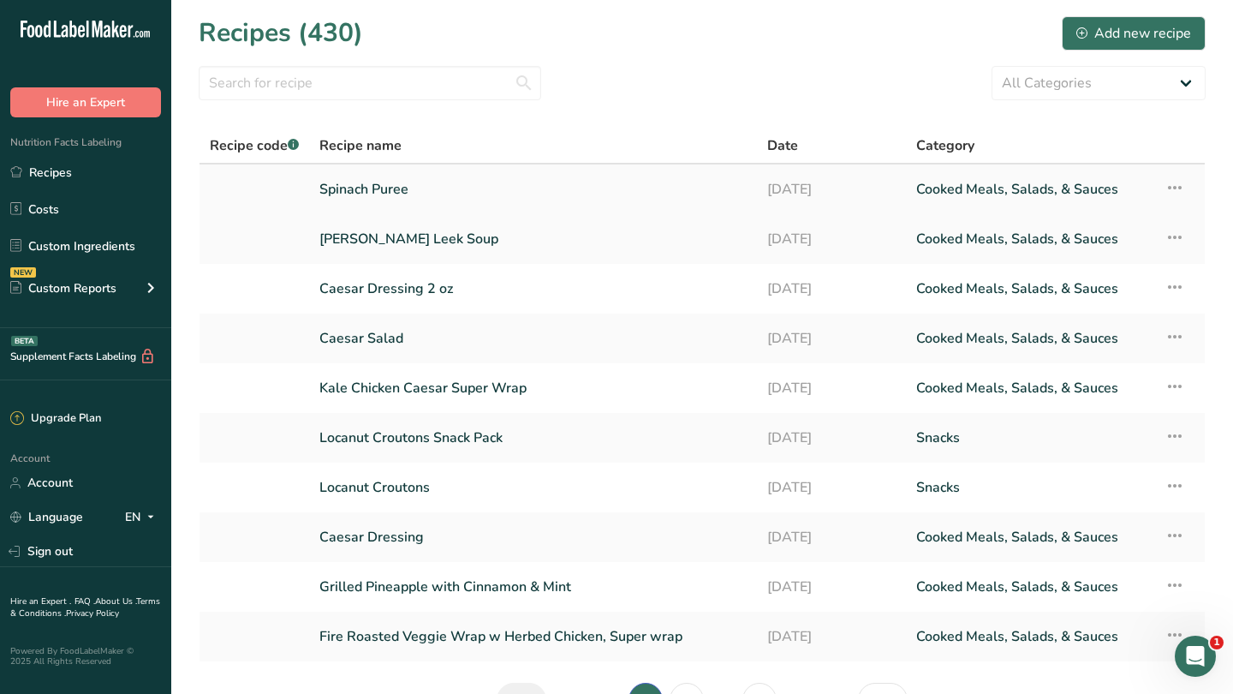
click at [1176, 188] on icon at bounding box center [1174, 187] width 21 height 31
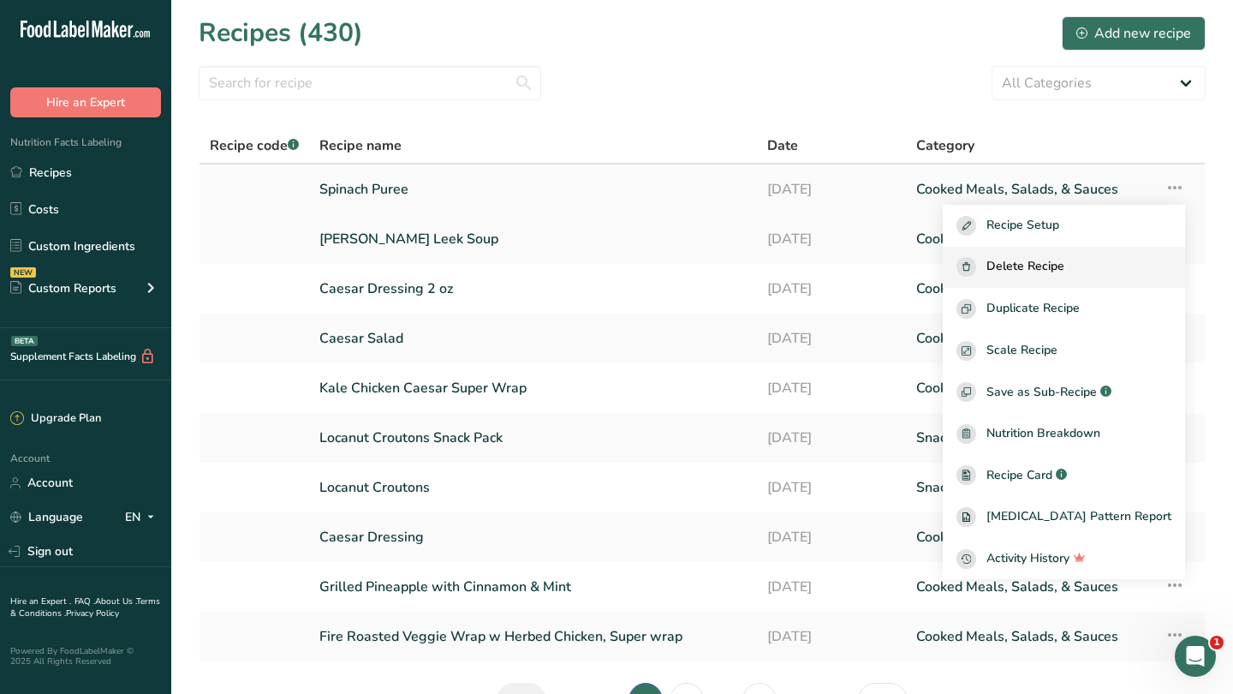
click at [1058, 265] on span "Delete Recipe" at bounding box center [1025, 267] width 78 height 20
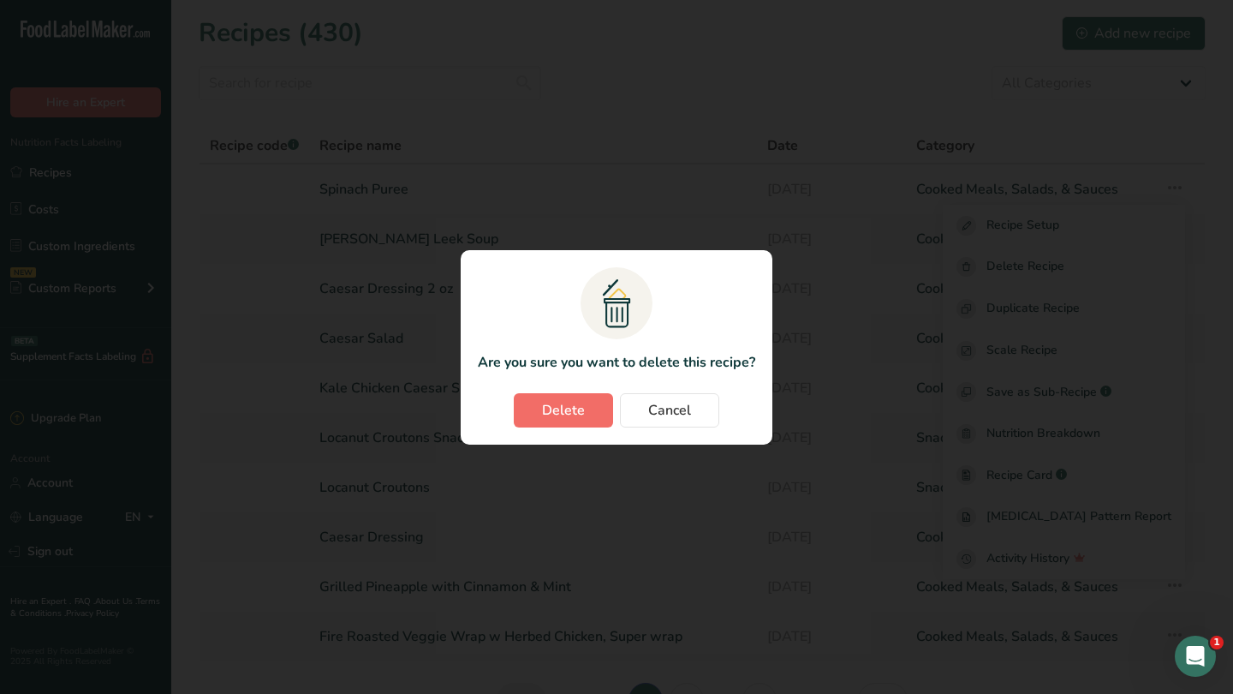
click at [569, 408] on span "Delete" at bounding box center [563, 410] width 43 height 21
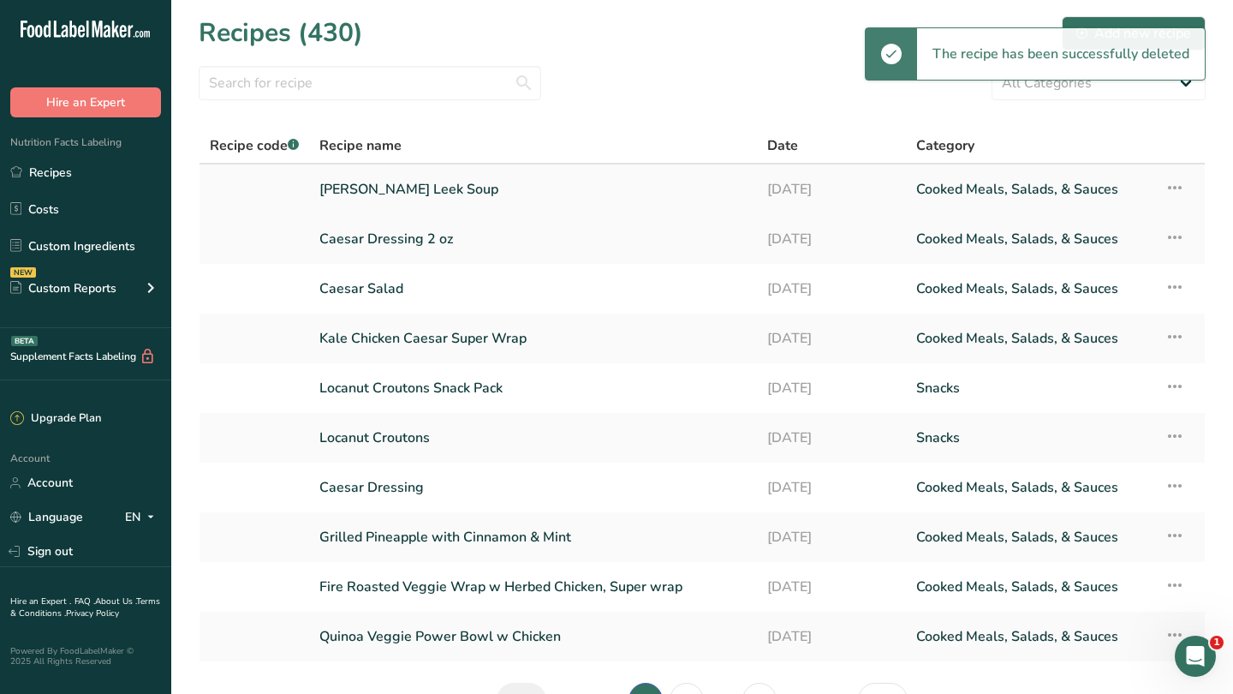
click at [395, 184] on link "Keto Broccoli Leek Soup" at bounding box center [532, 189] width 427 height 36
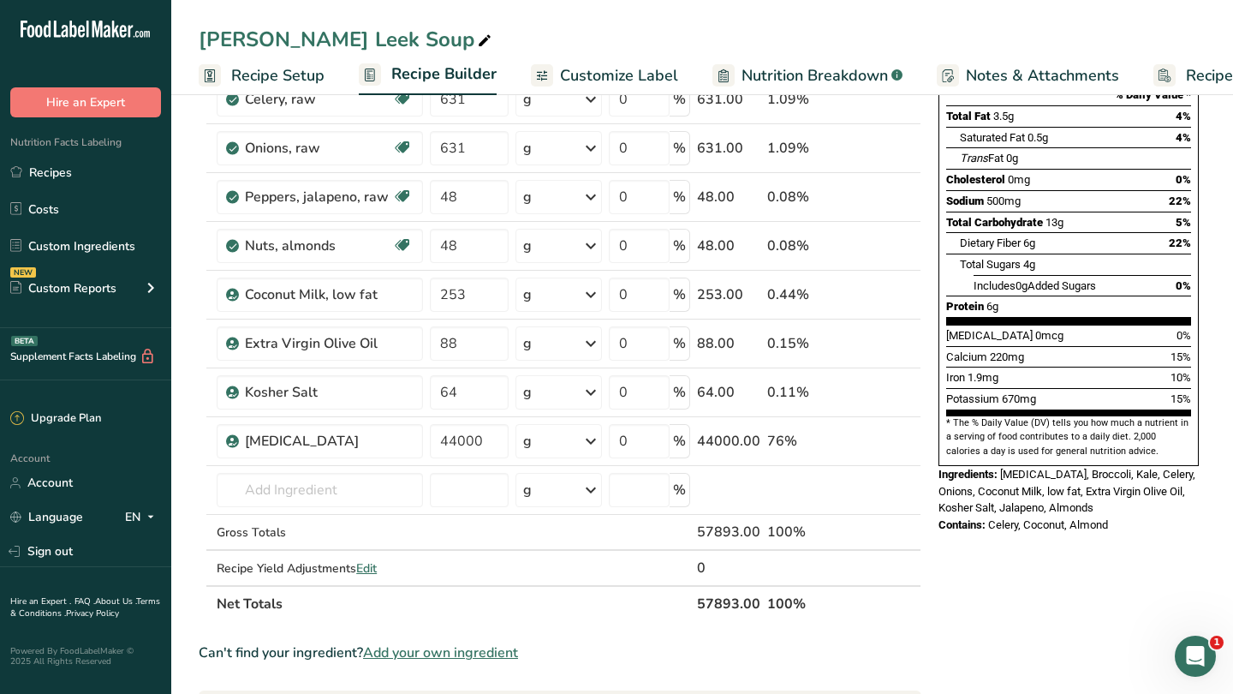
scroll to position [291, 0]
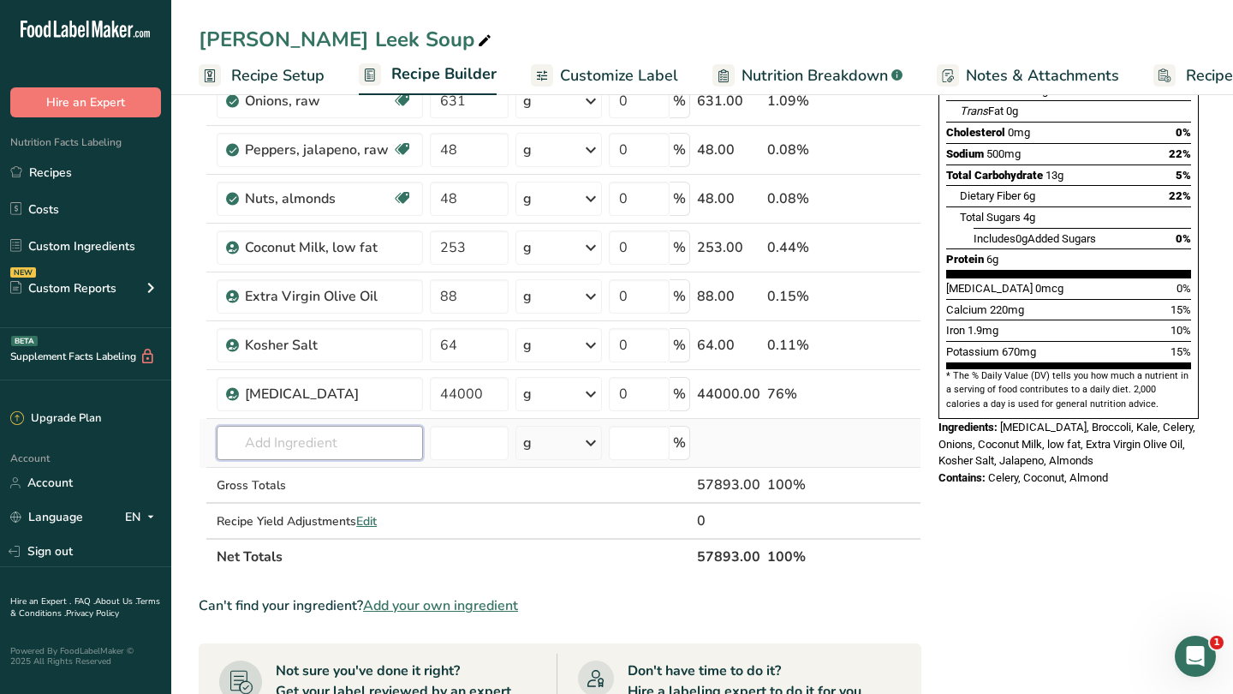
click at [330, 452] on input "text" at bounding box center [320, 443] width 206 height 34
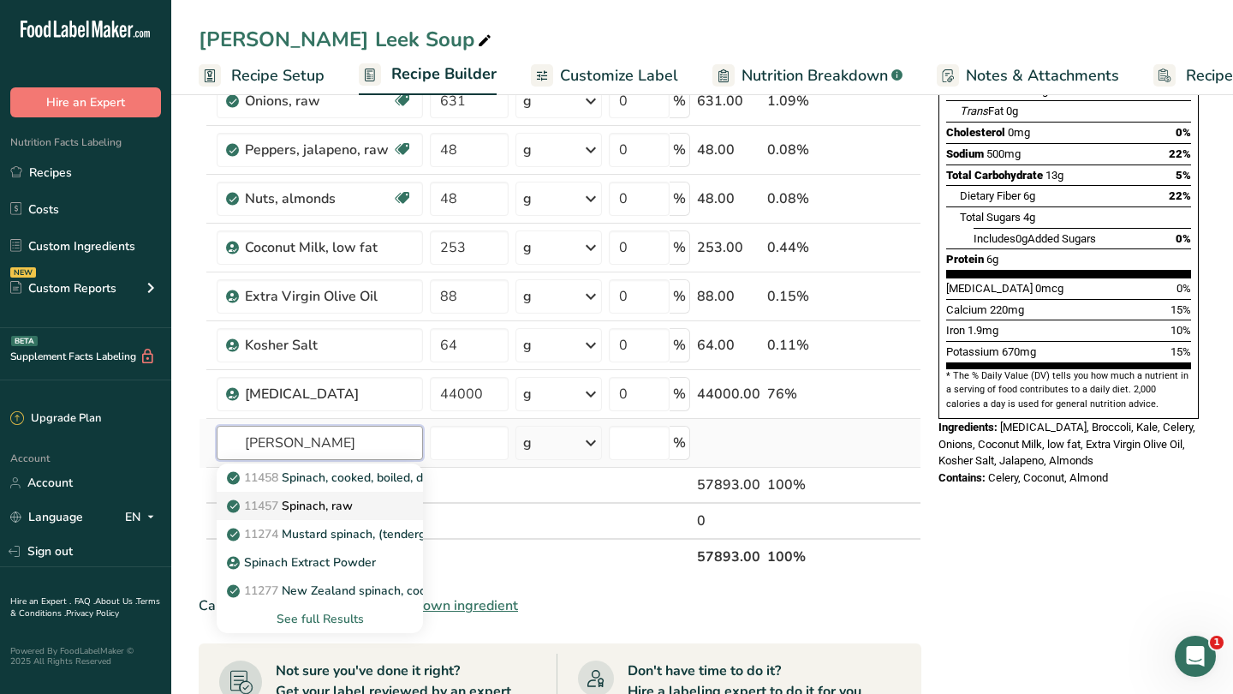
type input "spina"
click at [344, 509] on p "11457 Spinach, raw" at bounding box center [291, 506] width 122 height 18
type input "Spinach, raw"
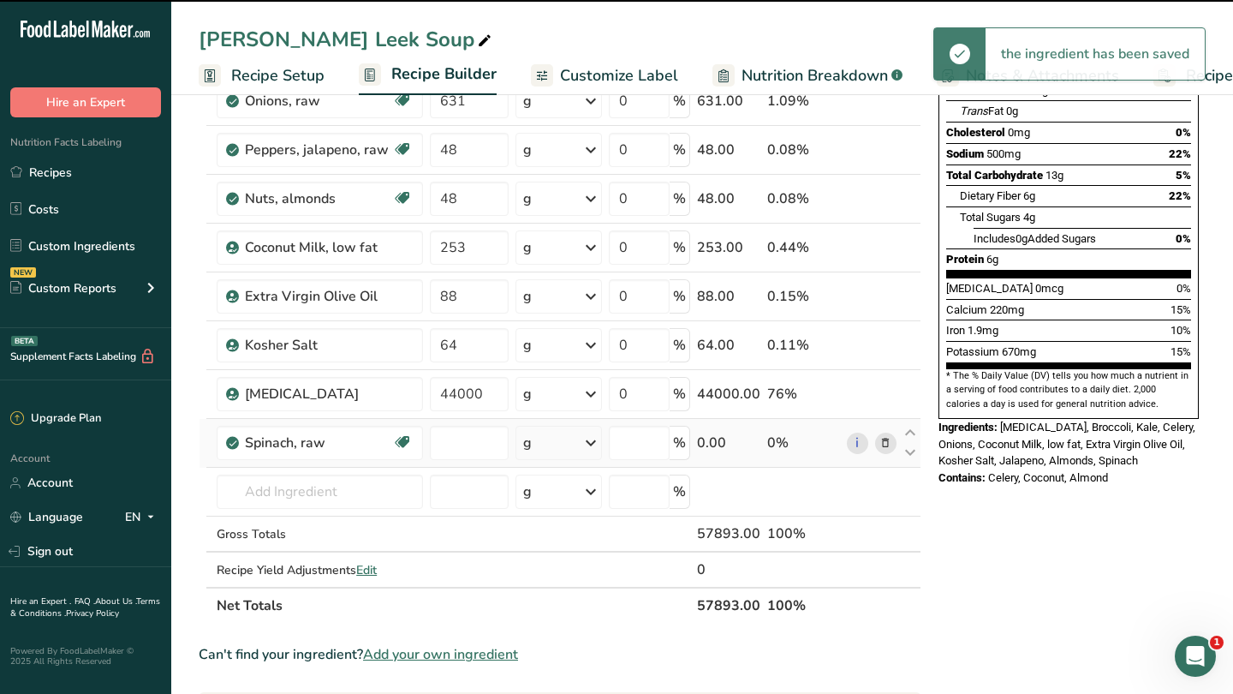
type input "0"
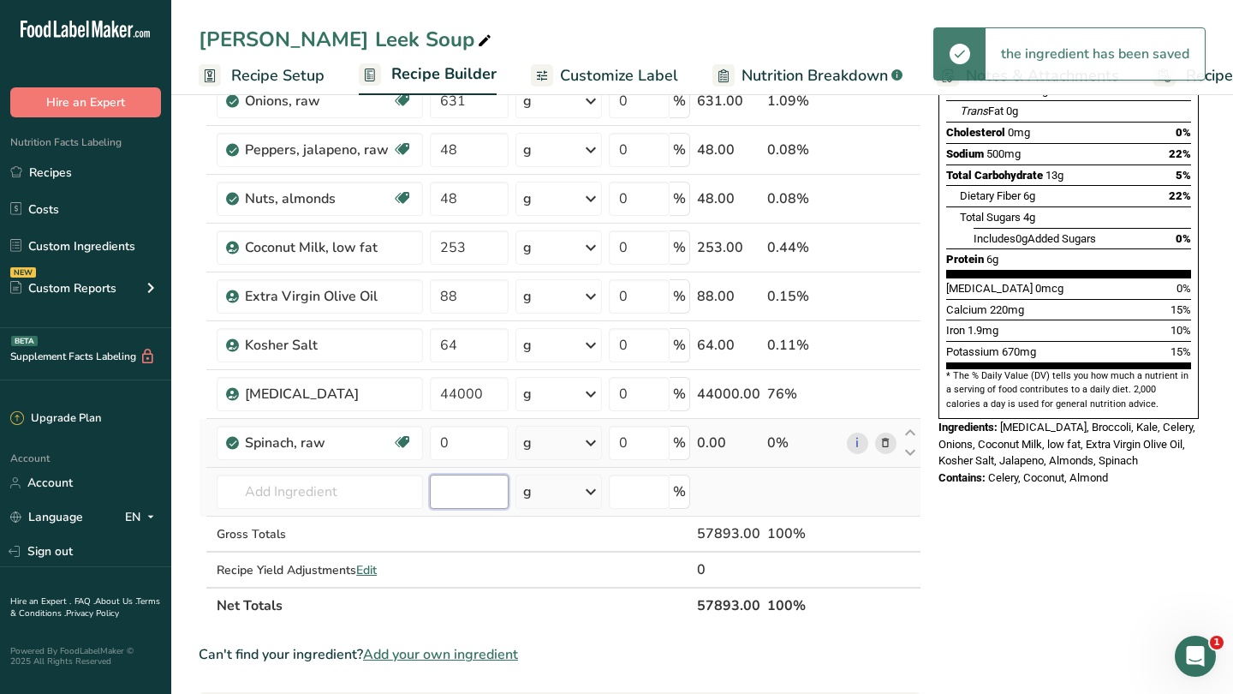
click at [474, 500] on input "number" at bounding box center [469, 491] width 79 height 34
click at [475, 448] on input "0" at bounding box center [469, 443] width 79 height 34
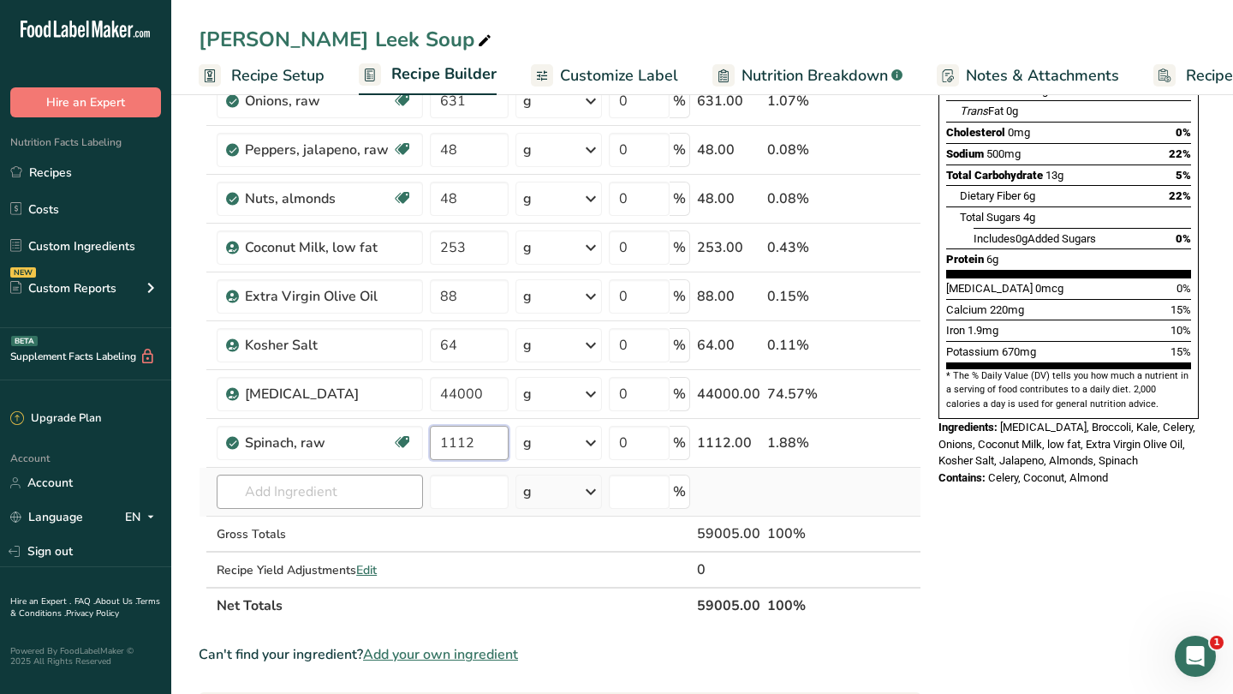
type input "1112"
click at [383, 488] on div "Ingredient * Amount * Unit * Waste * .a-a{fill:#347362;}.b-a{fill:#fff;} Grams …" at bounding box center [560, 259] width 723 height 730
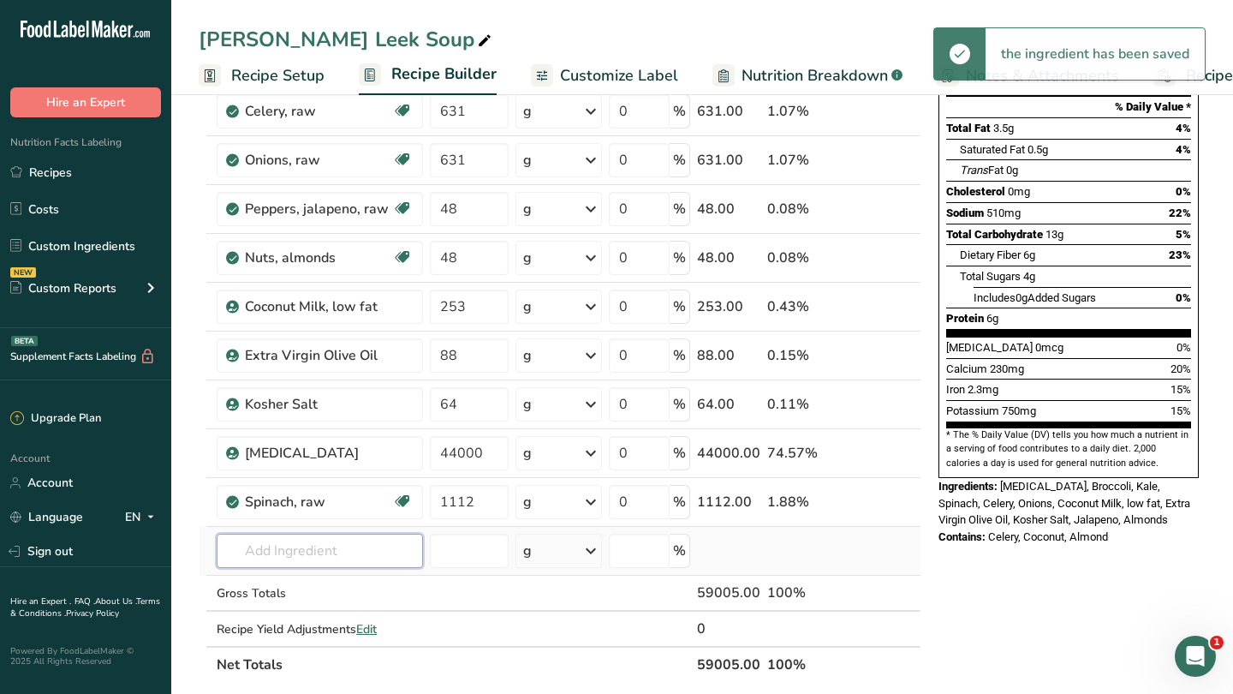
scroll to position [223, 0]
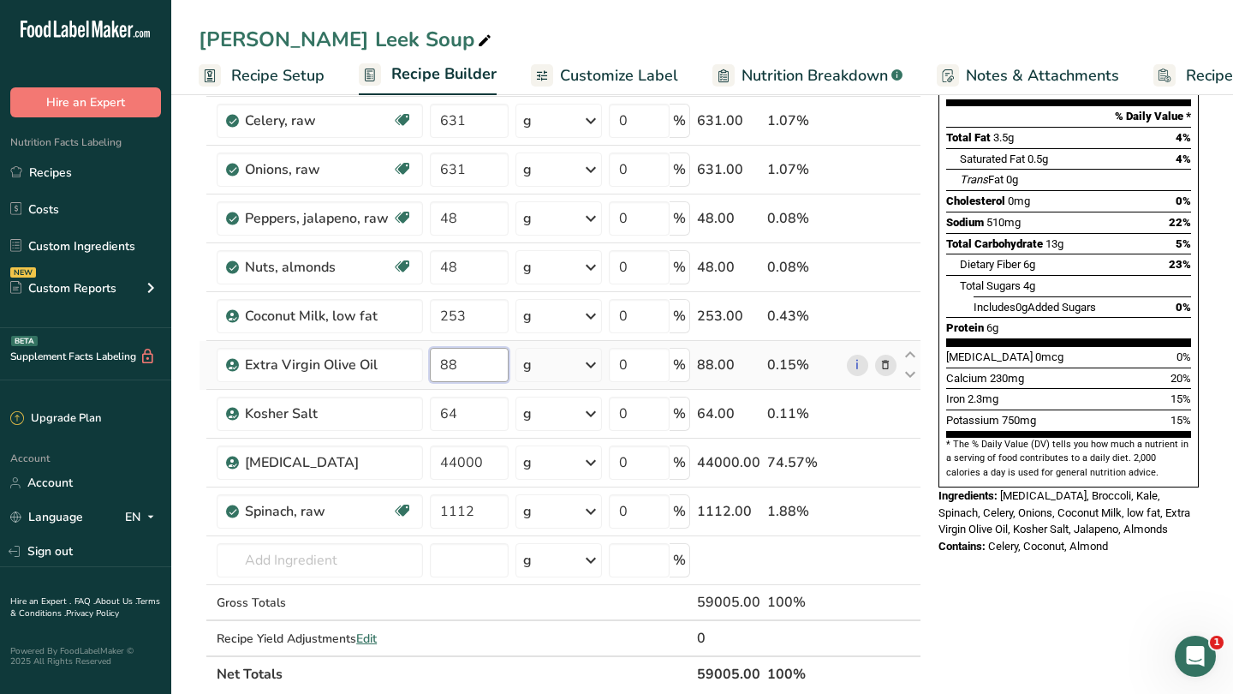
click at [491, 366] on input "88" at bounding box center [469, 365] width 79 height 34
click at [998, 573] on div "Nutrition Facts 65 Servings Per Container Serving Size 907g Amount Per Serving …" at bounding box center [1069, 641] width 274 height 1494
click at [978, 429] on div "Nutrition Facts 65 Servings Per Container Serving Size 907g Amount Per Serving …" at bounding box center [1068, 194] width 260 height 587
click at [467, 366] on input "88" at bounding box center [469, 365] width 79 height 34
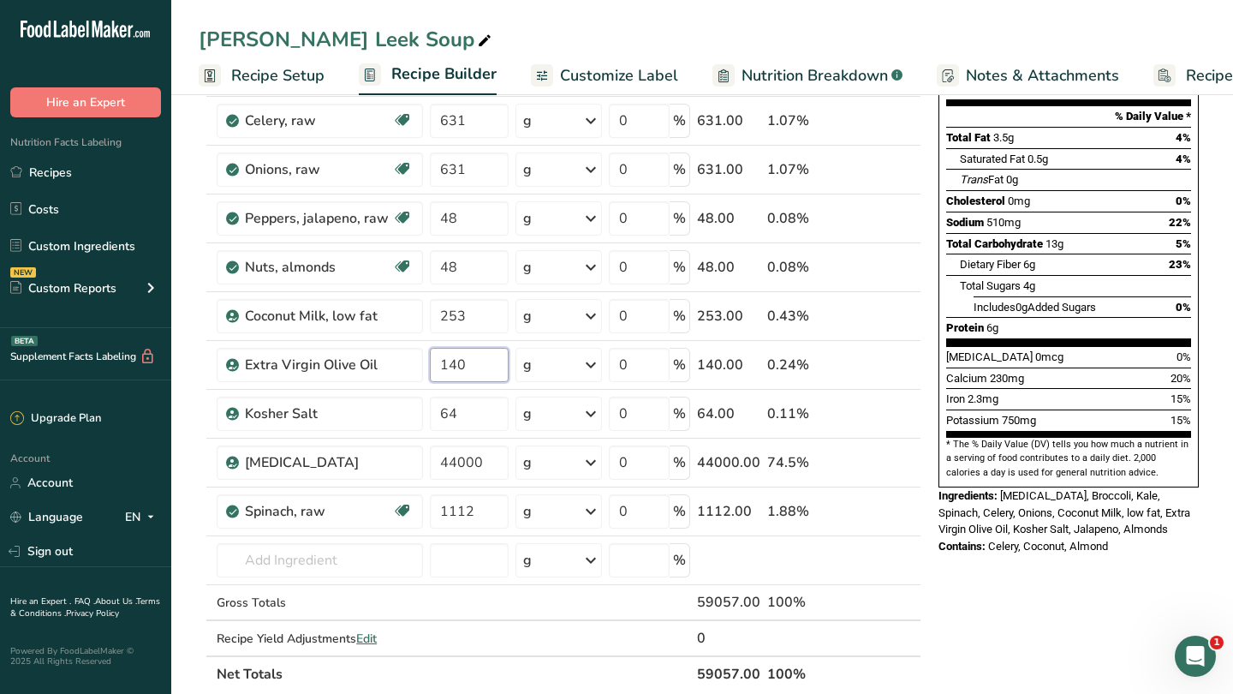
type input "140"
click at [973, 526] on div "Nutrition Facts 65 Servings Per Container Serving Size 907g Amount Per Serving …" at bounding box center [1069, 641] width 274 height 1494
drag, startPoint x: 467, startPoint y: 461, endPoint x: 486, endPoint y: 463, distance: 19.9
click at [487, 464] on input "44000" at bounding box center [469, 462] width 79 height 34
type input "44062"
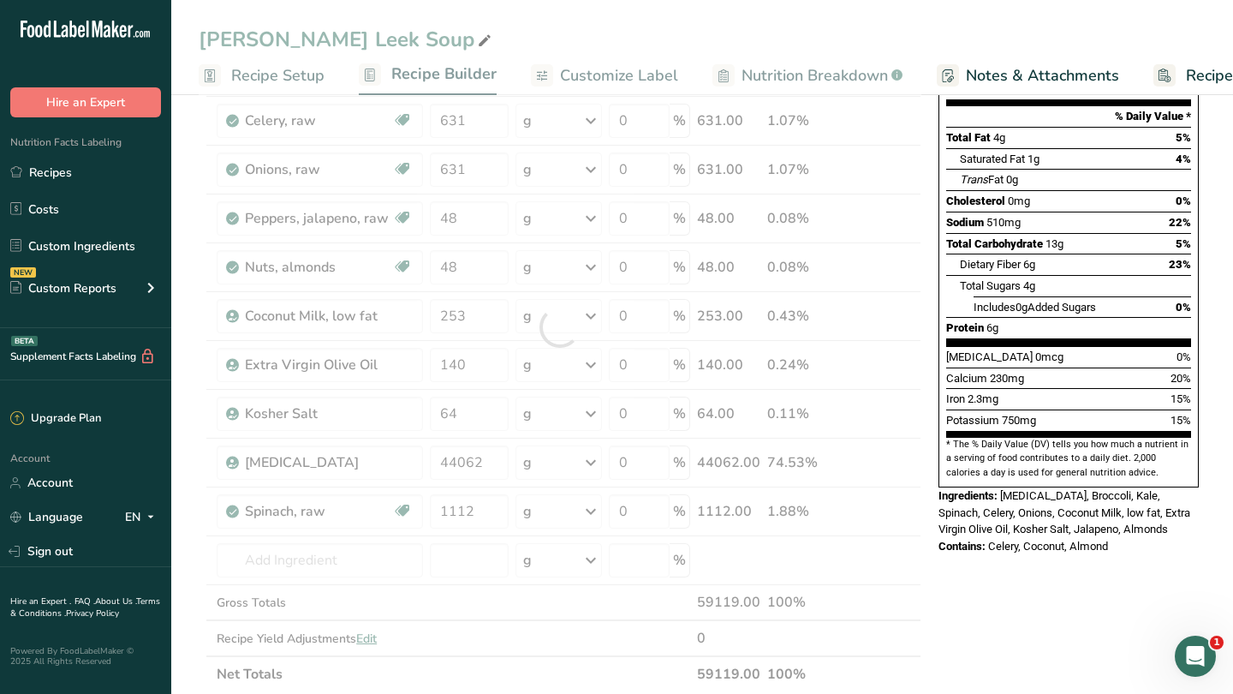
click at [1030, 527] on div "Nutrition Facts 65 Servings Per Container Serving Size 907g Amount Per Serving …" at bounding box center [1069, 641] width 274 height 1494
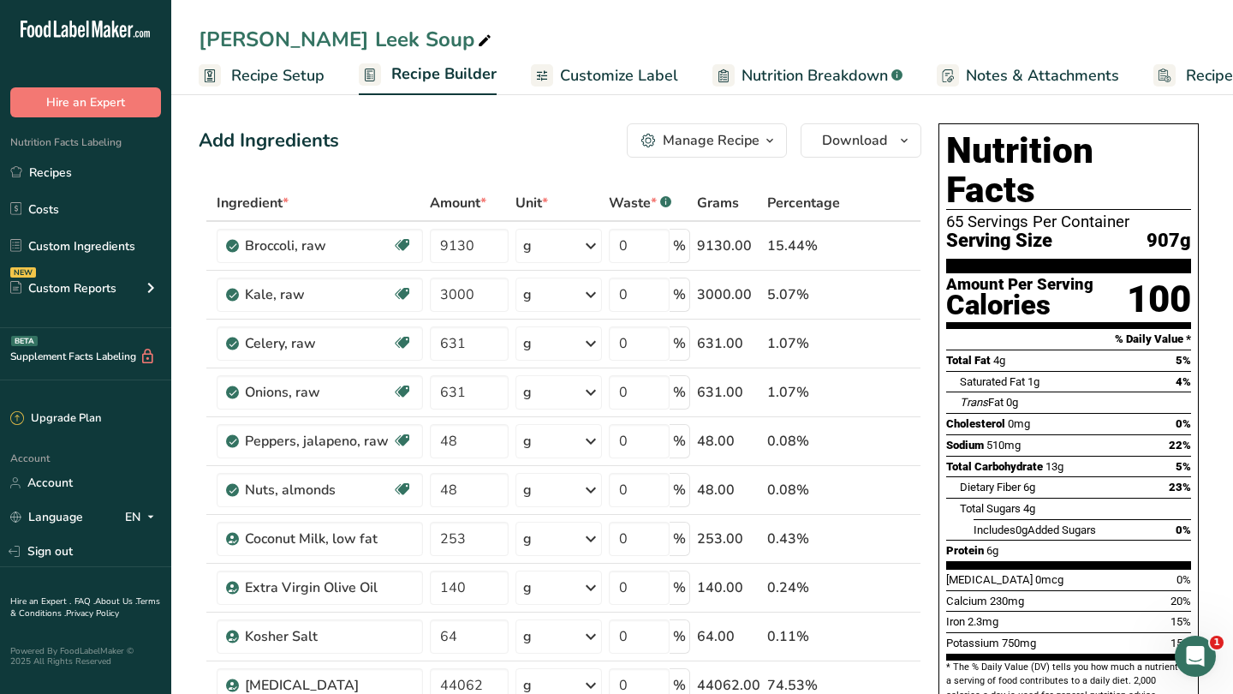
scroll to position [0, 0]
click at [277, 80] on span "Recipe Setup" at bounding box center [277, 75] width 93 height 23
select select "5"
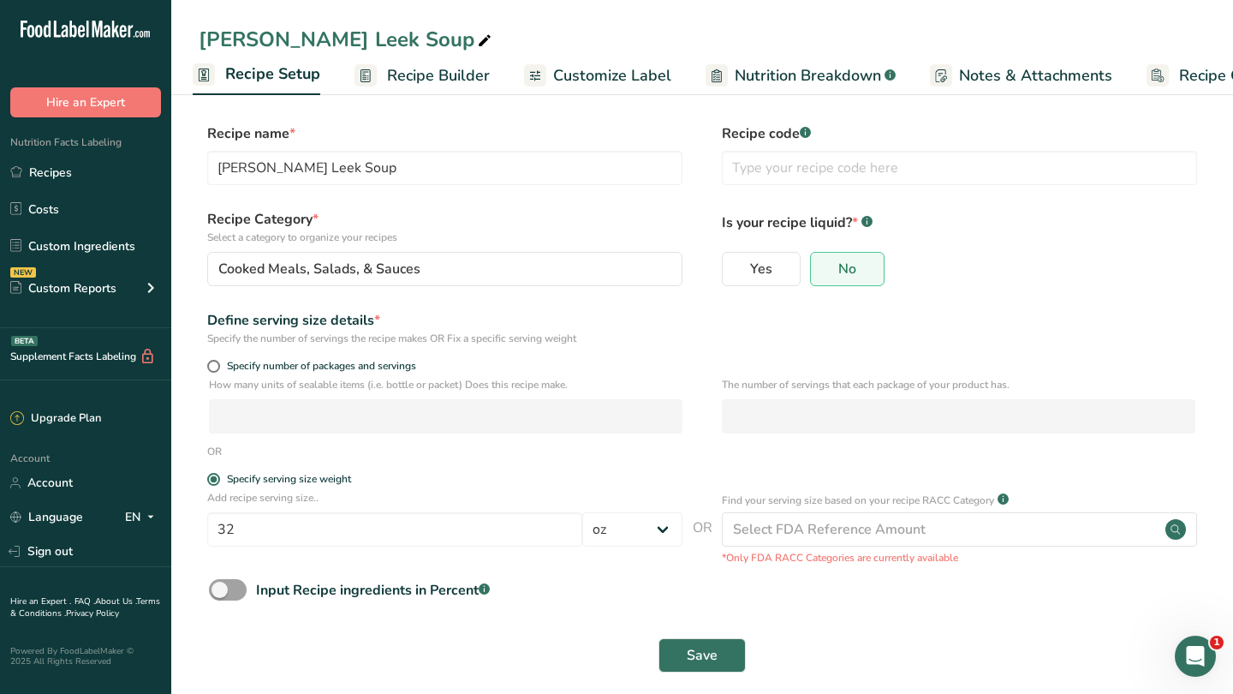
click at [450, 50] on div "Keto Broccoli Leek Soup" at bounding box center [702, 39] width 1062 height 31
click at [450, 62] on link "Recipe Builder" at bounding box center [421, 76] width 135 height 39
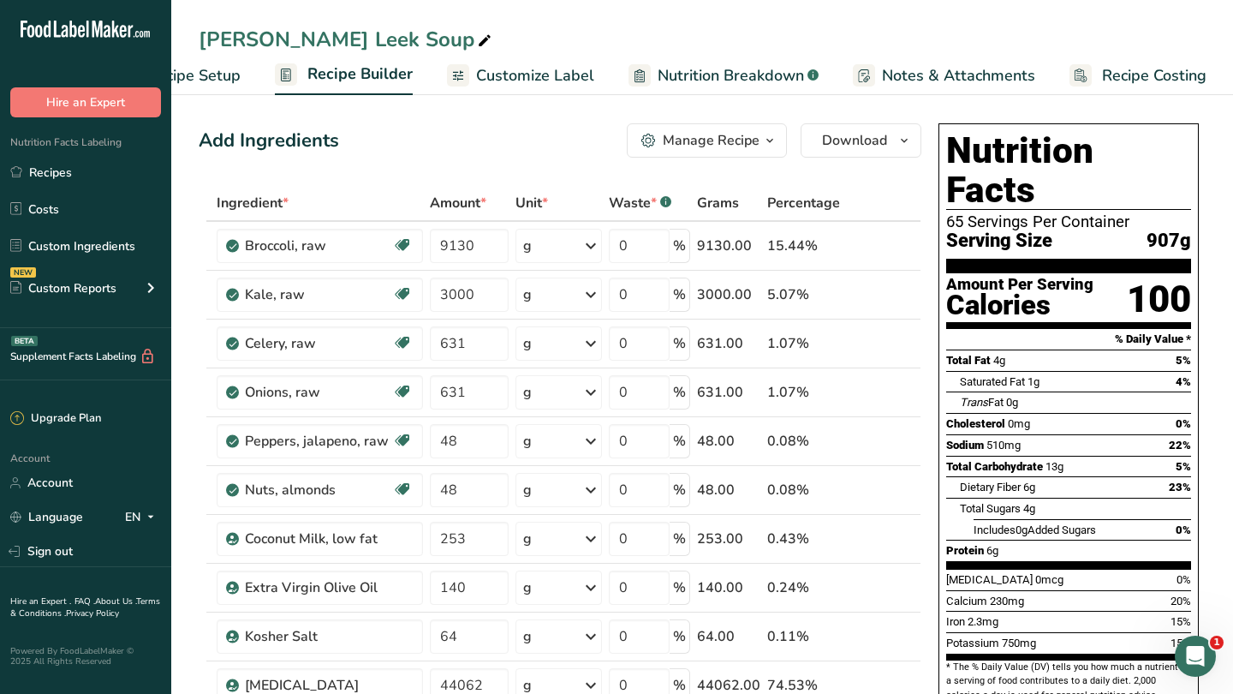
click at [223, 60] on link "Recipe Setup" at bounding box center [178, 76] width 126 height 39
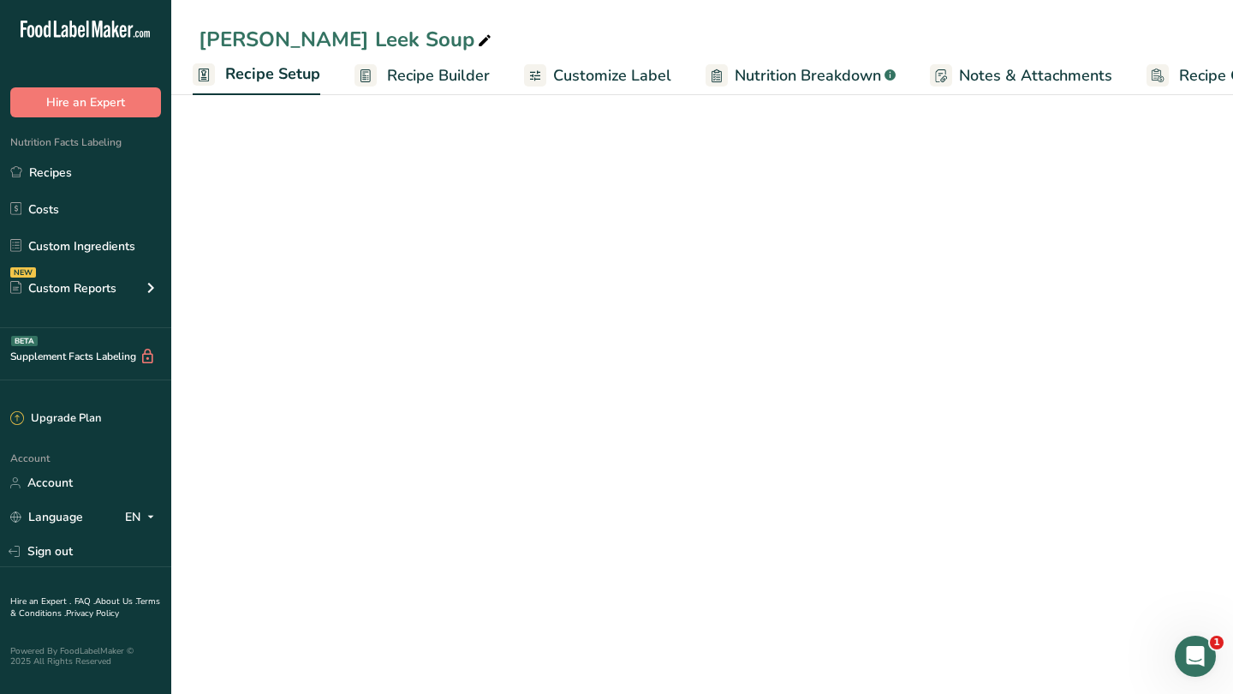
select select "5"
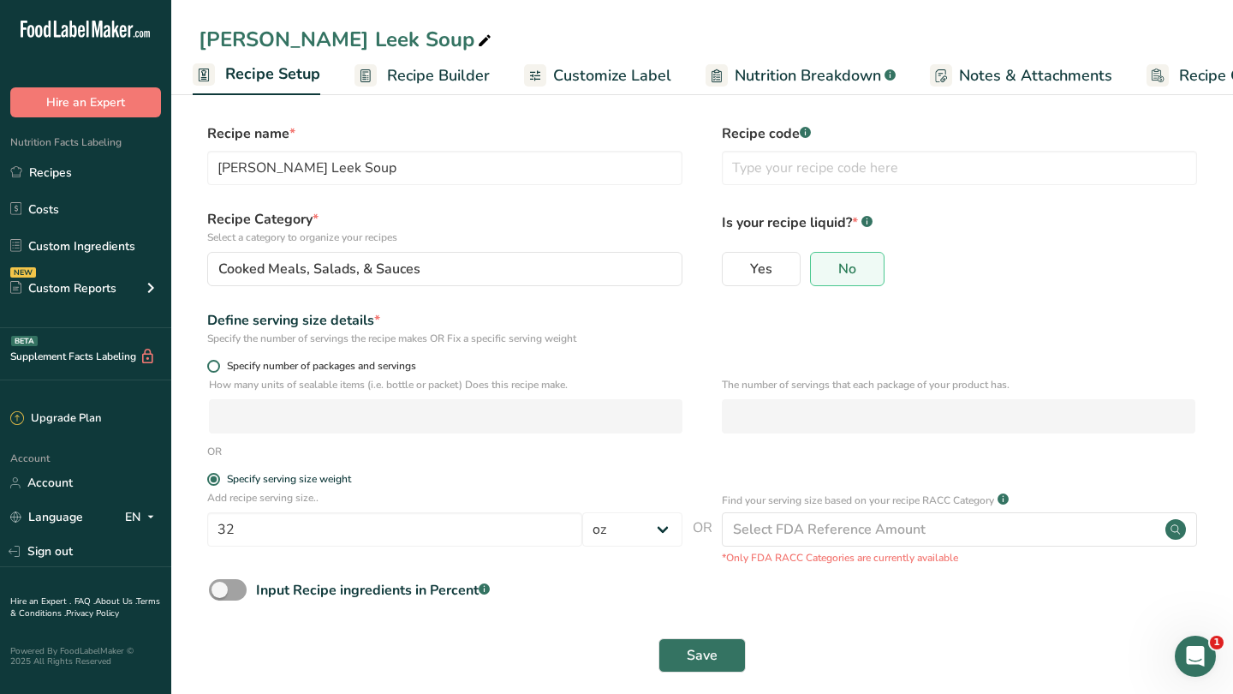
click at [375, 366] on span "Specify number of packages and servings" at bounding box center [318, 366] width 196 height 13
click at [218, 366] on input "Specify number of packages and servings" at bounding box center [212, 365] width 11 height 11
radio input "true"
radio input "false"
select select "0"
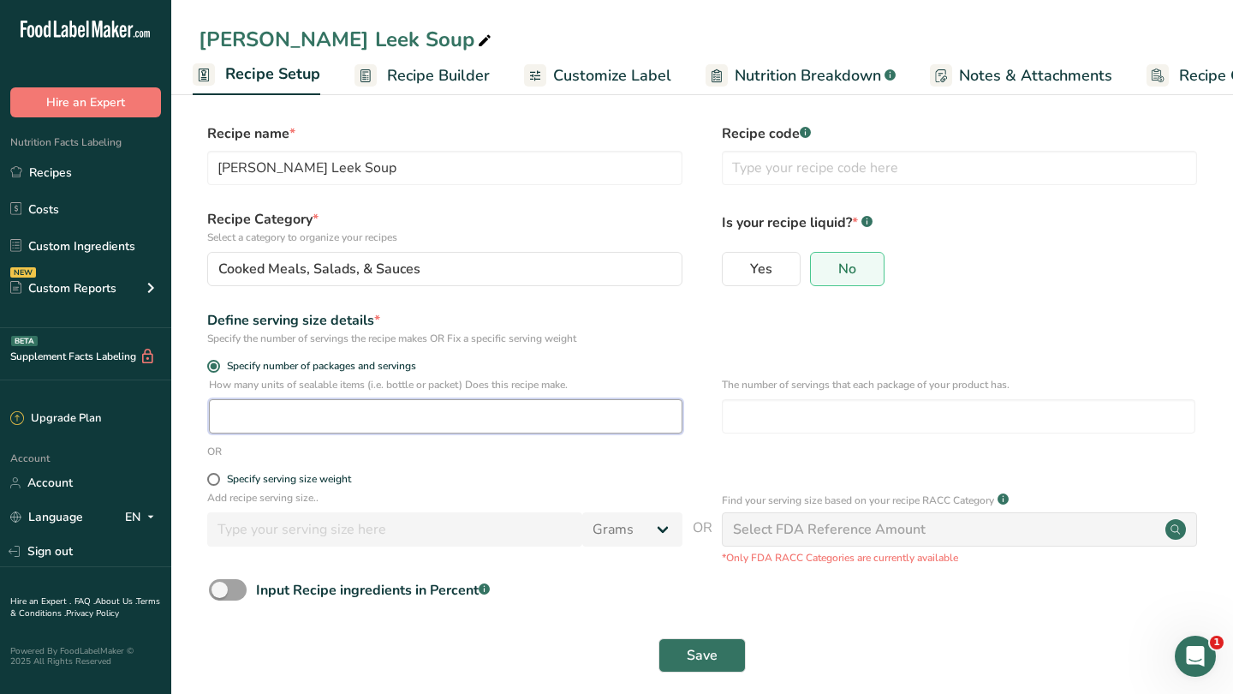
click at [348, 414] on input "number" at bounding box center [445, 416] width 473 height 34
type input "65"
click at [817, 420] on input "number" at bounding box center [958, 416] width 473 height 34
type input "1"
click at [716, 655] on span "Save" at bounding box center [702, 655] width 31 height 21
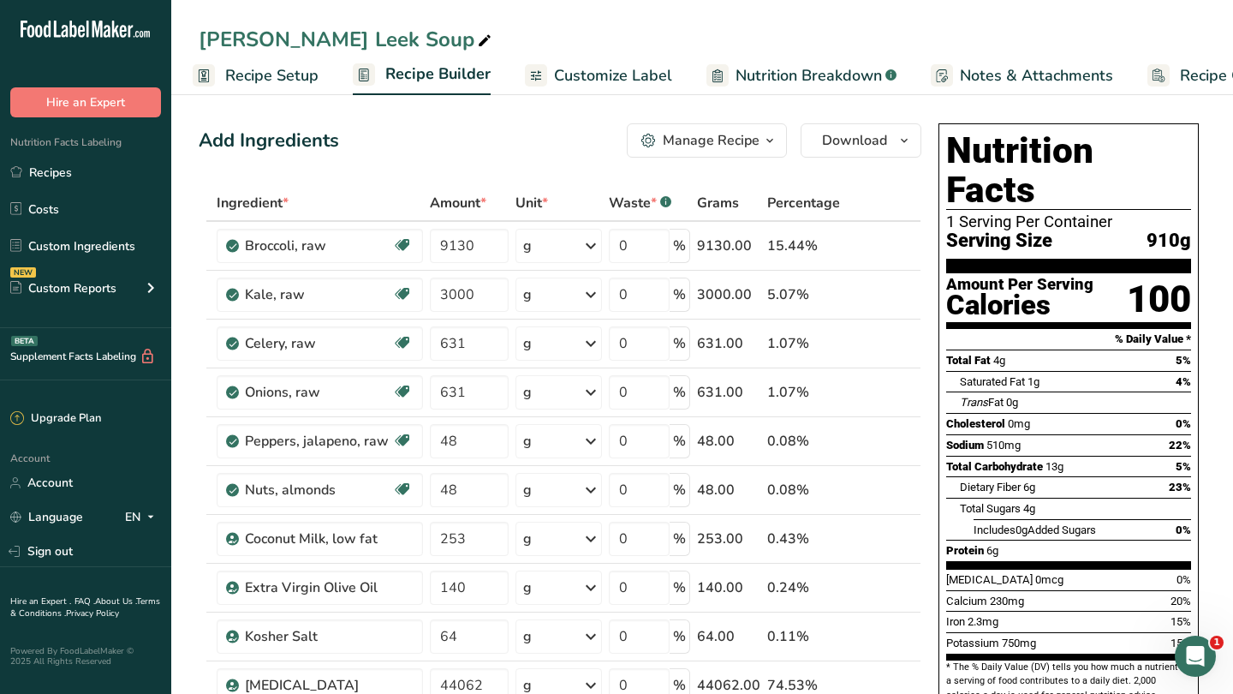
click at [266, 79] on span "Recipe Setup" at bounding box center [271, 75] width 93 height 23
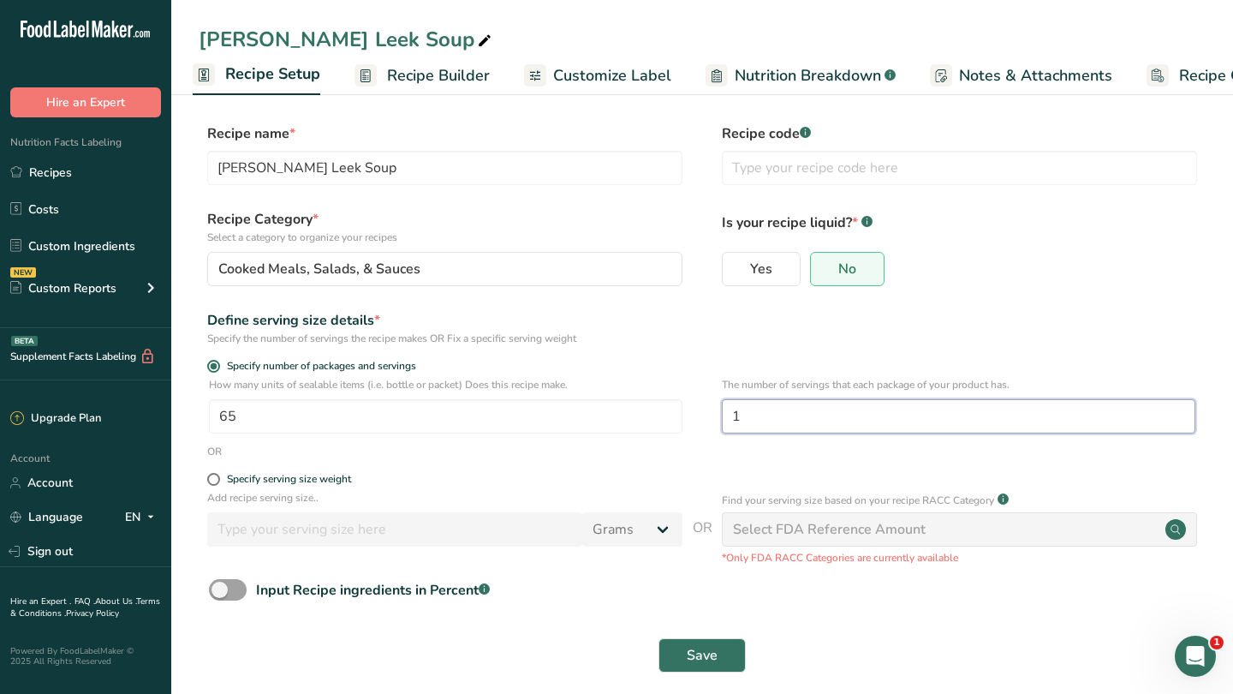
click at [777, 413] on input "1" at bounding box center [958, 416] width 473 height 34
type input "2"
click at [628, 366] on label "Specify number of packages and servings" at bounding box center [444, 366] width 475 height 13
click at [218, 366] on input "Specify number of packages and servings" at bounding box center [212, 365] width 11 height 11
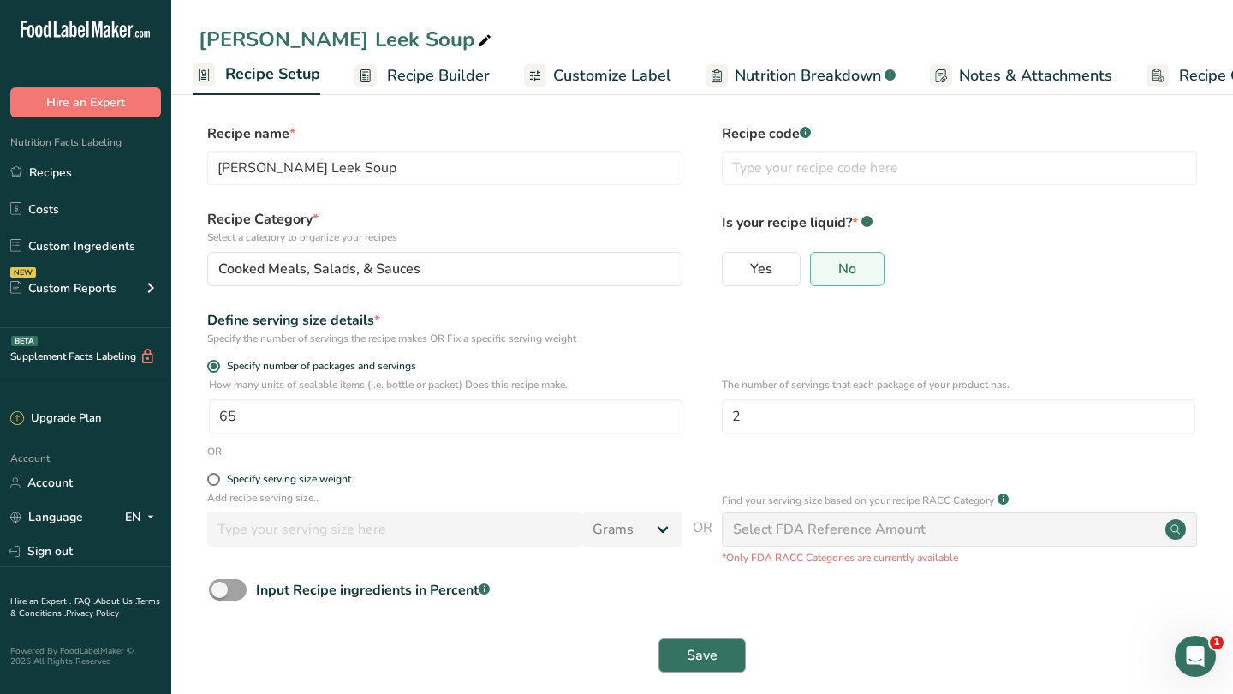
click at [724, 652] on button "Save" at bounding box center [701, 655] width 87 height 34
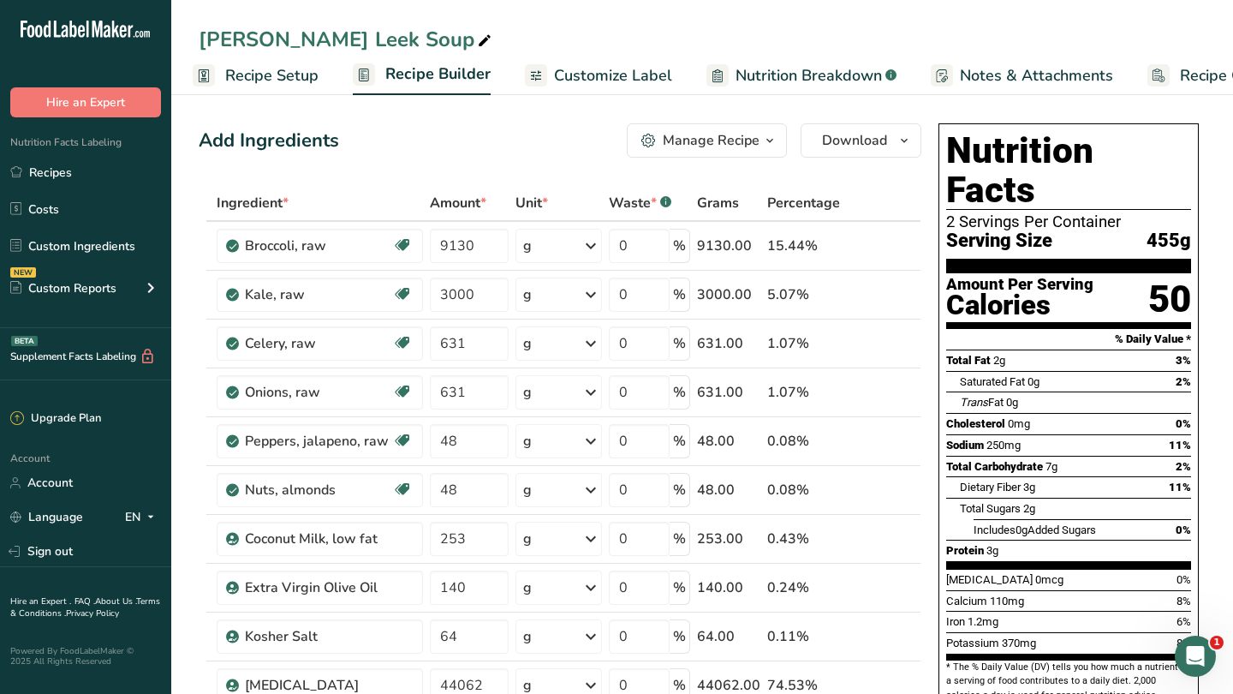
click at [249, 75] on span "Recipe Setup" at bounding box center [271, 75] width 93 height 23
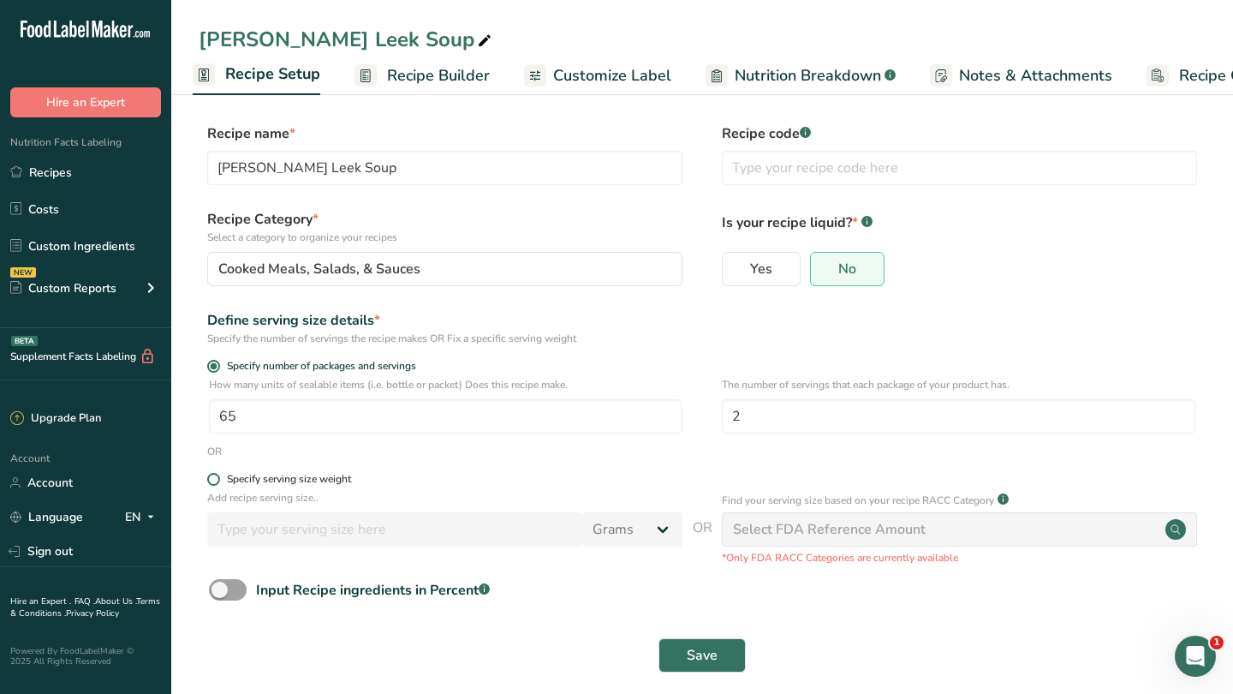
click at [274, 477] on div "Specify serving size weight" at bounding box center [289, 479] width 124 height 13
click at [218, 477] on input "Specify serving size weight" at bounding box center [212, 478] width 11 height 11
radio input "true"
radio input "false"
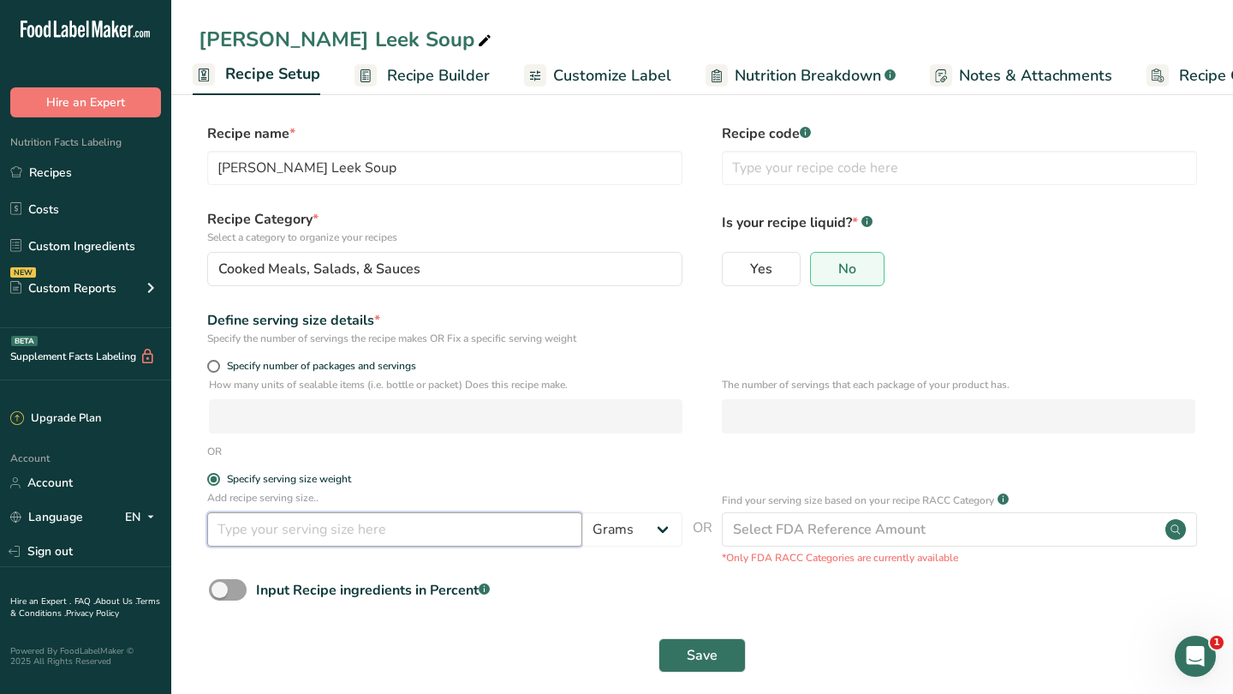
click at [483, 534] on input "number" at bounding box center [394, 529] width 375 height 34
type input "16"
select select "5"
click at [696, 656] on span "Save" at bounding box center [702, 655] width 31 height 21
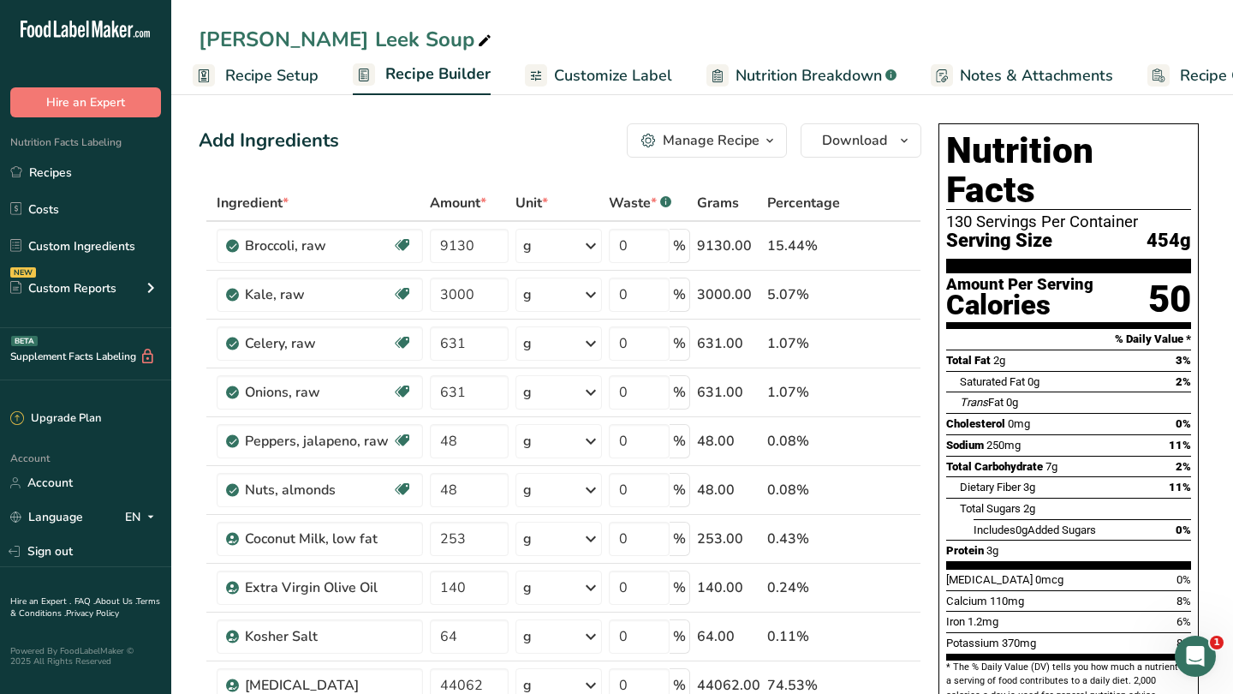
click at [265, 74] on span "Recipe Setup" at bounding box center [271, 75] width 93 height 23
select select "5"
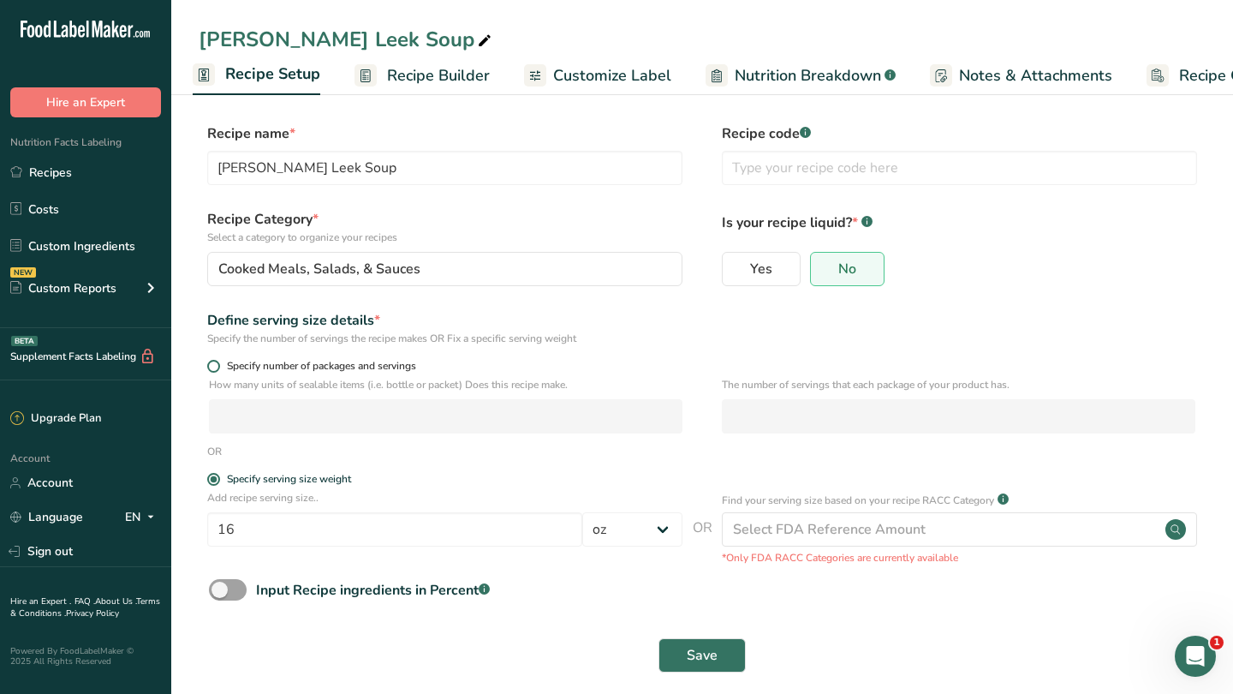
click at [330, 366] on span "Specify number of packages and servings" at bounding box center [318, 366] width 196 height 13
click at [218, 366] on input "Specify number of packages and servings" at bounding box center [212, 365] width 11 height 11
radio input "true"
radio input "false"
select select "0"
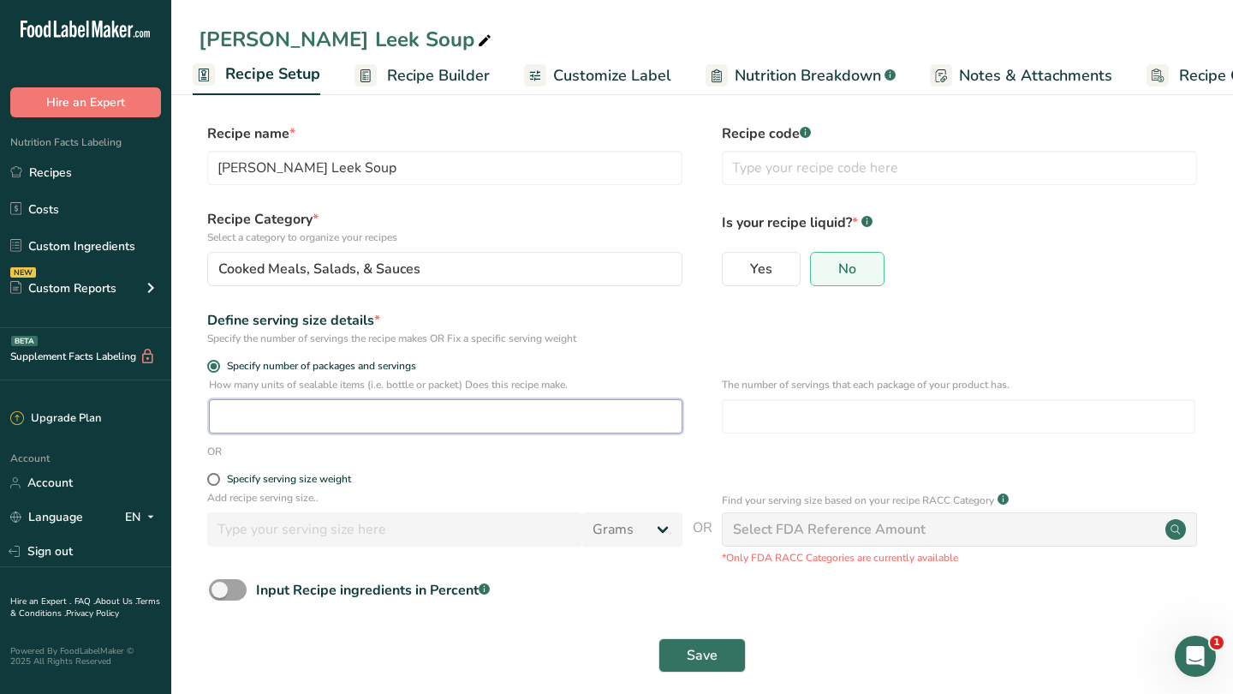
click at [331, 418] on input "number" at bounding box center [445, 416] width 473 height 34
type input "65"
click at [777, 430] on input "number" at bounding box center [958, 416] width 473 height 34
type input "2"
click at [700, 657] on span "Save" at bounding box center [702, 655] width 31 height 21
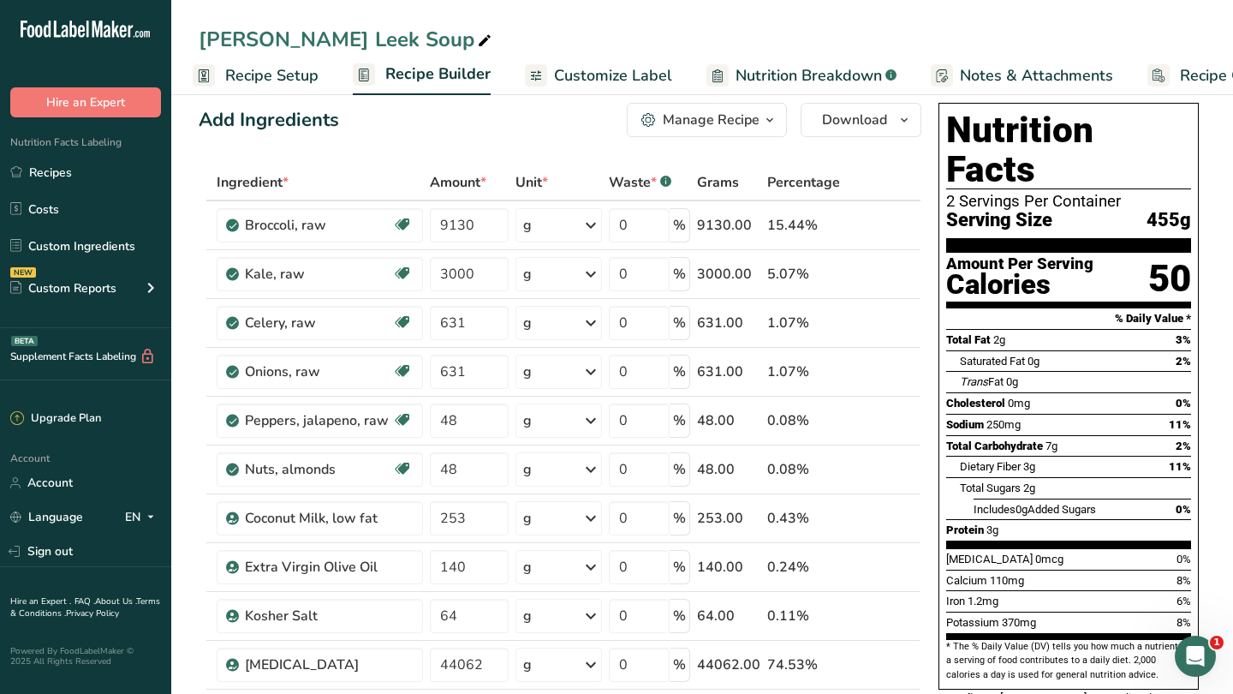
scroll to position [26, 0]
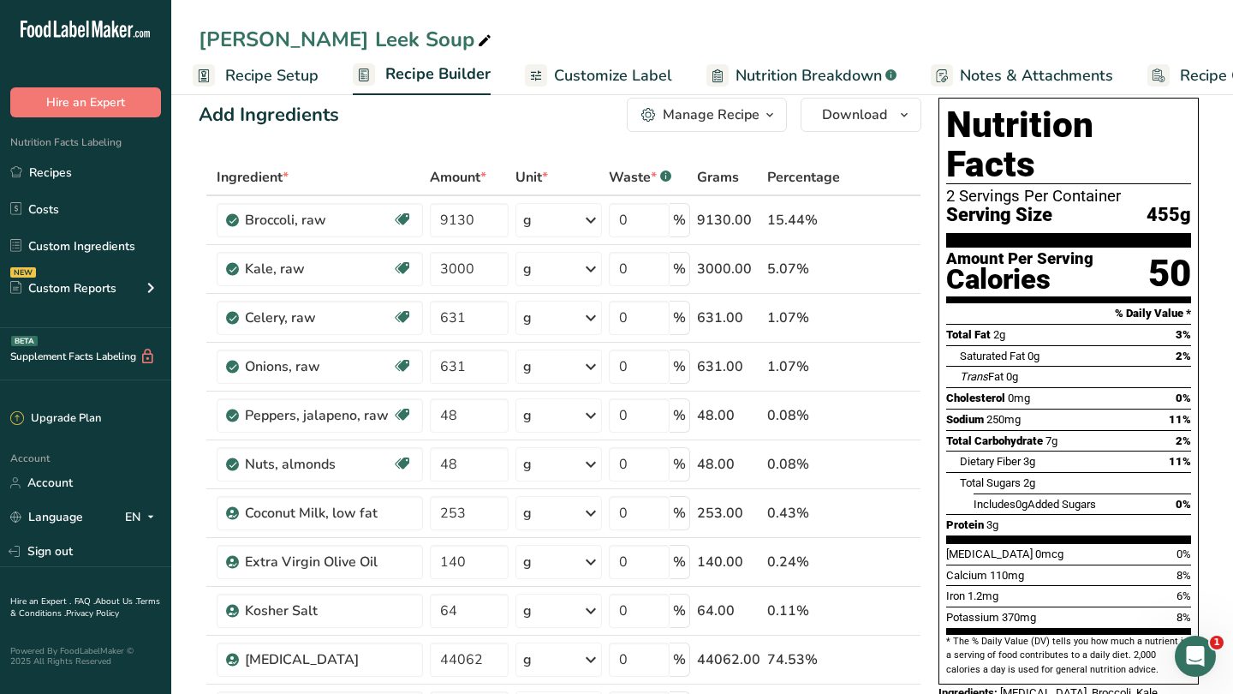
click at [70, 174] on link "Recipes" at bounding box center [85, 172] width 171 height 33
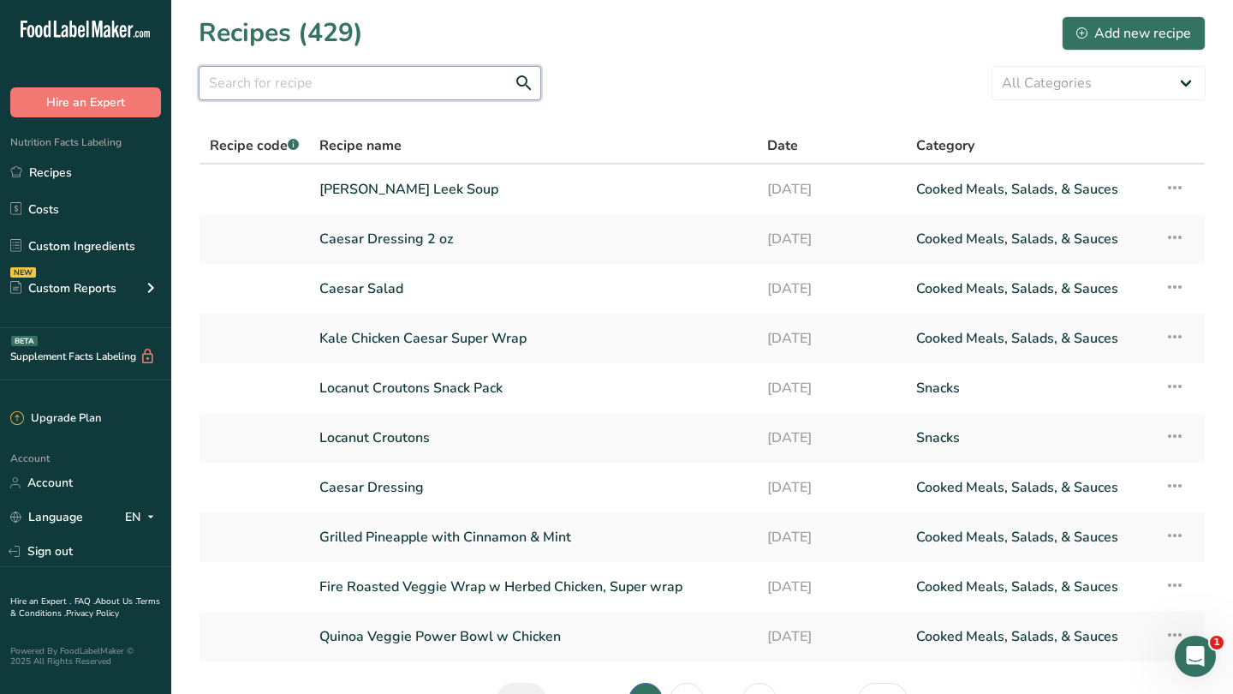
click at [421, 98] on input "text" at bounding box center [370, 83] width 342 height 34
type input "kabocha"
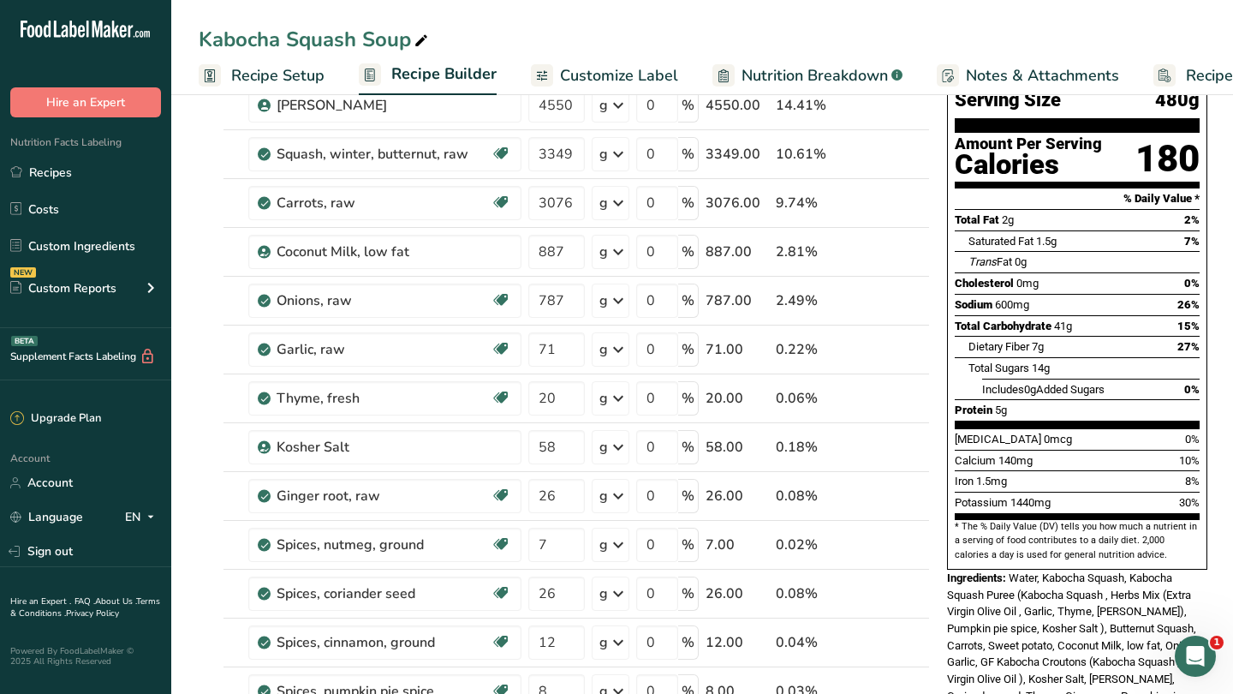
scroll to position [141, 0]
click at [545, 205] on input "3076" at bounding box center [556, 202] width 57 height 34
click at [552, 201] on input "762" at bounding box center [556, 202] width 57 height 34
type input "2076"
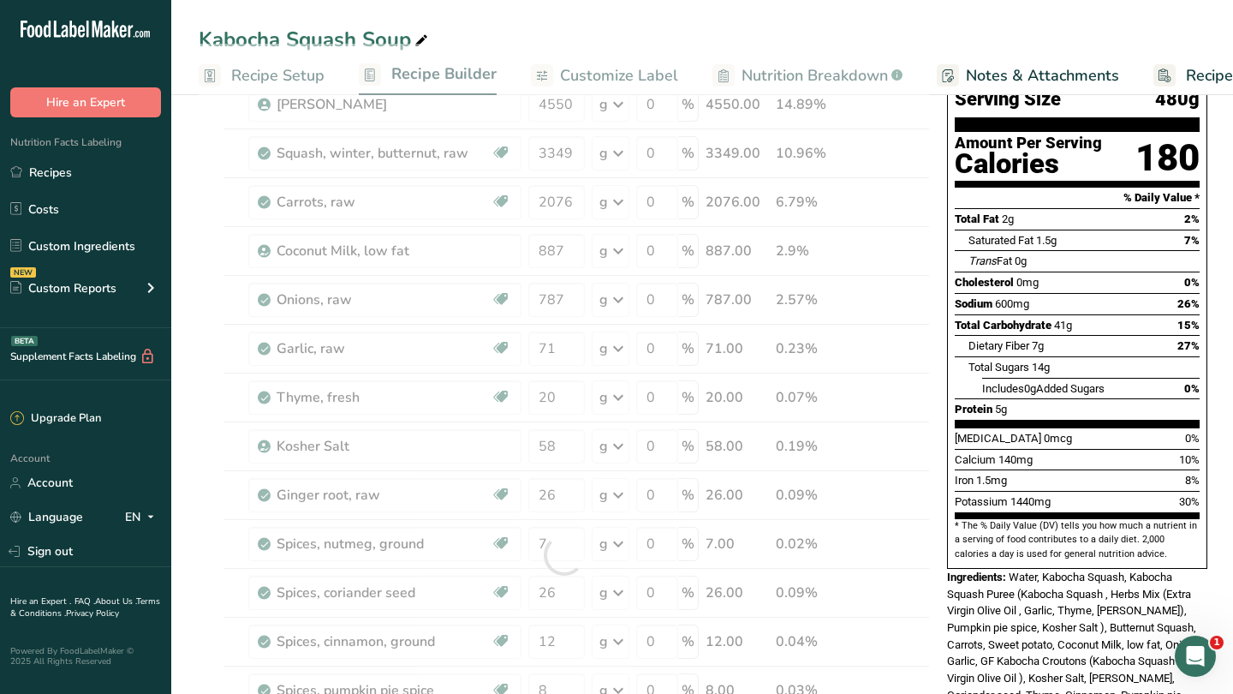
click at [988, 250] on div "Trans Fat 0g" at bounding box center [1083, 260] width 231 height 21
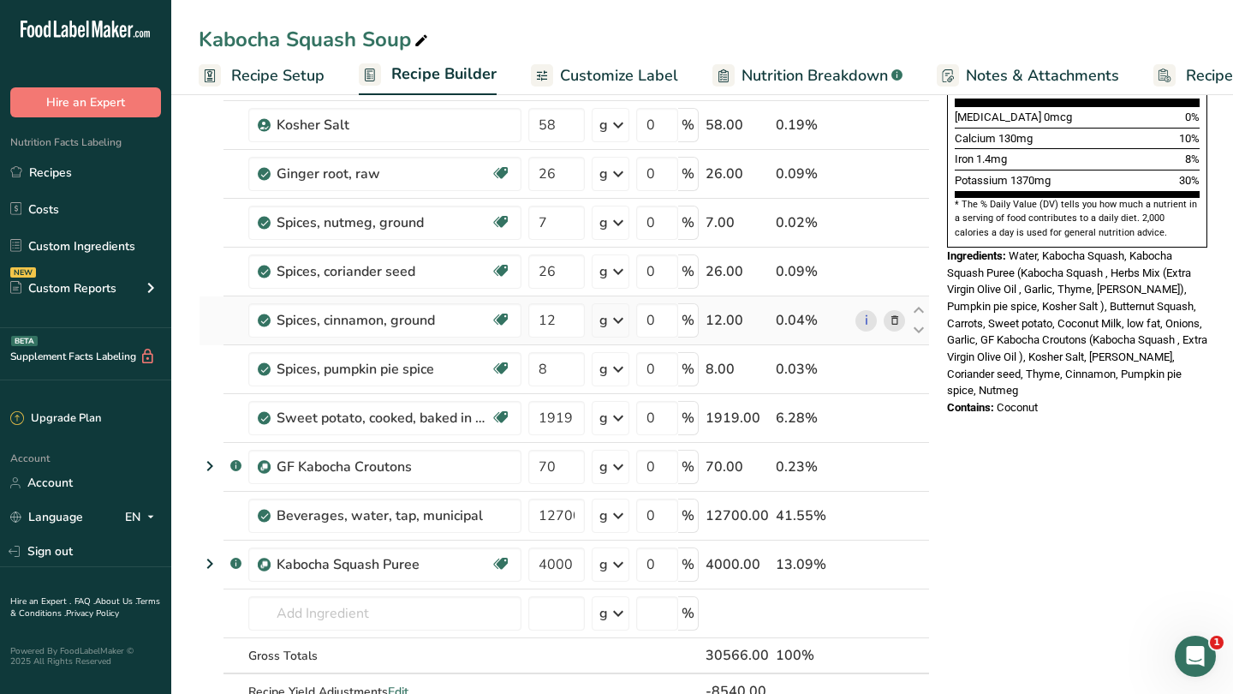
scroll to position [440, 0]
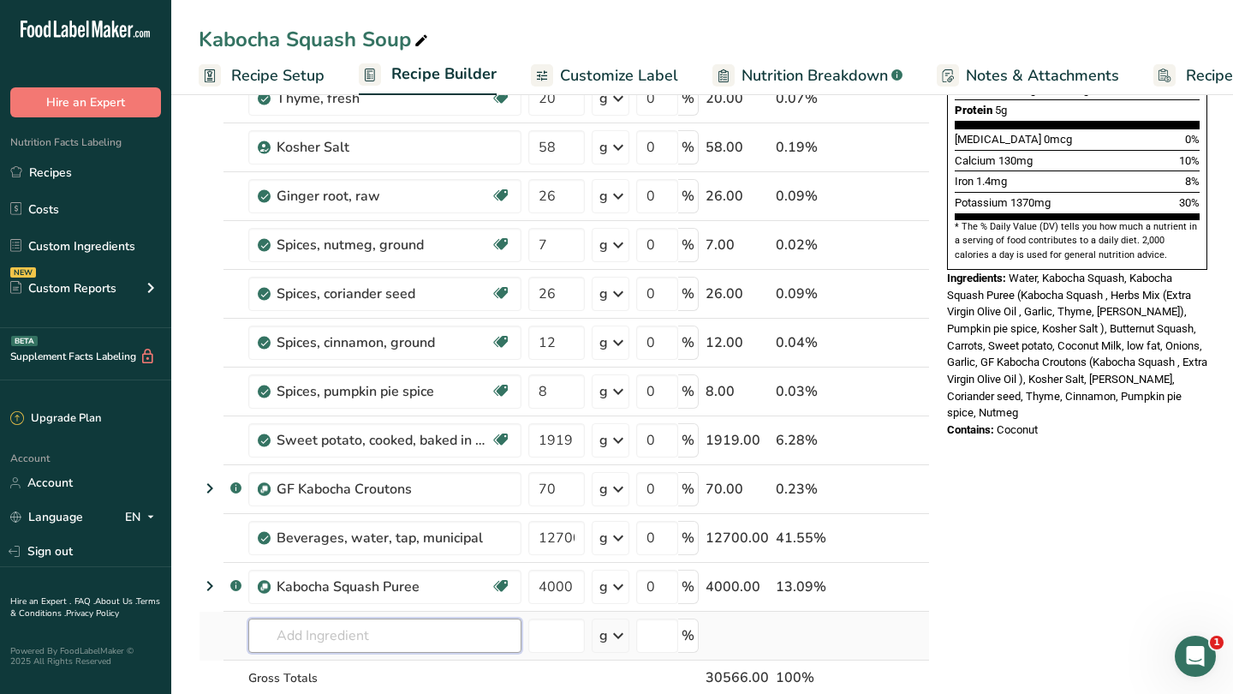
click at [329, 636] on input "text" at bounding box center [384, 635] width 273 height 34
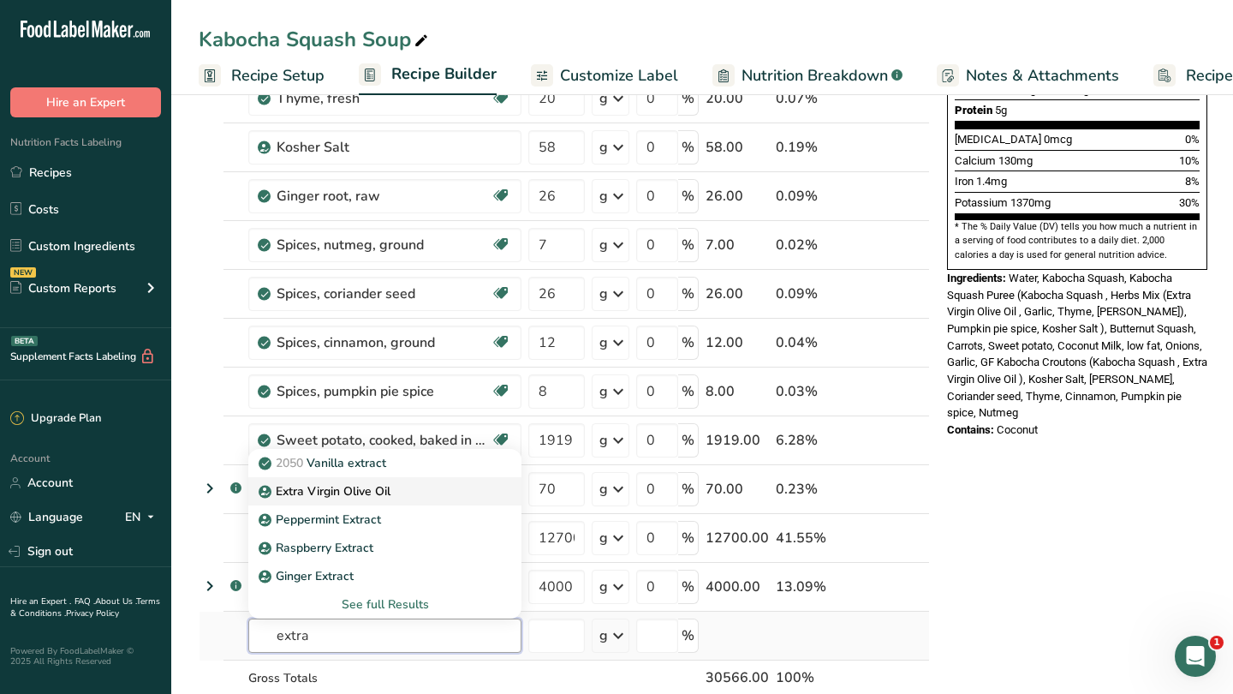
type input "extra"
click at [408, 484] on div "Extra Virgin Olive Oil" at bounding box center [371, 491] width 218 height 18
type input "Extra Virgin Olive Oil"
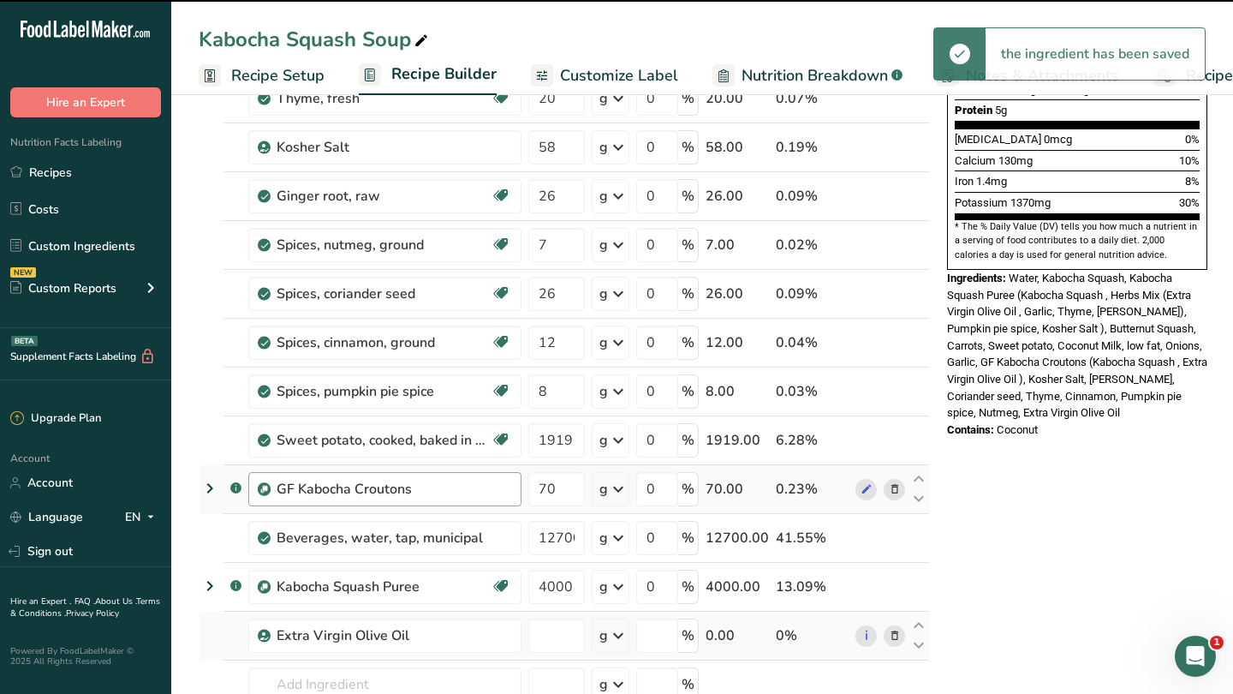
type input "0"
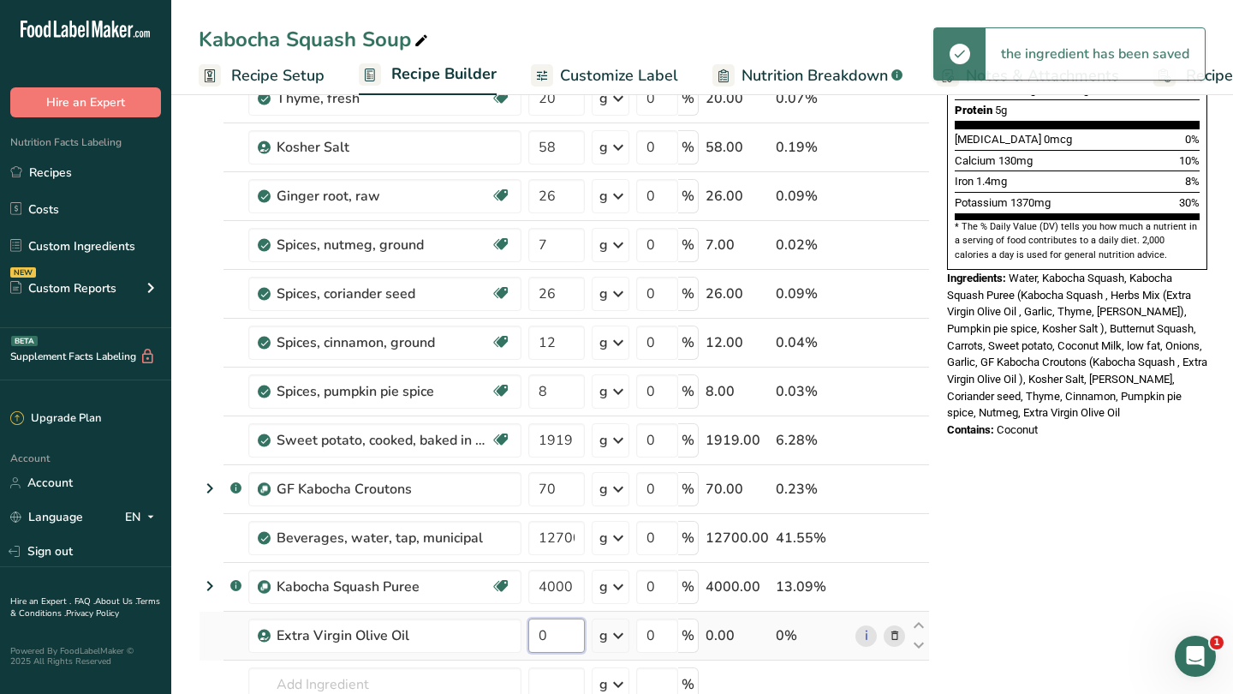
click at [553, 634] on input "0" at bounding box center [556, 635] width 57 height 34
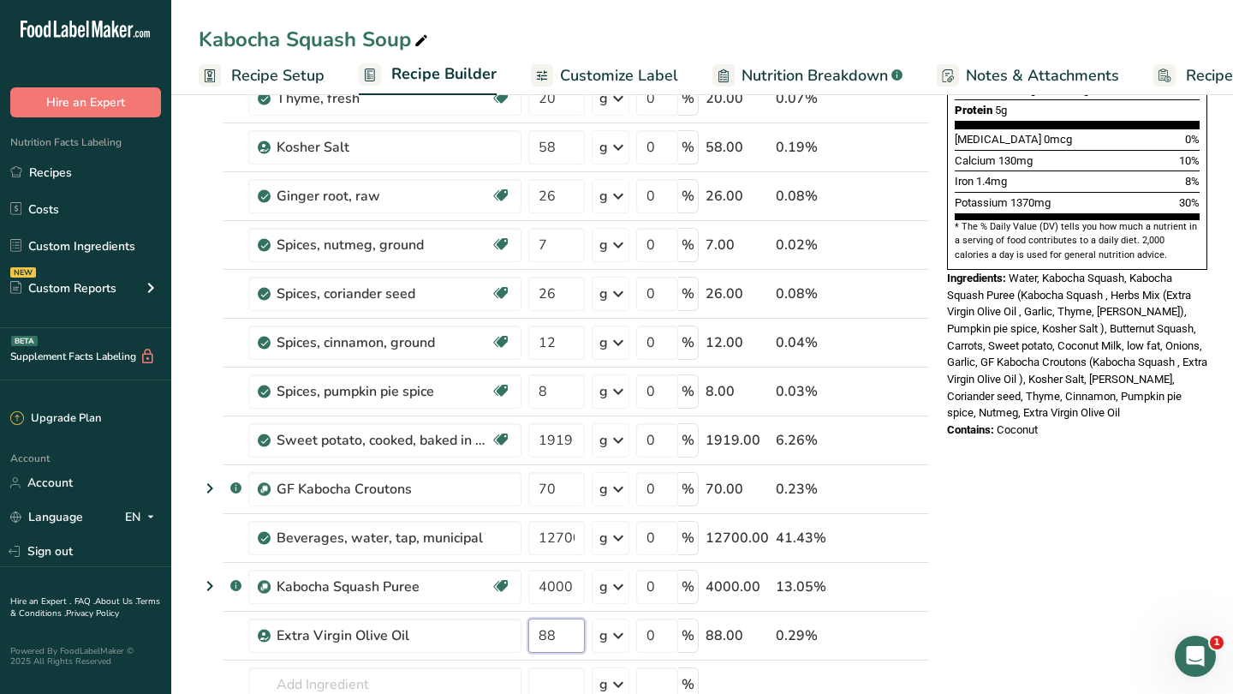
type input "88"
click at [1029, 577] on div "Nutrition Facts 1 Serving Per Container Serving Size 459g Amount Per Serving Ca…" at bounding box center [1077, 576] width 274 height 1800
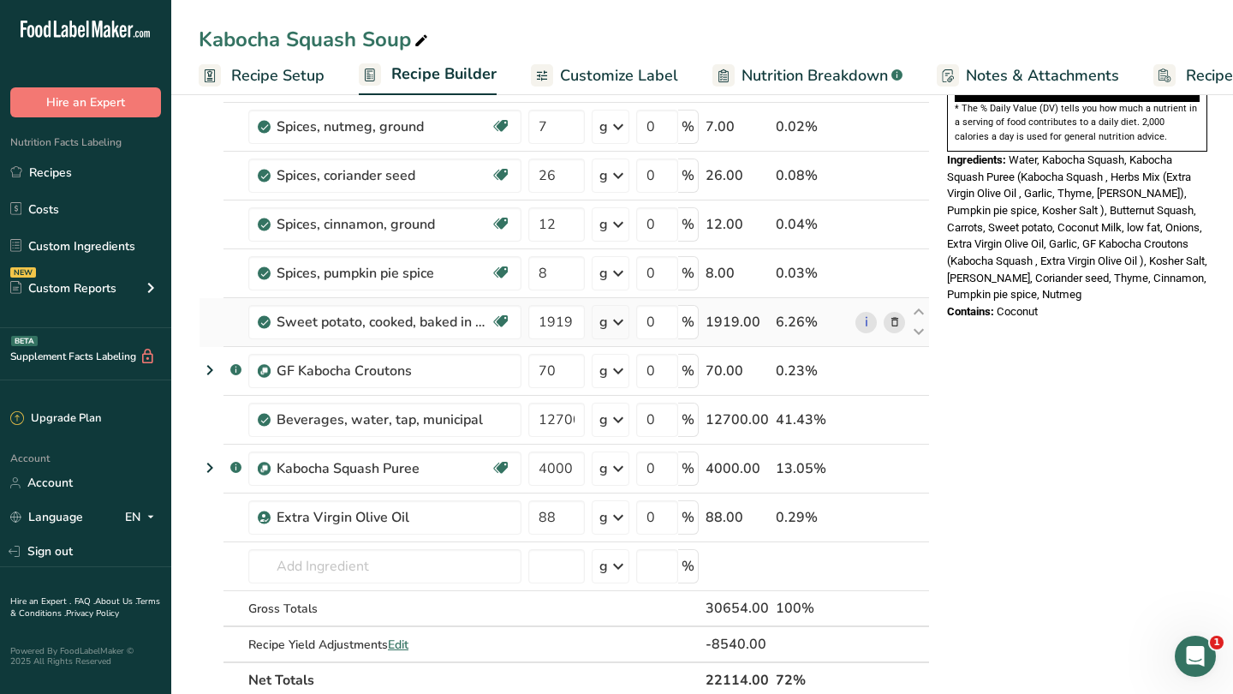
scroll to position [570, 0]
